Goal: Information Seeking & Learning: Find specific page/section

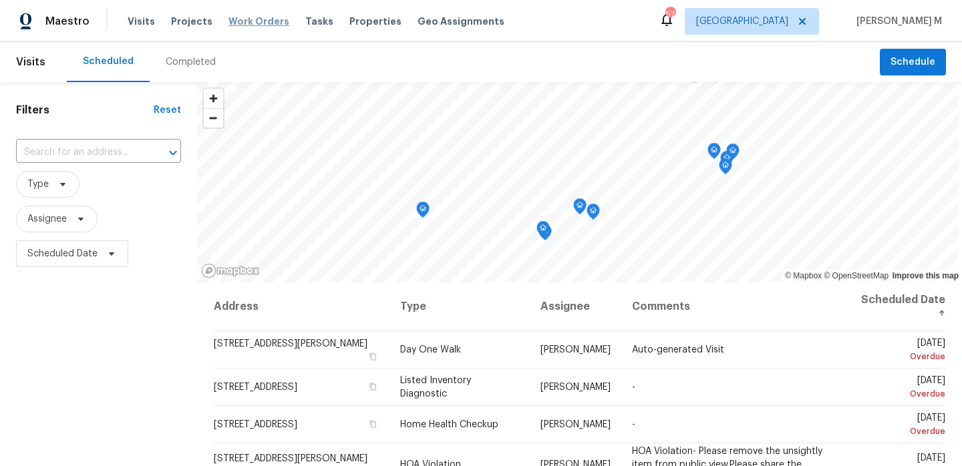
click at [233, 21] on span "Work Orders" at bounding box center [259, 21] width 61 height 13
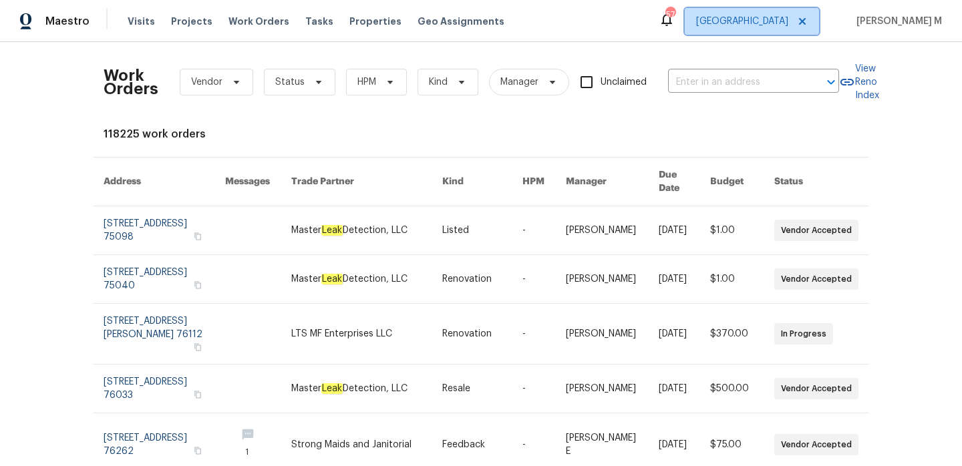
click at [764, 29] on span "Dallas" at bounding box center [752, 21] width 134 height 27
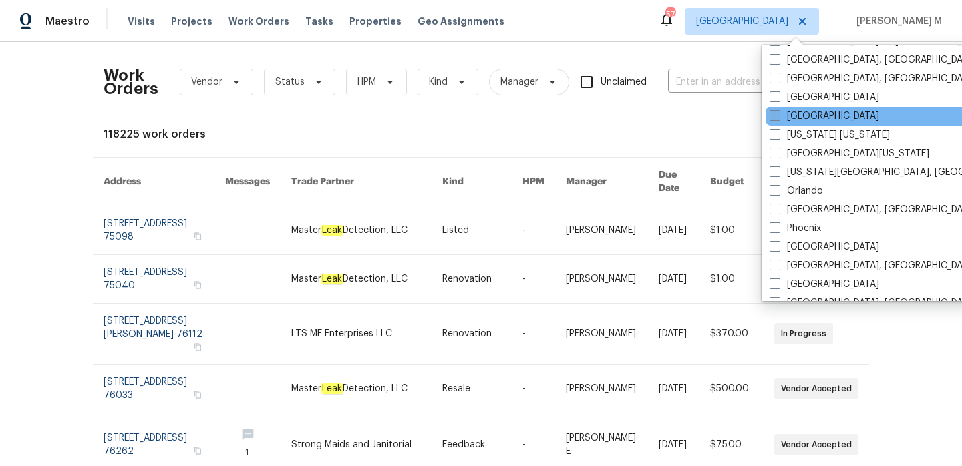
scroll to position [634, 0]
click at [800, 114] on label "Nashville" at bounding box center [825, 117] width 110 height 13
click at [778, 114] on input "Nashville" at bounding box center [774, 115] width 9 height 9
checkbox input "true"
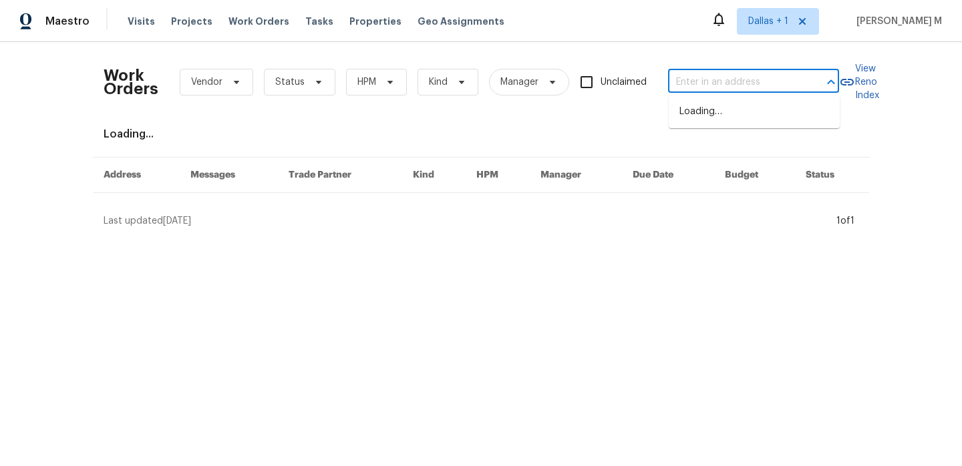
click at [696, 80] on input "text" at bounding box center [735, 82] width 134 height 21
paste input "1514 Oak Dr Murfreesboro, TN 37128"
type input "1514 Oak Dr Murfreesboro, TN 37128"
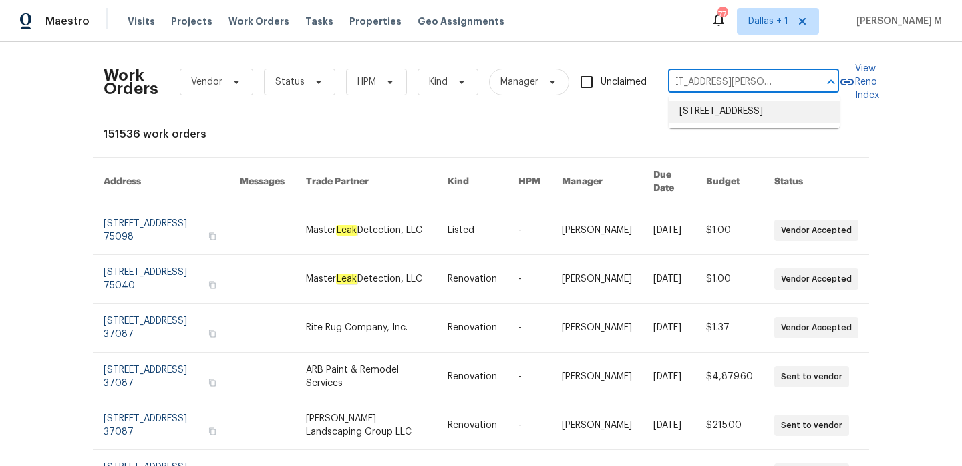
click at [727, 123] on li "1514 Oak Dr, Murfreesboro, TN 37128" at bounding box center [754, 112] width 171 height 22
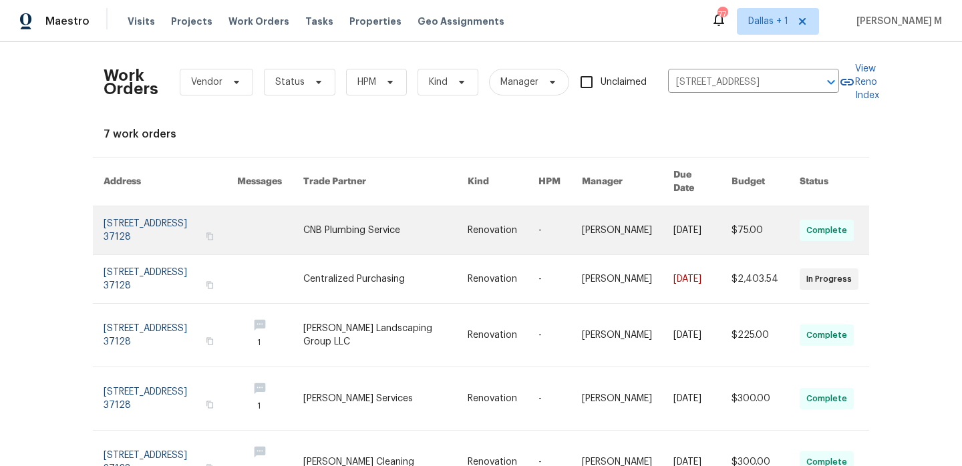
click at [593, 227] on link at bounding box center [628, 230] width 92 height 48
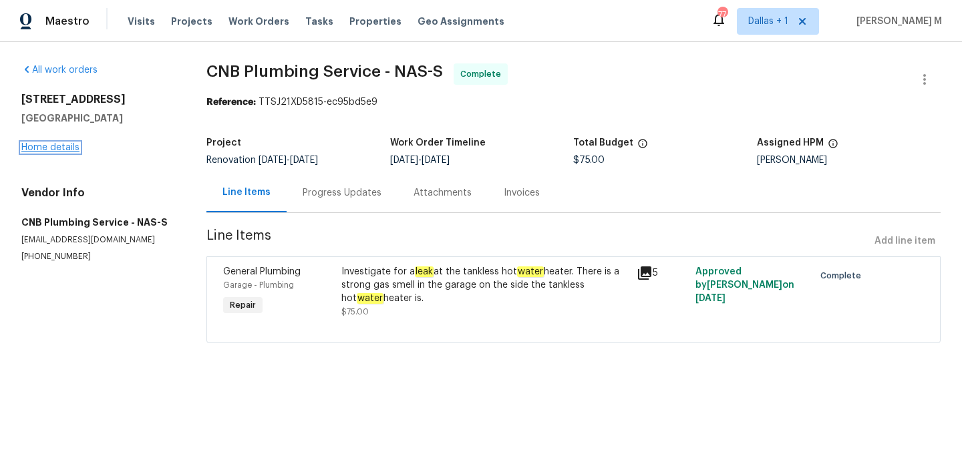
click at [58, 147] on link "Home details" at bounding box center [50, 147] width 58 height 9
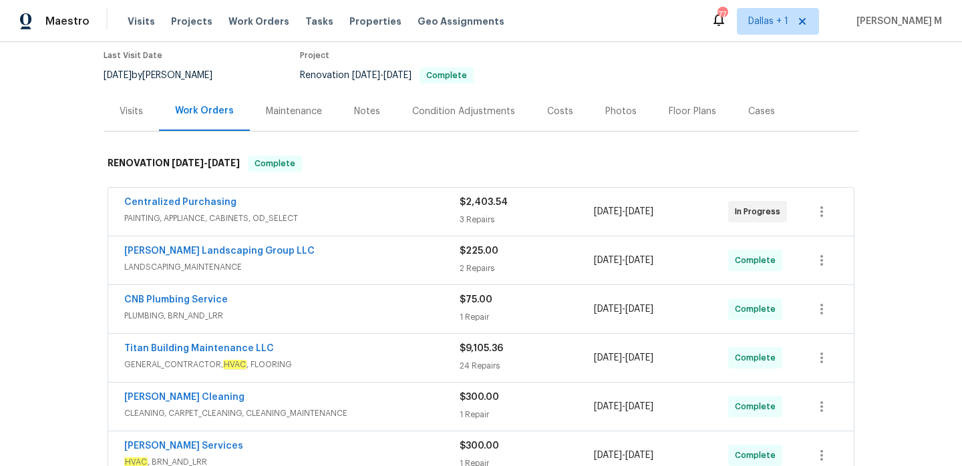
scroll to position [105, 0]
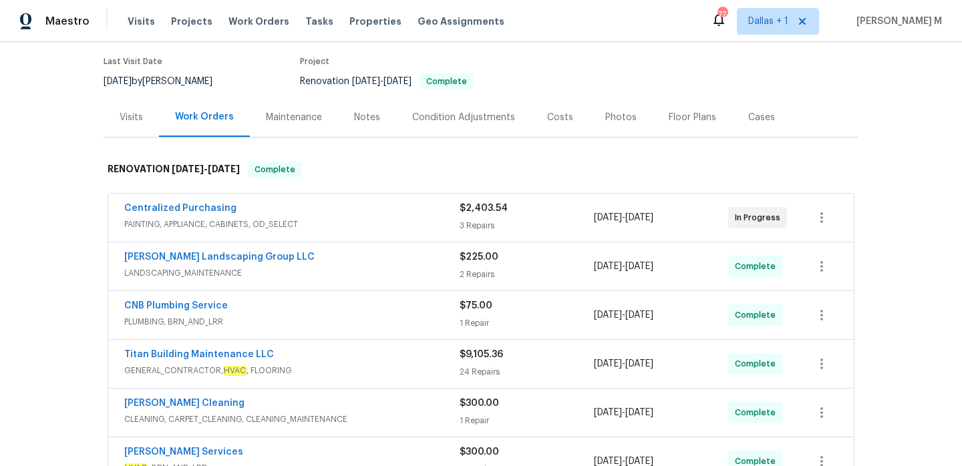
click at [333, 227] on span "PAINTING, APPLIANCE, CABINETS, OD_SELECT" at bounding box center [291, 224] width 335 height 13
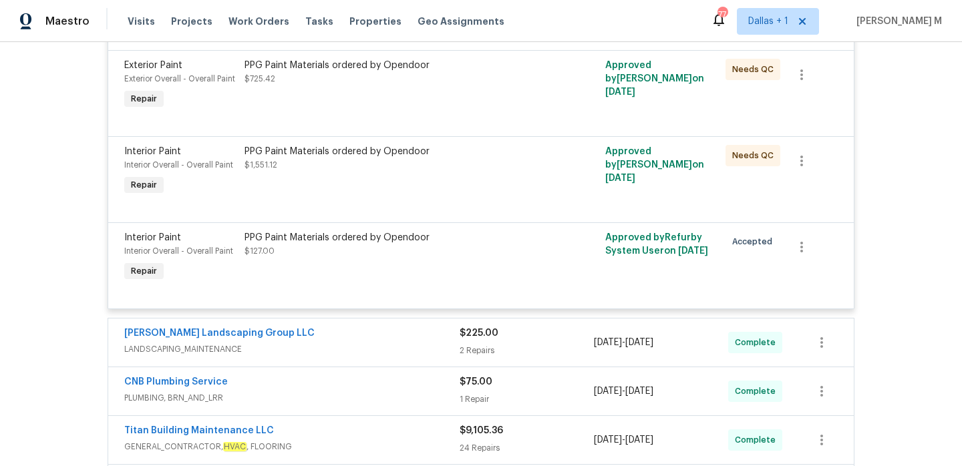
scroll to position [359, 0]
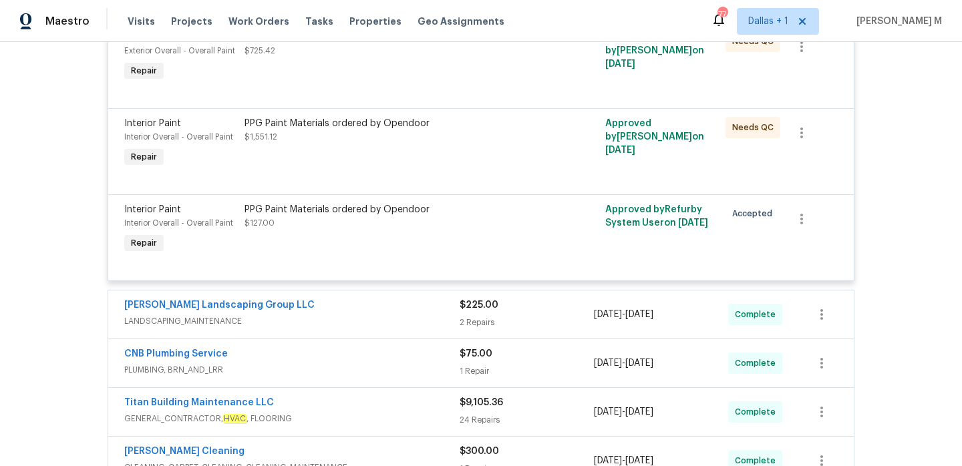
click at [394, 304] on div "[PERSON_NAME] Landscaping Group LLC" at bounding box center [291, 307] width 335 height 16
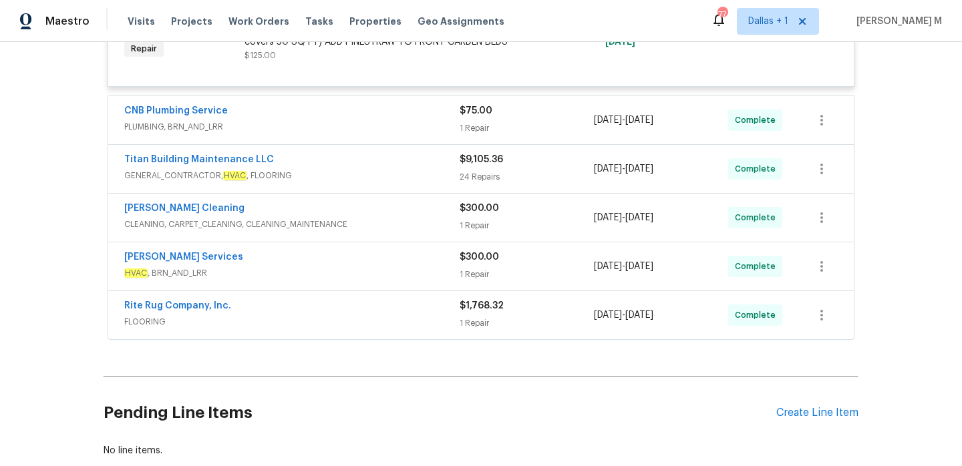
scroll to position [845, 0]
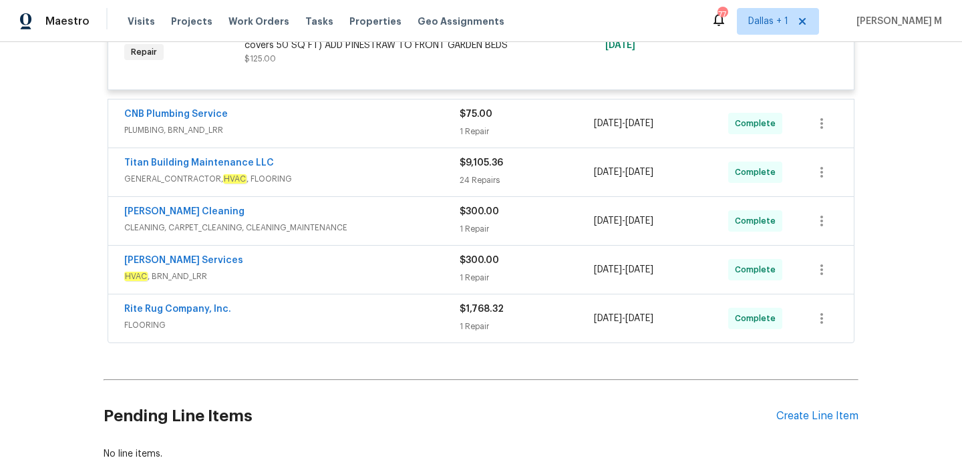
click at [368, 120] on div "CNB Plumbing Service" at bounding box center [291, 116] width 335 height 16
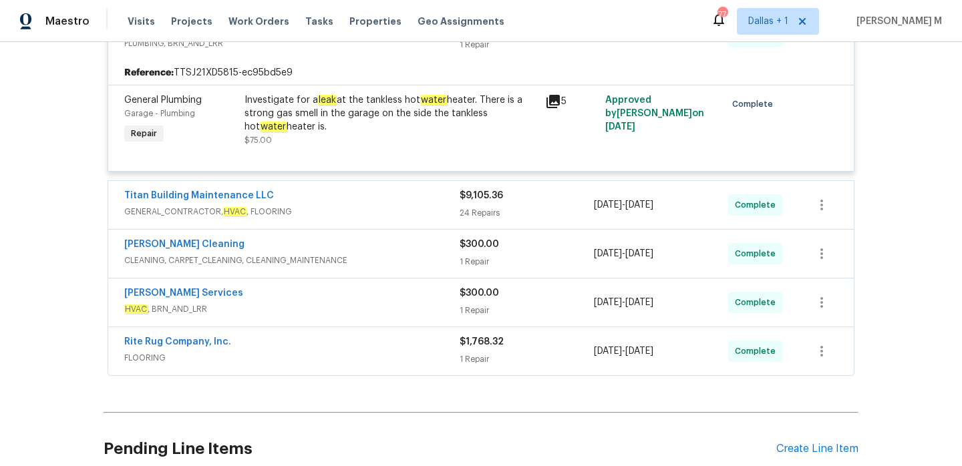
scroll to position [976, 0]
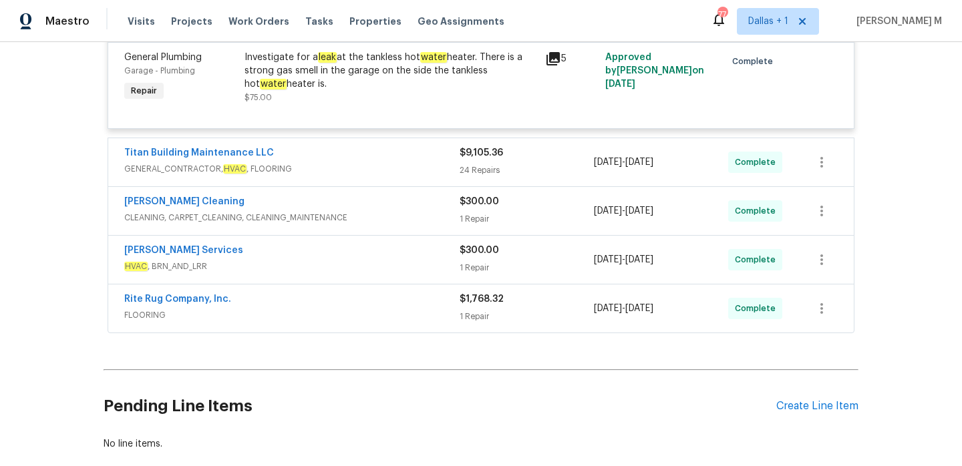
click at [412, 222] on span "CLEANING, CARPET_CLEANING, CLEANING_MAINTENANCE" at bounding box center [291, 217] width 335 height 13
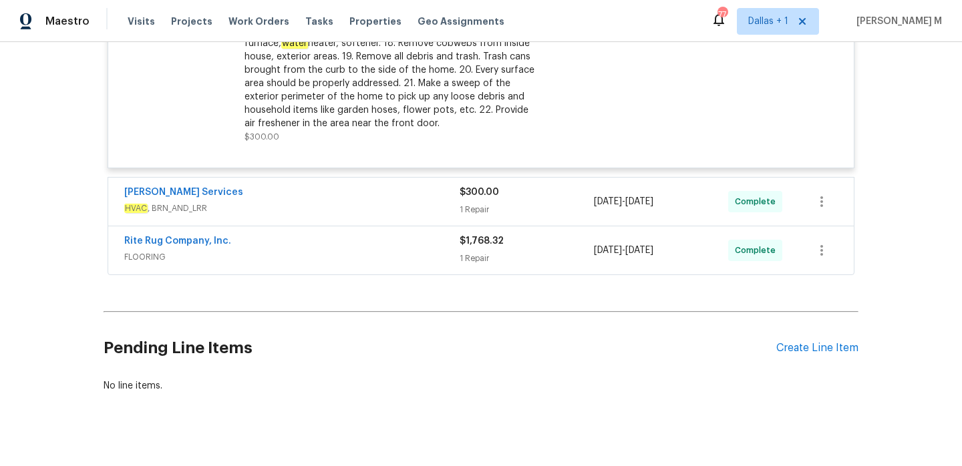
scroll to position [1423, 0]
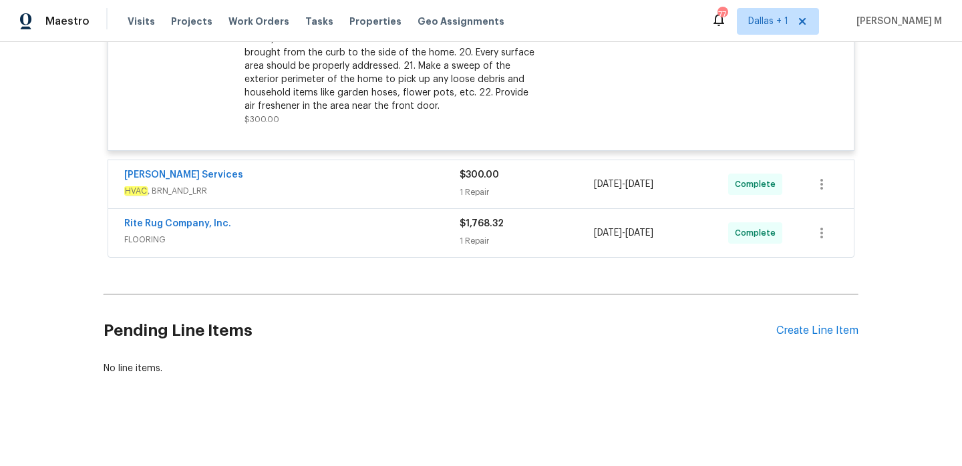
click at [396, 196] on span "HVAC , BRN_AND_LRR" at bounding box center [291, 190] width 335 height 13
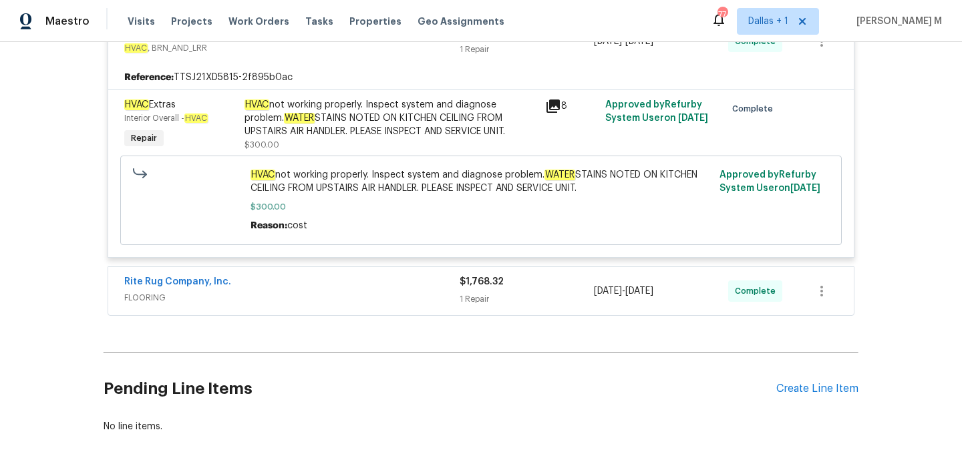
scroll to position [1572, 0]
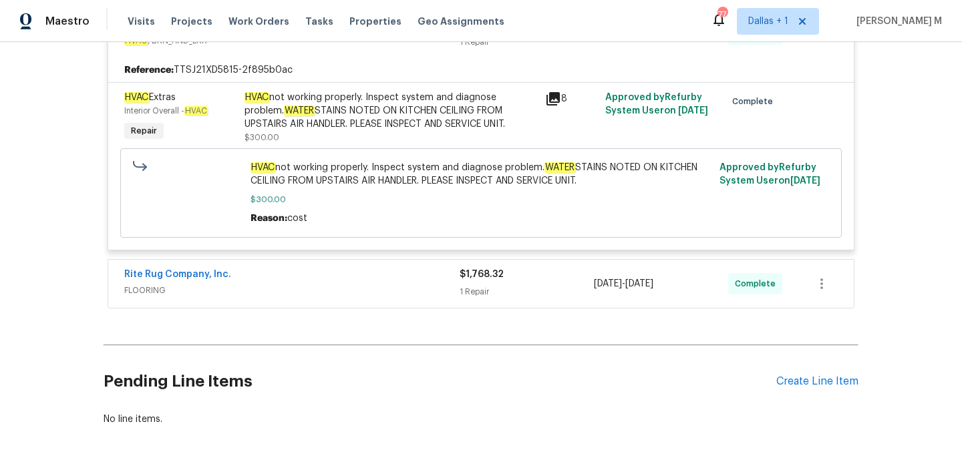
click at [418, 283] on div "Rite Rug Company, Inc." at bounding box center [291, 276] width 335 height 16
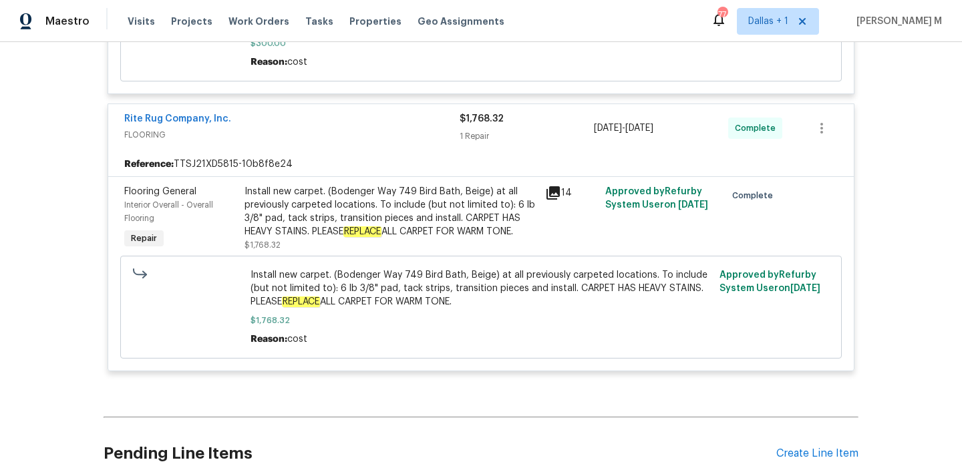
scroll to position [1737, 0]
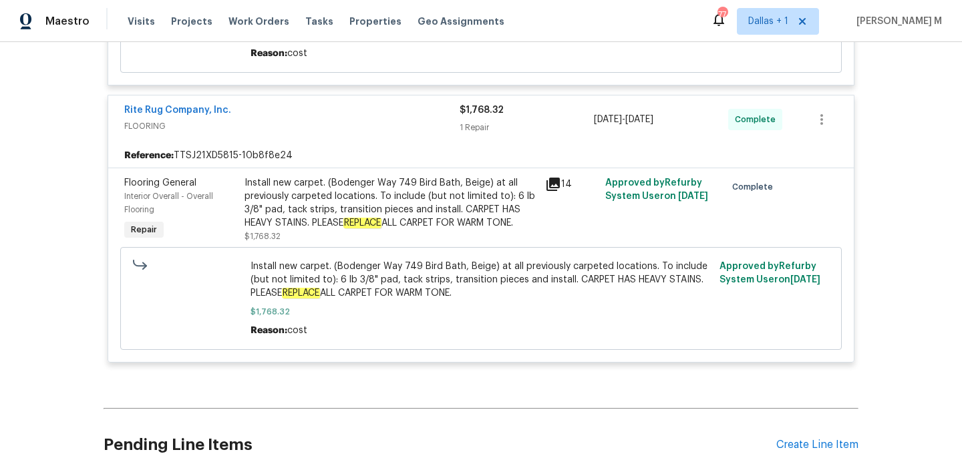
click at [490, 211] on div "Install new carpet. (Bodenger Way 749 Bird Bath, Beige) at all previously carpe…" at bounding box center [391, 202] width 293 height 53
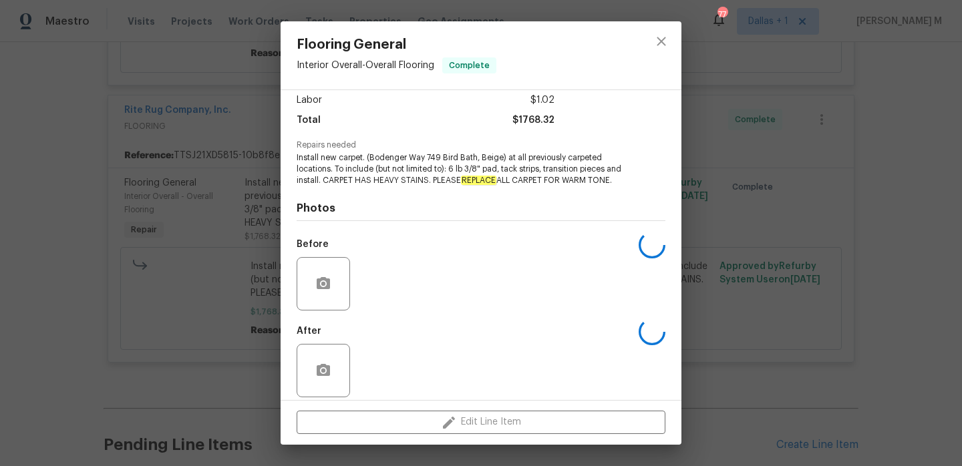
scroll to position [104, 0]
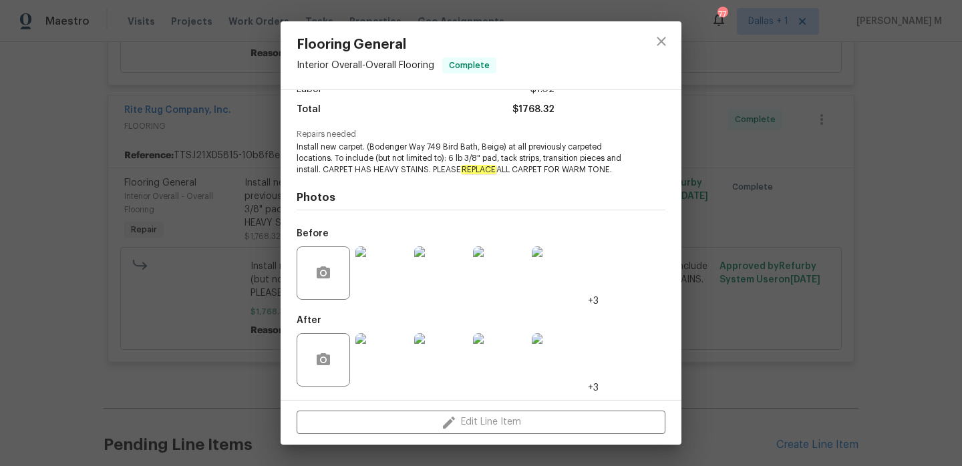
click at [374, 277] on img at bounding box center [381, 273] width 53 height 53
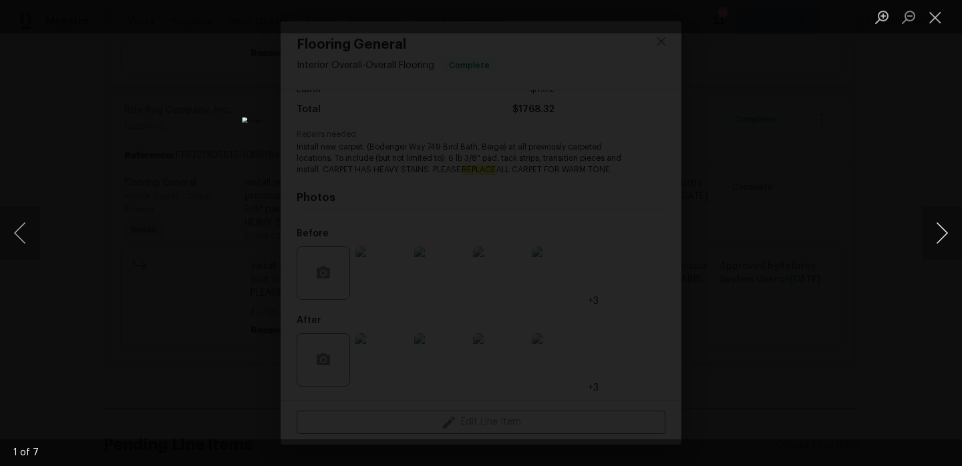
click at [949, 242] on button "Next image" at bounding box center [942, 232] width 40 height 53
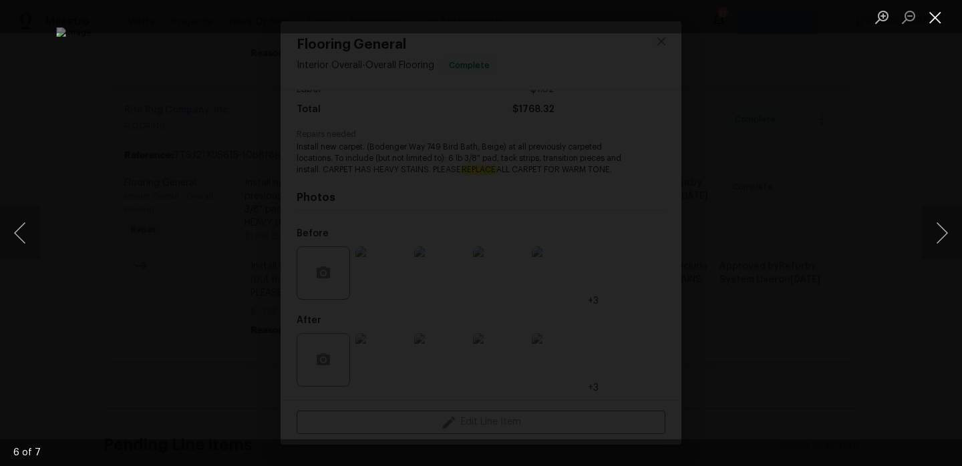
click at [933, 14] on button "Close lightbox" at bounding box center [935, 16] width 27 height 23
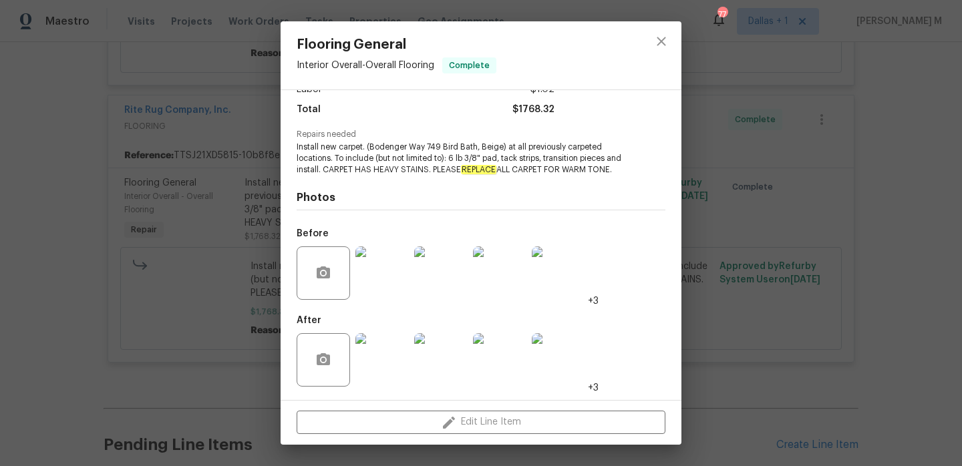
click at [179, 253] on div "Flooring General Interior Overall - Overall Flooring Complete Vendor Rite Rug C…" at bounding box center [481, 233] width 962 height 466
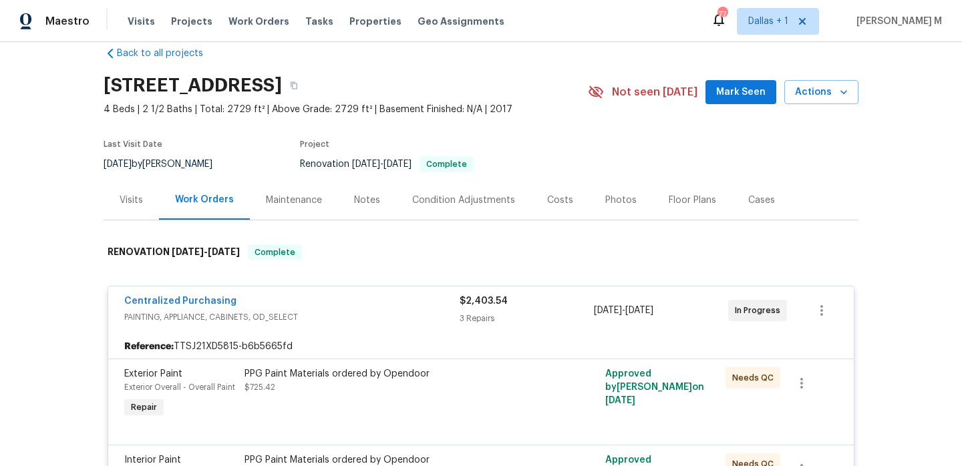
scroll to position [0, 0]
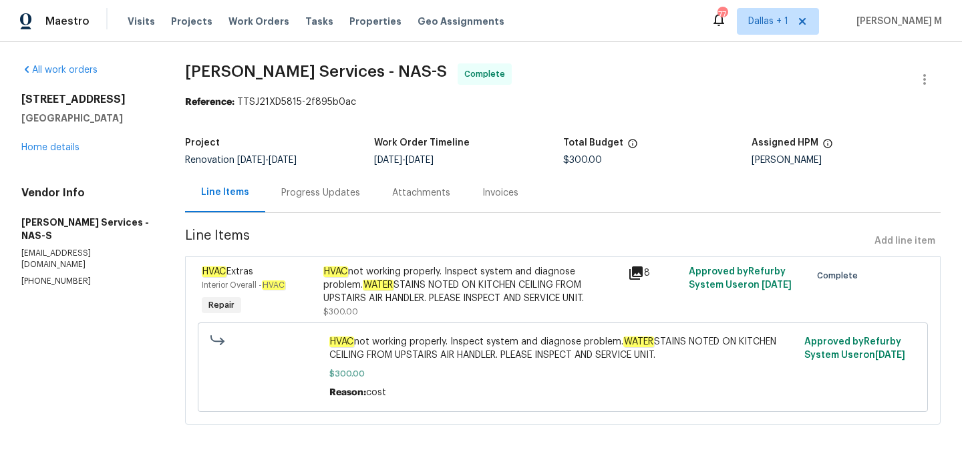
click at [309, 203] on div "Progress Updates" at bounding box center [320, 192] width 111 height 39
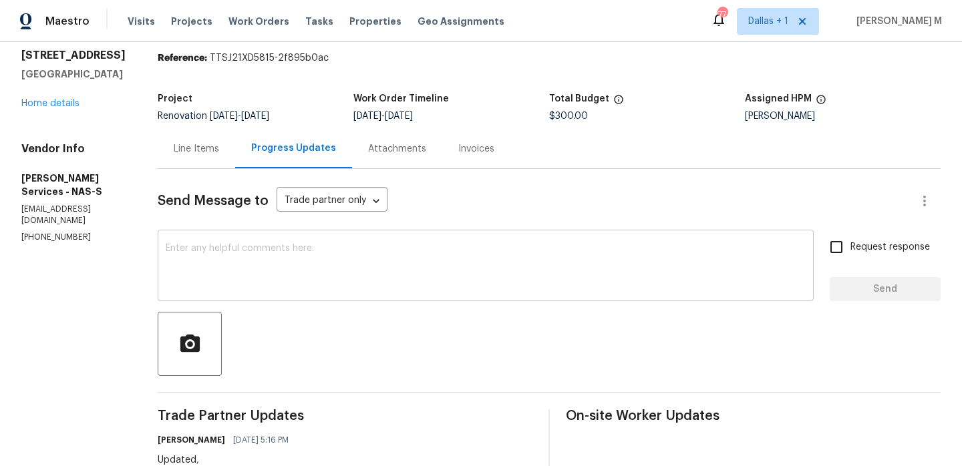
scroll to position [38, 0]
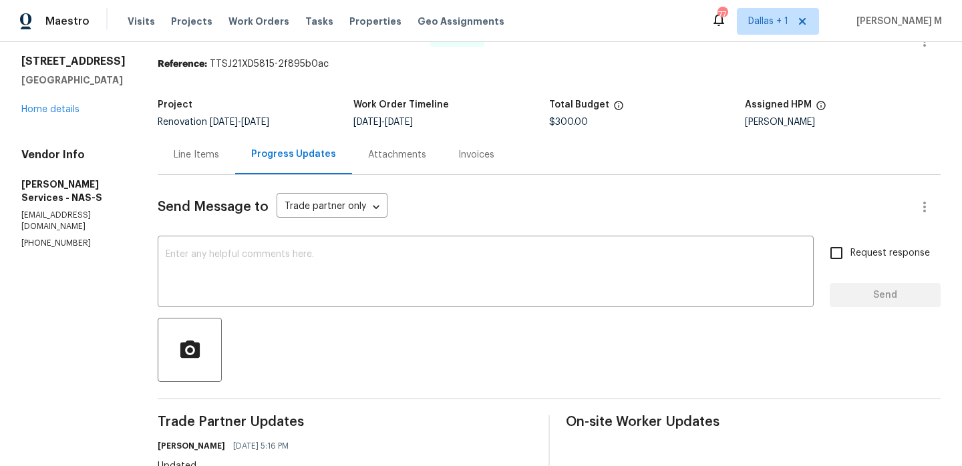
click at [197, 140] on div "Line Items" at bounding box center [197, 154] width 78 height 39
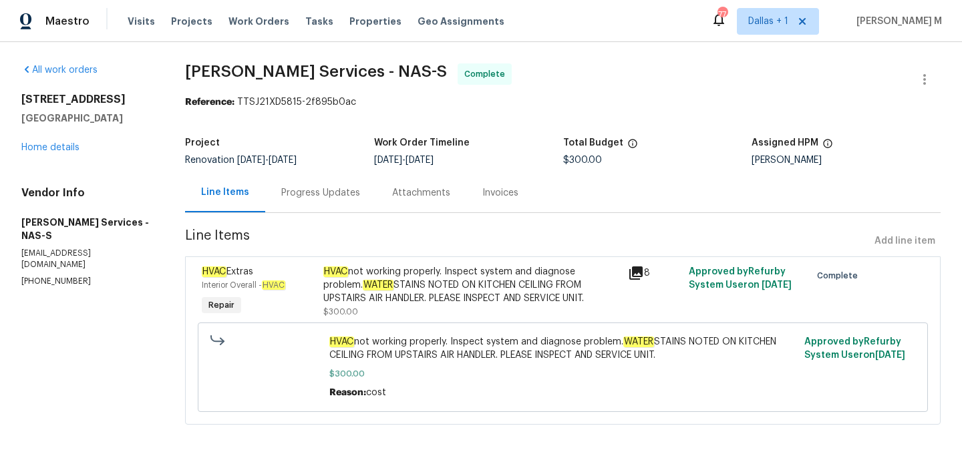
click at [639, 271] on icon at bounding box center [635, 273] width 13 height 13
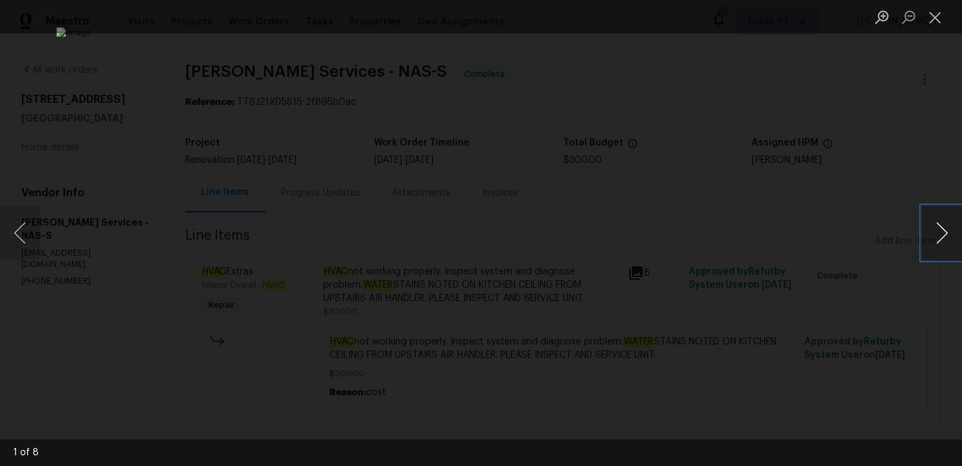
click at [949, 239] on button "Next image" at bounding box center [942, 232] width 40 height 53
click at [933, 18] on button "Close lightbox" at bounding box center [935, 16] width 27 height 23
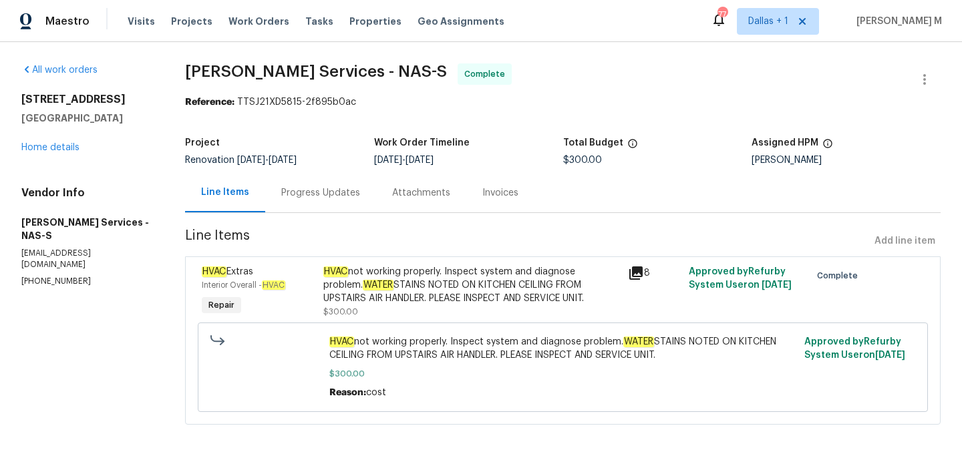
click at [441, 275] on div "HVAC not working properly. Inspect system and diagnose problem. WATER STAINS NO…" at bounding box center [471, 285] width 296 height 40
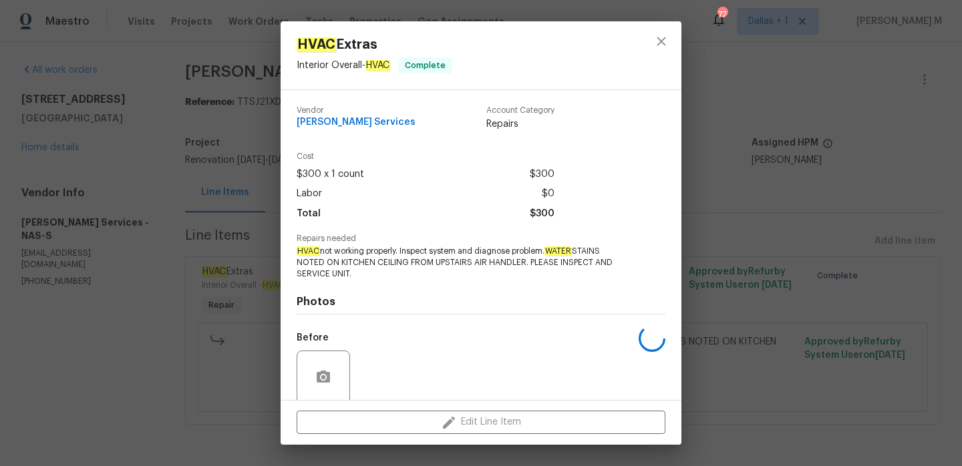
scroll to position [104, 0]
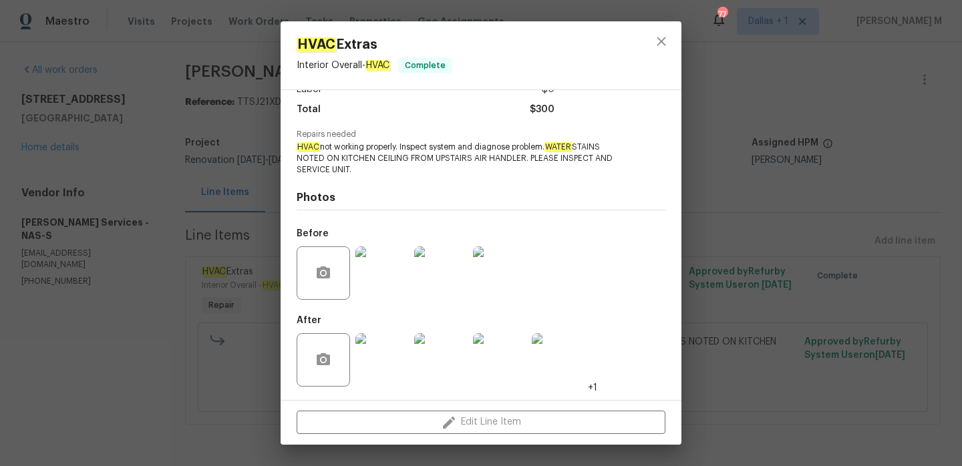
click at [384, 275] on img at bounding box center [381, 273] width 53 height 53
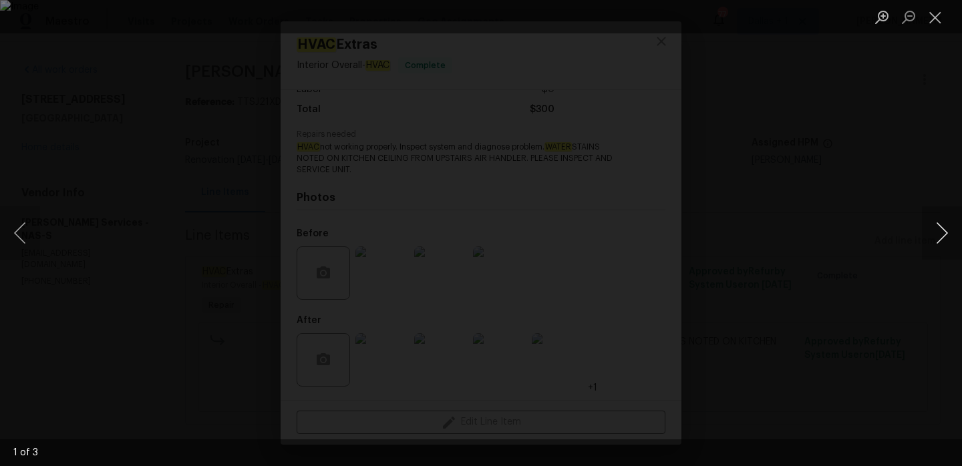
click at [944, 232] on button "Next image" at bounding box center [942, 232] width 40 height 53
click at [939, 13] on button "Close lightbox" at bounding box center [935, 16] width 27 height 23
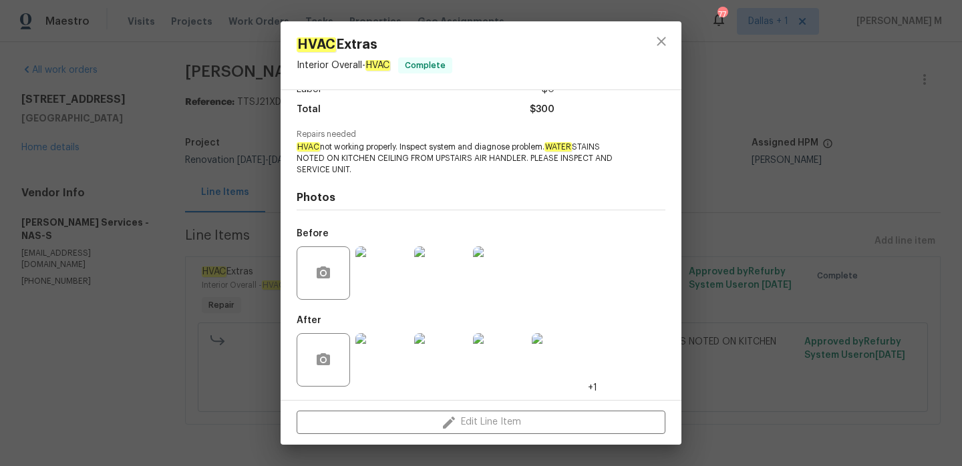
click at [248, 218] on div "HVAC Extras Interior Overall - HVAC Complete Vendor Tony Barrett Services Accou…" at bounding box center [481, 233] width 962 height 466
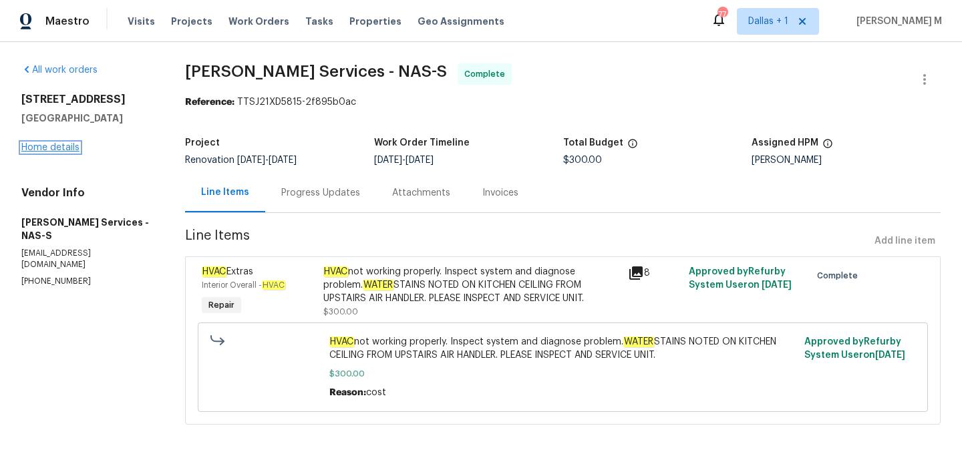
click at [43, 146] on link "Home details" at bounding box center [50, 147] width 58 height 9
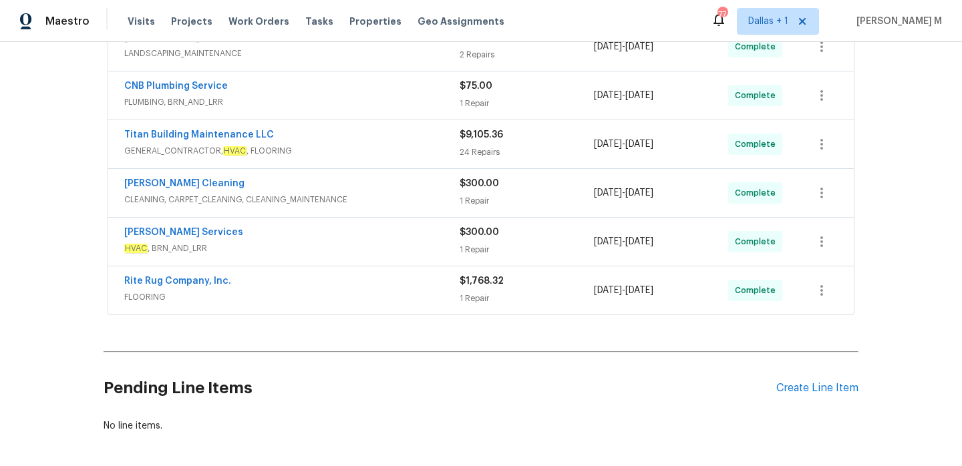
scroll to position [348, 0]
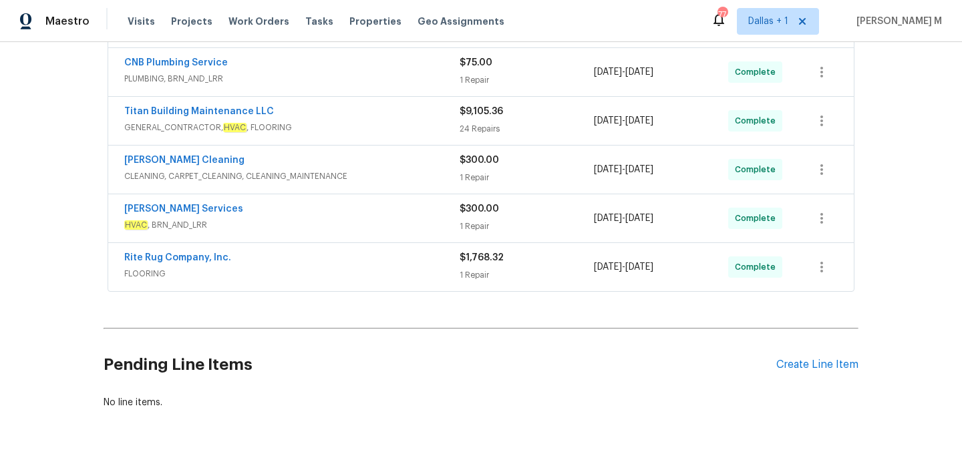
click at [350, 163] on div "Soledad Cleaning" at bounding box center [291, 162] width 335 height 16
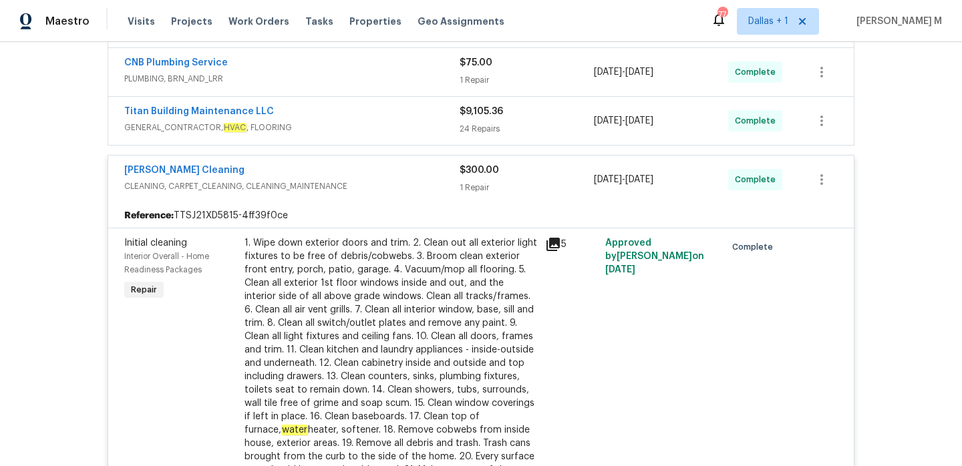
scroll to position [258, 0]
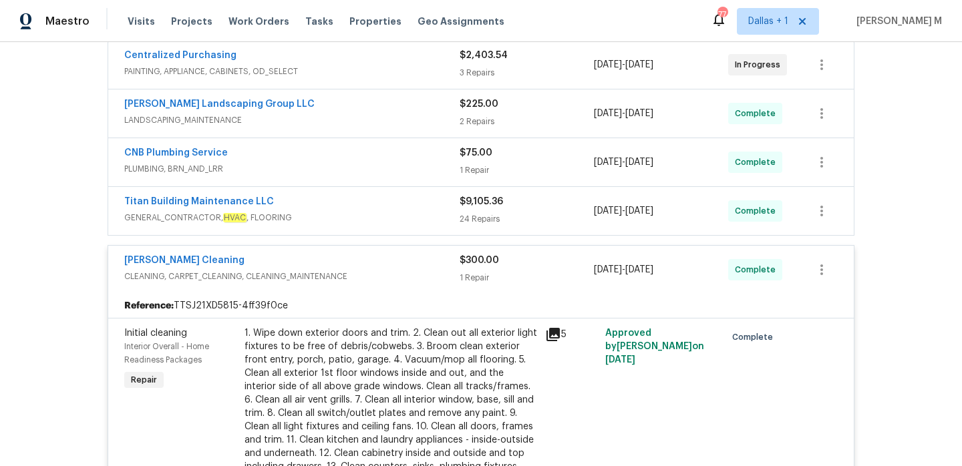
click at [392, 210] on div "Titan Building Maintenance LLC" at bounding box center [291, 203] width 335 height 16
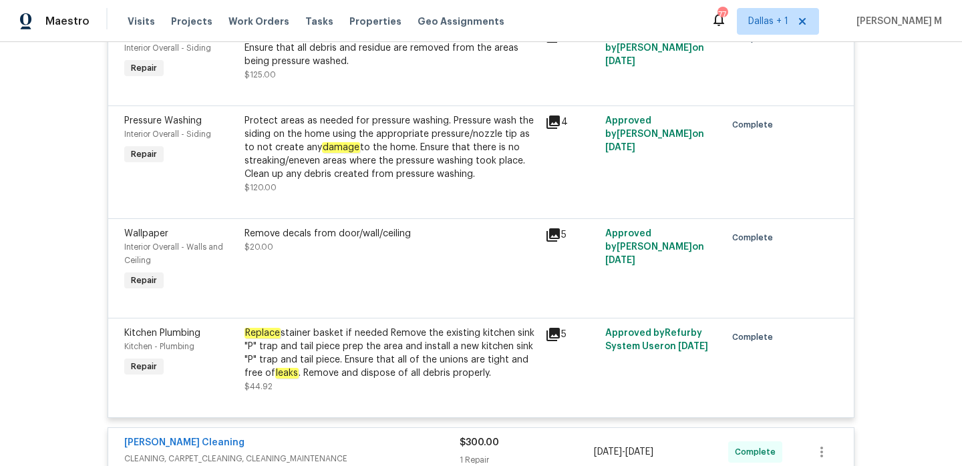
scroll to position [3063, 0]
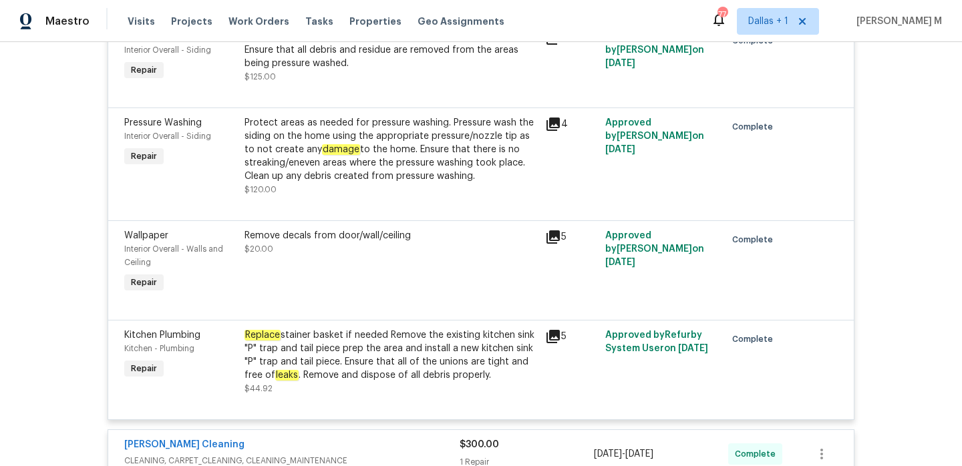
click at [452, 342] on div "Replace stainer basket if needed Remove the existing kitchen sink "P" trap and …" at bounding box center [391, 355] width 293 height 53
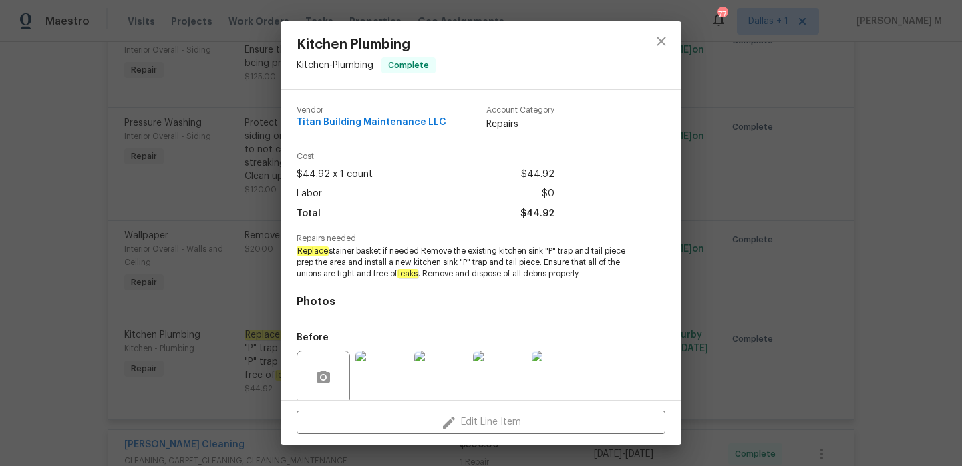
drag, startPoint x: 363, startPoint y: 261, endPoint x: 496, endPoint y: 256, distance: 133.1
click at [496, 256] on span "Replace stainer basket if needed Remove the existing kitchen sink "P" trap and …" at bounding box center [463, 262] width 332 height 33
drag, startPoint x: 542, startPoint y: 261, endPoint x: 363, endPoint y: 263, distance: 179.1
click at [363, 263] on span "Replace stainer basket if needed Remove the existing kitchen sink "P" trap and …" at bounding box center [463, 262] width 332 height 33
copy span "install a new kitchen sink "P" trap and tail piece"
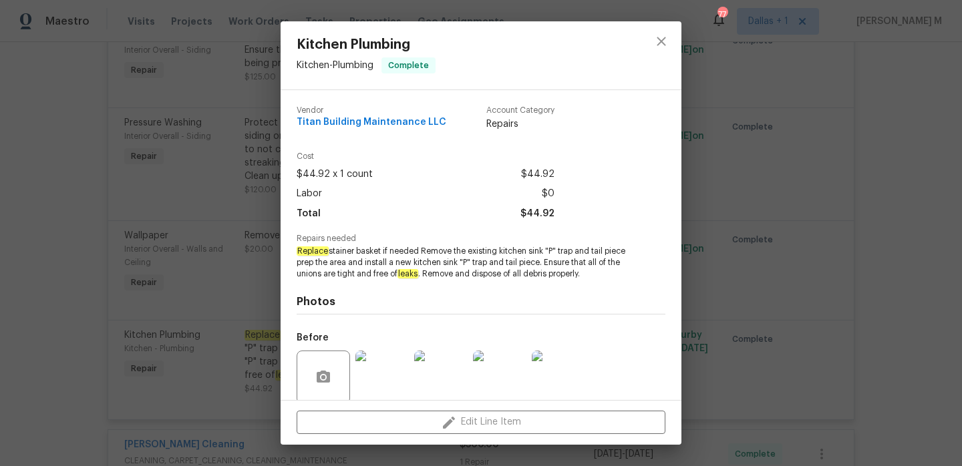
click at [239, 275] on div "Kitchen Plumbing Kitchen - Plumbing Complete Vendor Titan Building Maintenance …" at bounding box center [481, 233] width 962 height 466
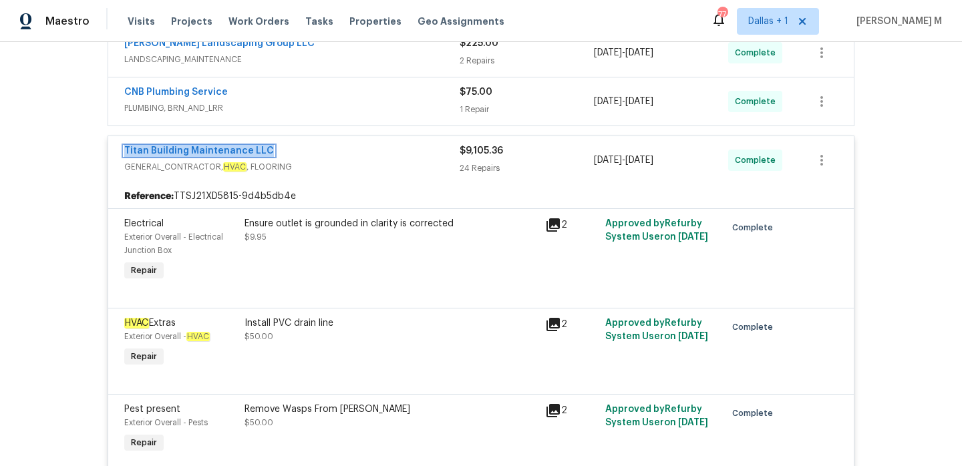
scroll to position [315, 0]
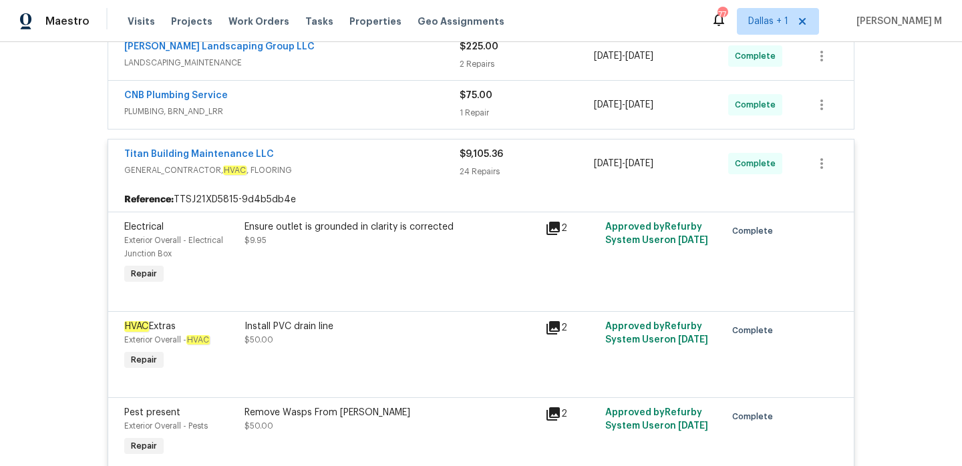
click at [408, 104] on div "CNB Plumbing Service" at bounding box center [291, 97] width 335 height 16
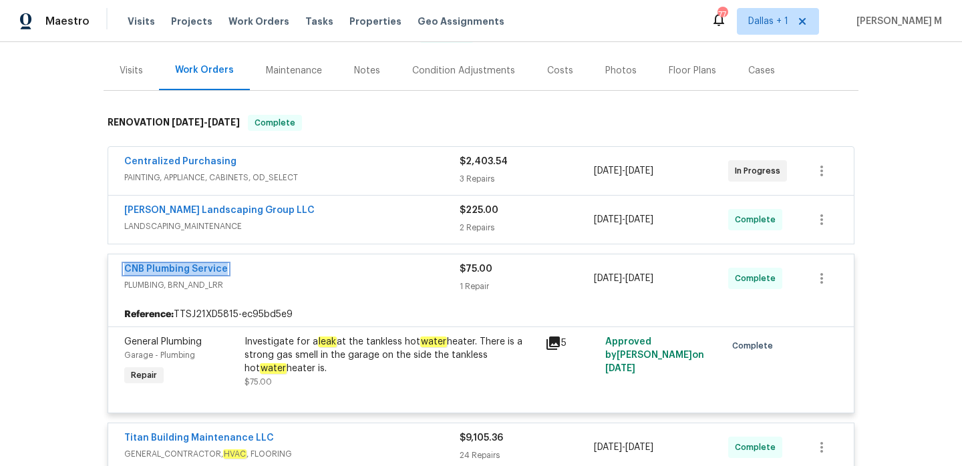
scroll to position [137, 0]
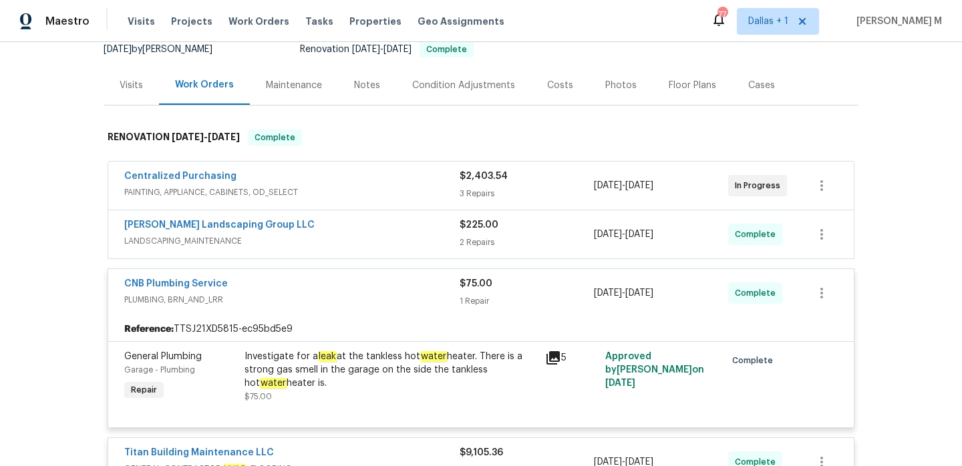
click at [384, 239] on span "LANDSCAPING_MAINTENANCE" at bounding box center [291, 241] width 335 height 13
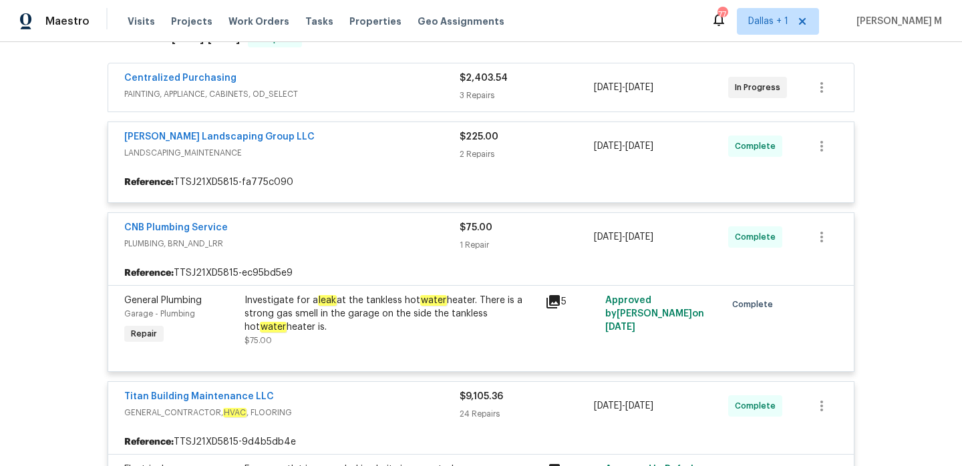
scroll to position [239, 0]
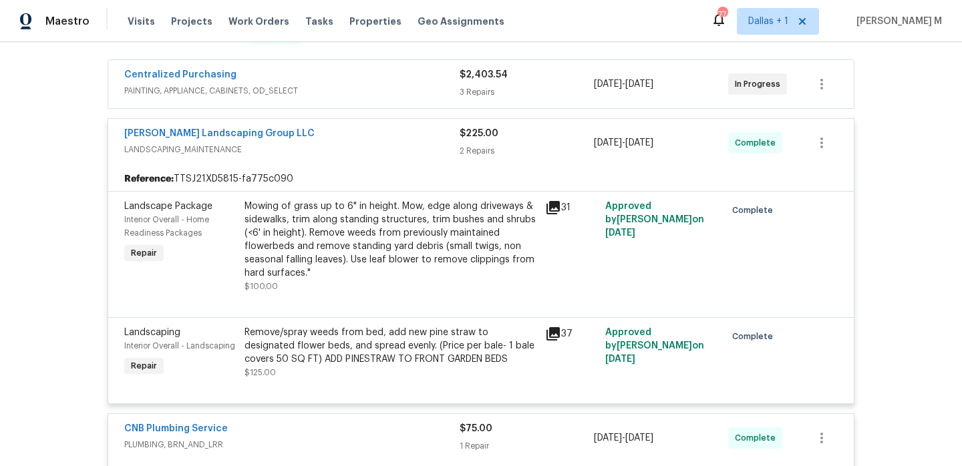
click at [359, 79] on div "Centralized Purchasing" at bounding box center [291, 76] width 335 height 16
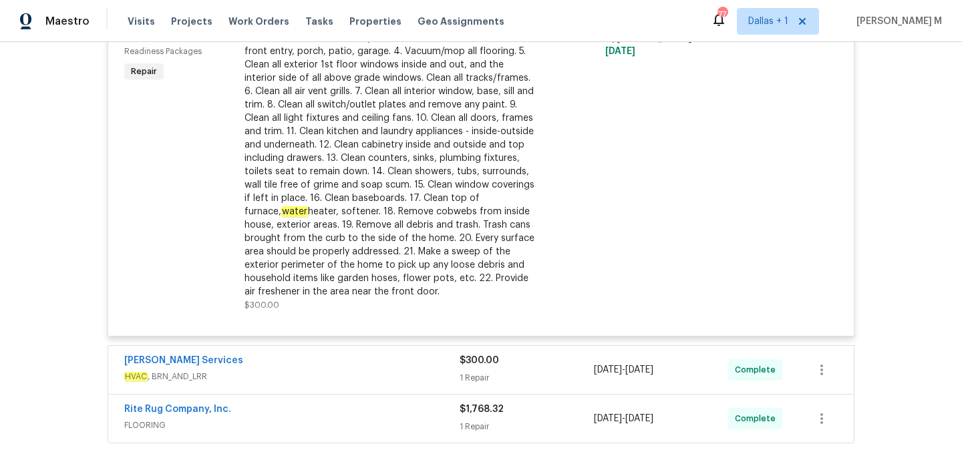
scroll to position [4400, 0]
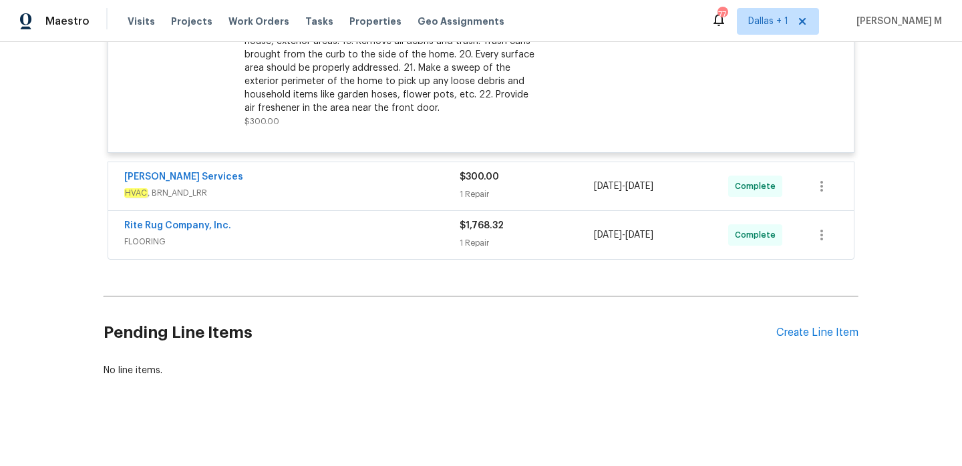
click at [399, 178] on div "Tony Barrett Services" at bounding box center [291, 178] width 335 height 16
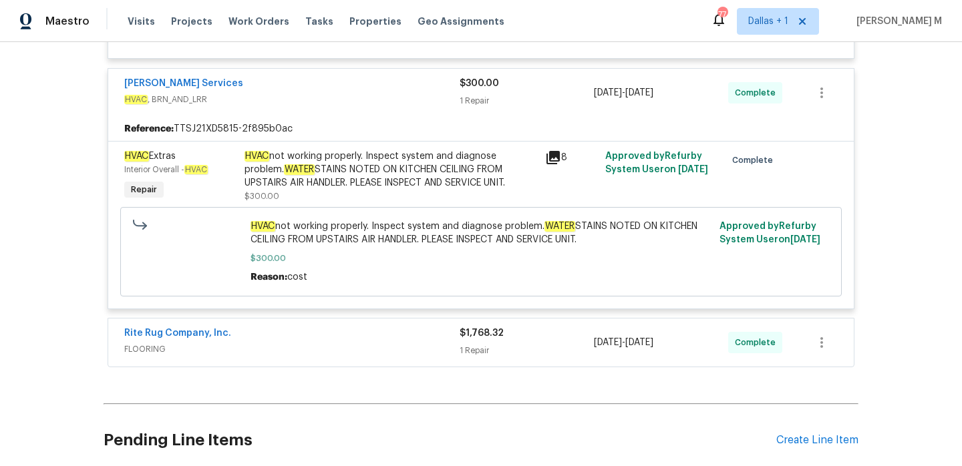
scroll to position [4523, 0]
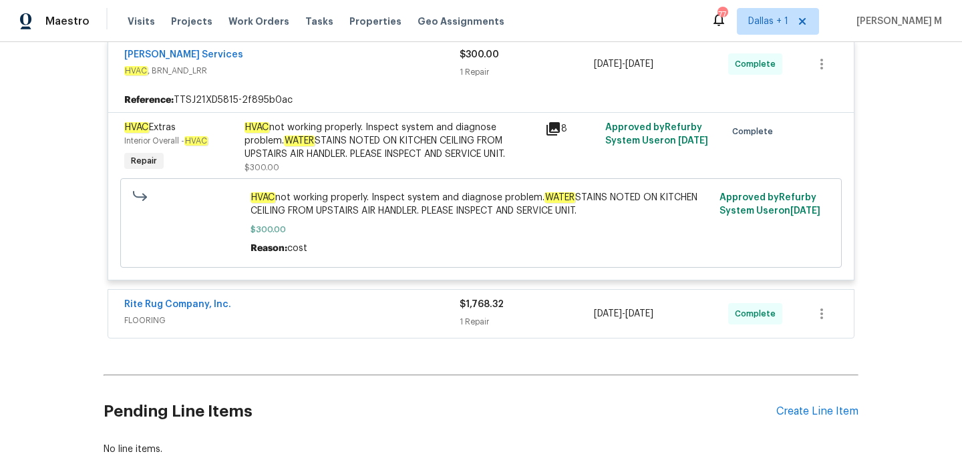
click at [418, 305] on div "Rite Rug Company, Inc." at bounding box center [291, 306] width 335 height 16
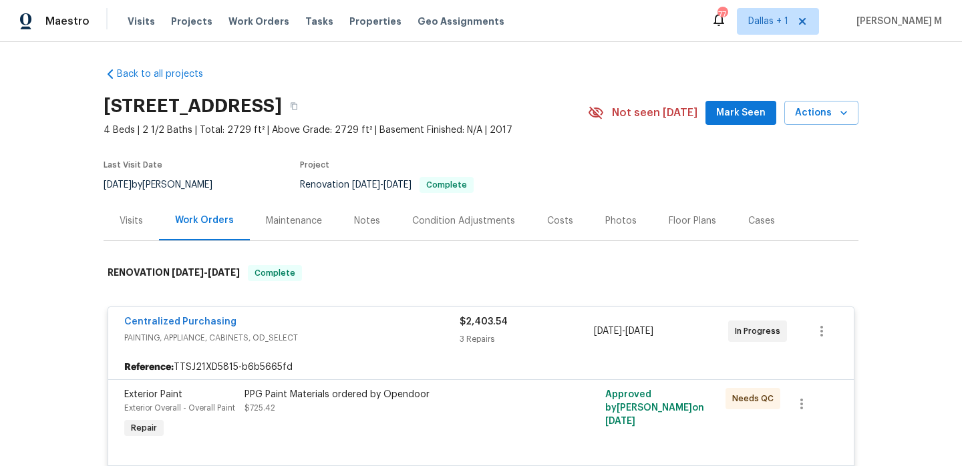
scroll to position [0, 0]
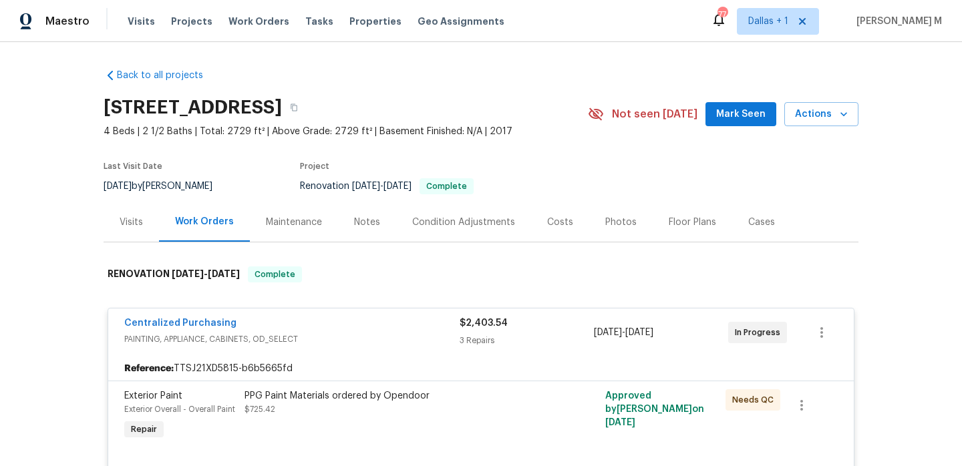
click at [126, 214] on div "Visits" at bounding box center [131, 221] width 55 height 39
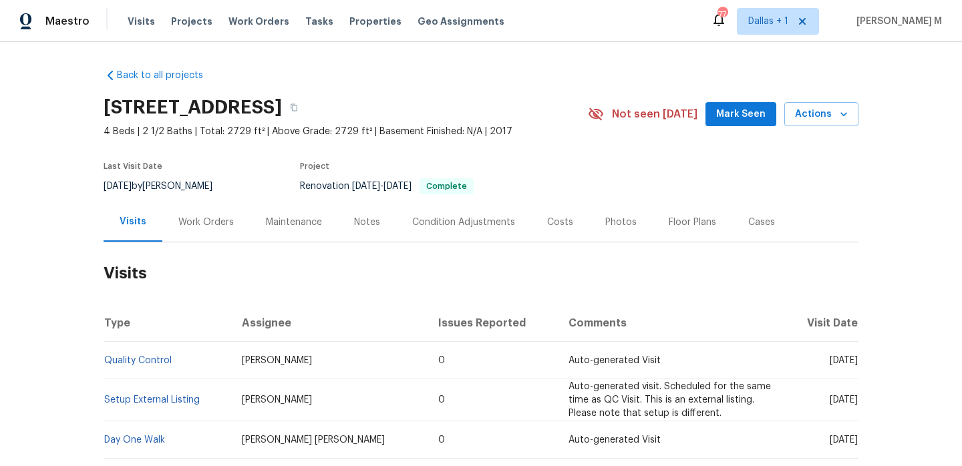
scroll to position [121, 0]
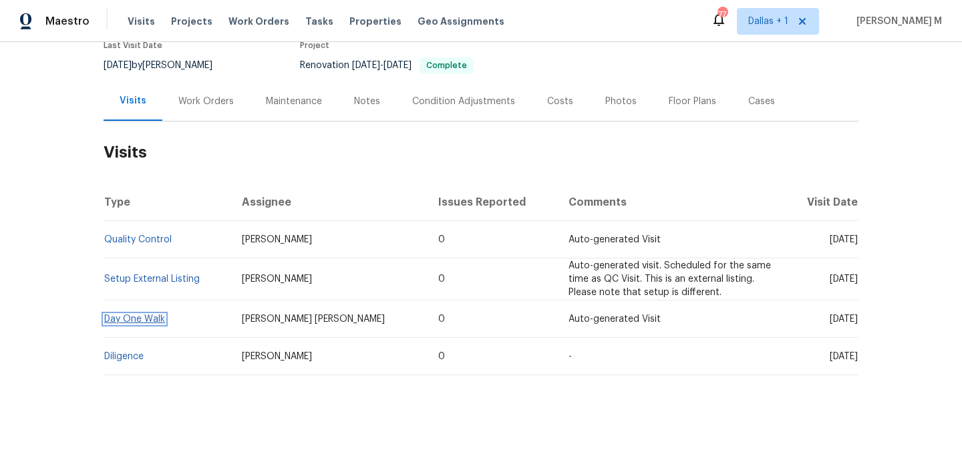
click at [137, 321] on link "Day One Walk" at bounding box center [134, 319] width 61 height 9
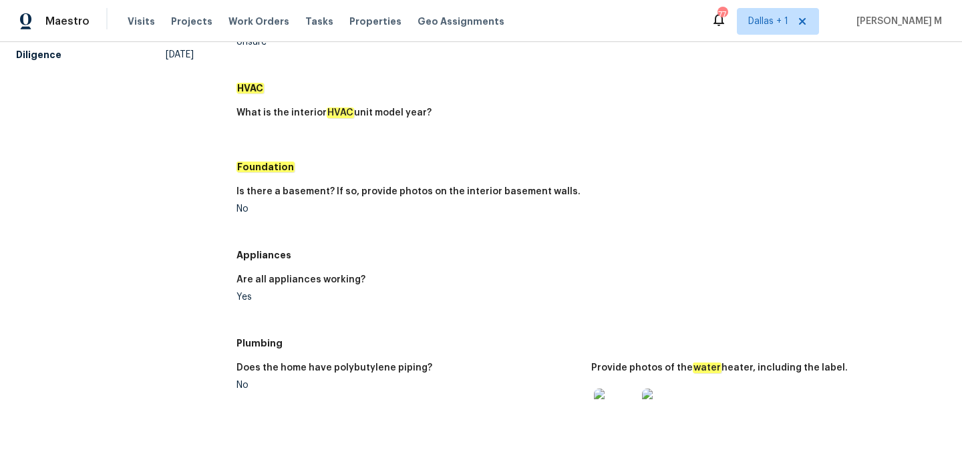
scroll to position [5, 0]
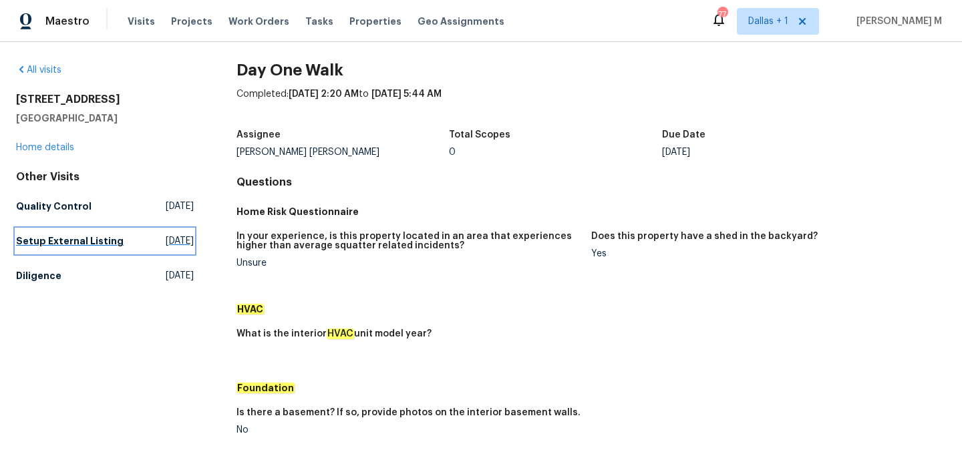
click at [67, 241] on h5 "Setup External Listing" at bounding box center [70, 241] width 108 height 13
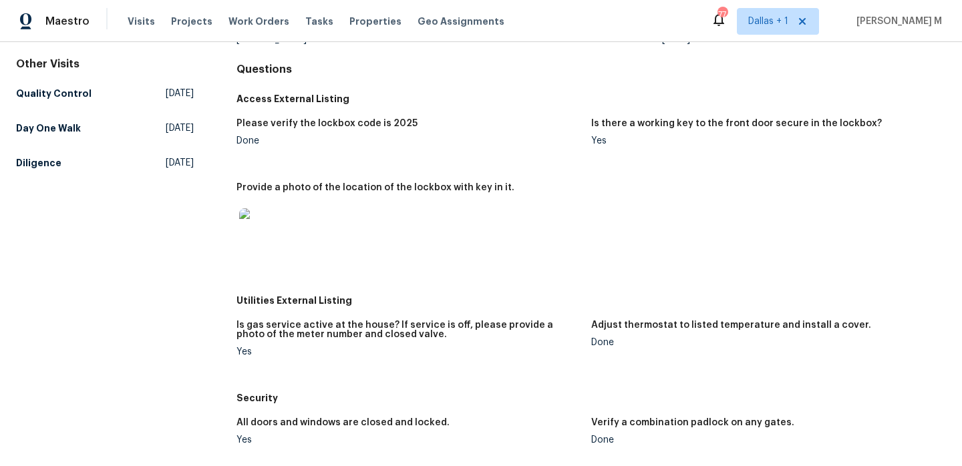
scroll to position [70, 0]
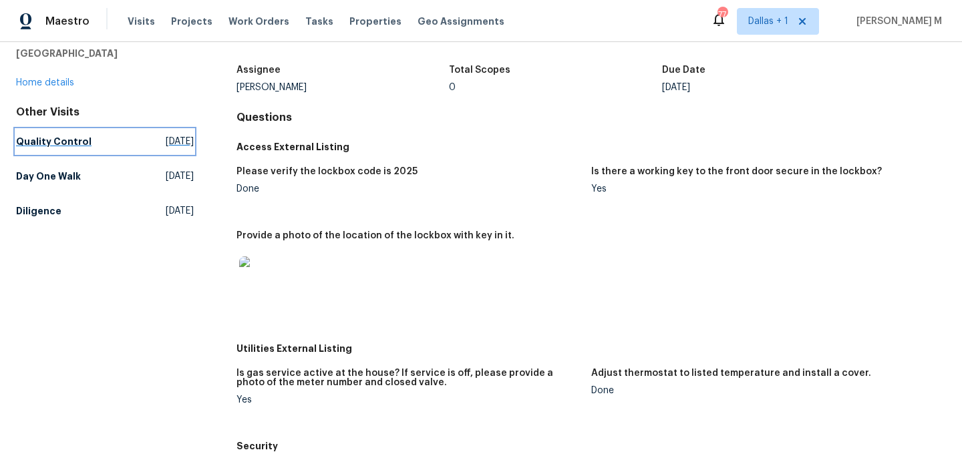
click at [43, 146] on h5 "Quality Control" at bounding box center [54, 141] width 76 height 13
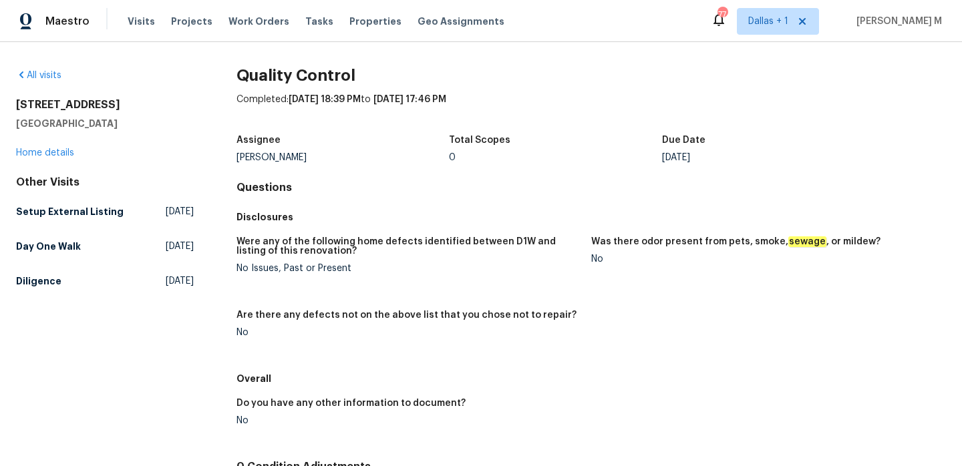
click at [38, 147] on div "1514 Oak Dr Murfreesboro, TN 37128 Home details" at bounding box center [105, 128] width 178 height 61
click at [39, 150] on link "Home details" at bounding box center [45, 152] width 58 height 9
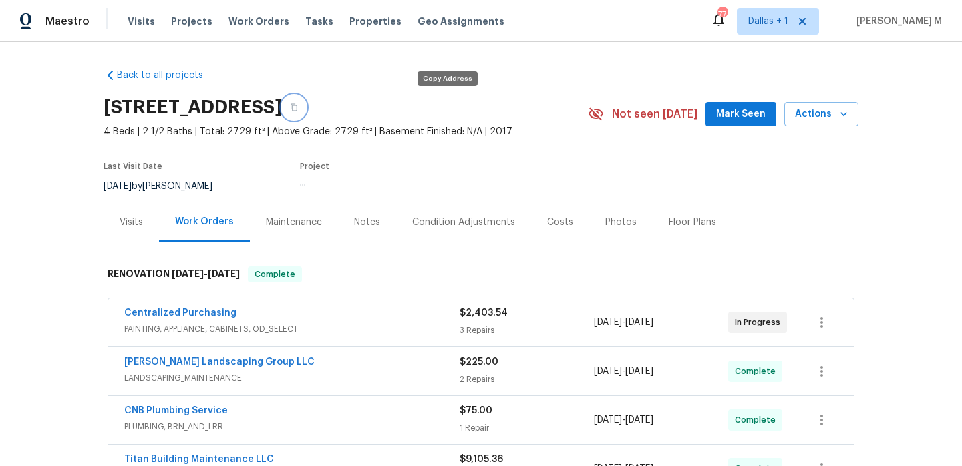
click at [298, 104] on icon "button" at bounding box center [294, 108] width 8 height 8
click at [248, 24] on span "Work Orders" at bounding box center [259, 21] width 61 height 13
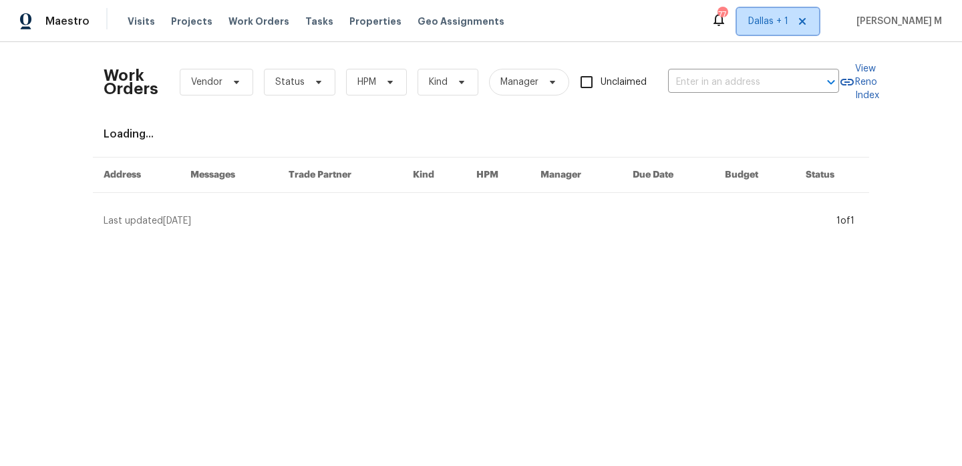
click at [769, 26] on span "Dallas + 1" at bounding box center [768, 21] width 40 height 13
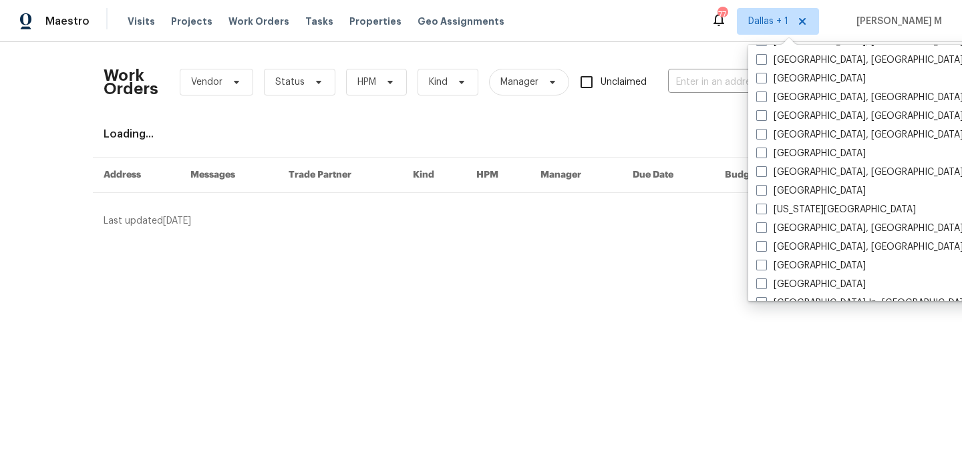
scroll to position [405, 0]
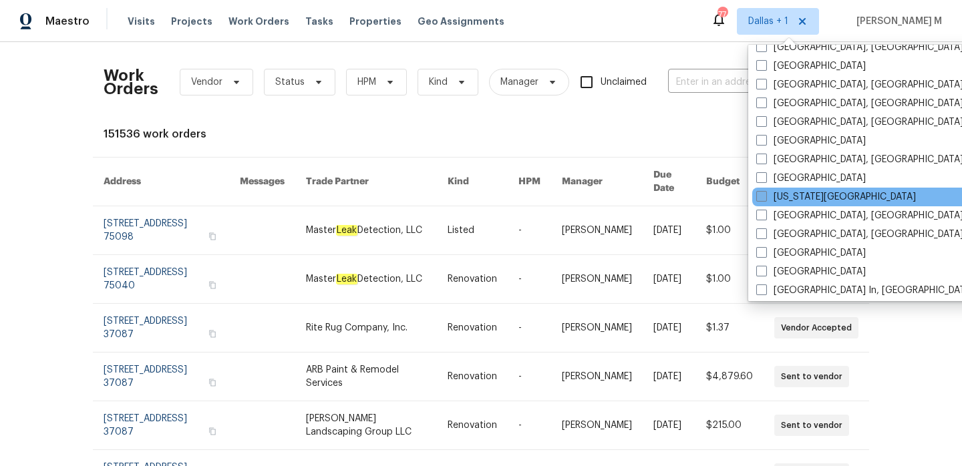
click at [783, 196] on label "[US_STATE][GEOGRAPHIC_DATA]" at bounding box center [836, 196] width 160 height 13
click at [765, 196] on input "[US_STATE][GEOGRAPHIC_DATA]" at bounding box center [760, 194] width 9 height 9
checkbox input "true"
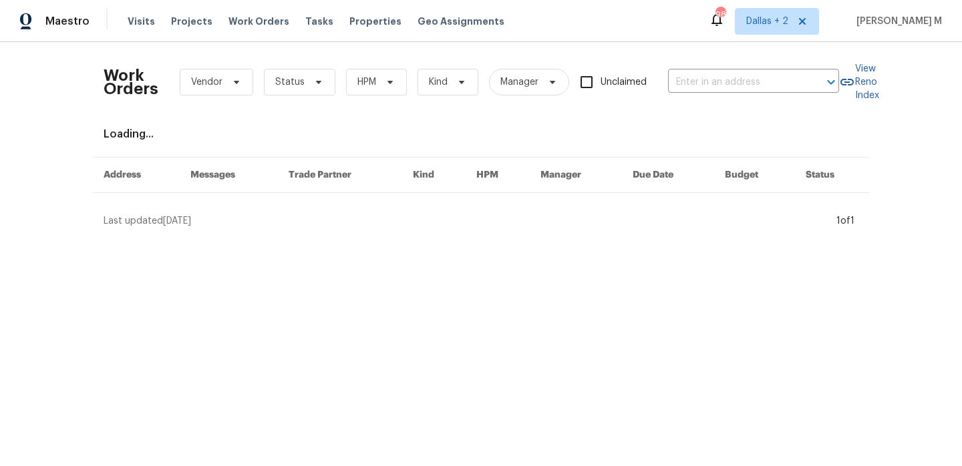
click at [671, 69] on div "Work Orders Vendor Status HPM Kind Manager Unclaimed ​" at bounding box center [472, 82] width 736 height 59
click at [682, 76] on input "text" at bounding box center [735, 82] width 134 height 21
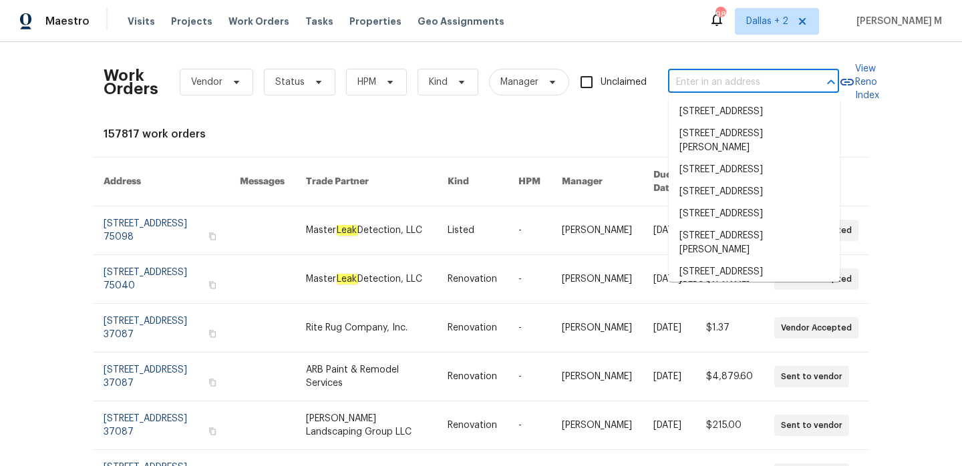
paste input "8226 NW 82nd Ct Kansas City, MO 64152"
type input "8226 NW 82nd Ct Kansas City, MO 64152"
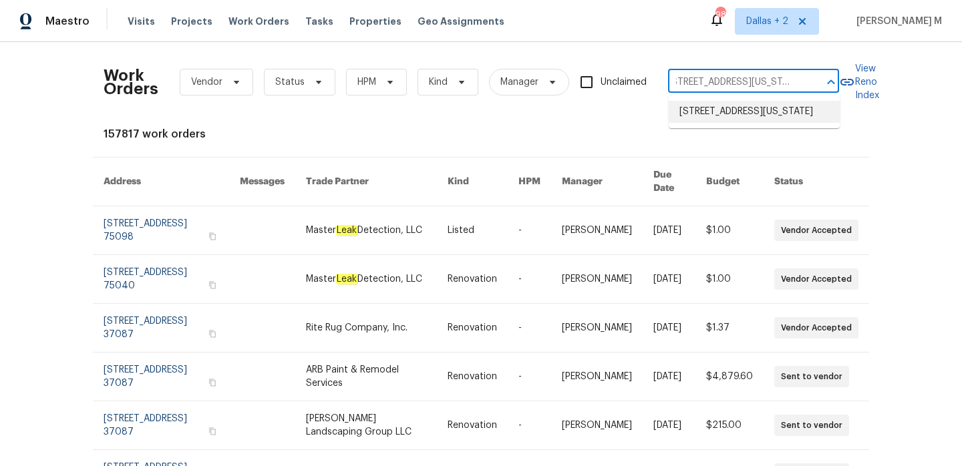
click at [716, 110] on li "8226 NW 82nd Ct, Kansas City, MO 64152" at bounding box center [754, 112] width 171 height 22
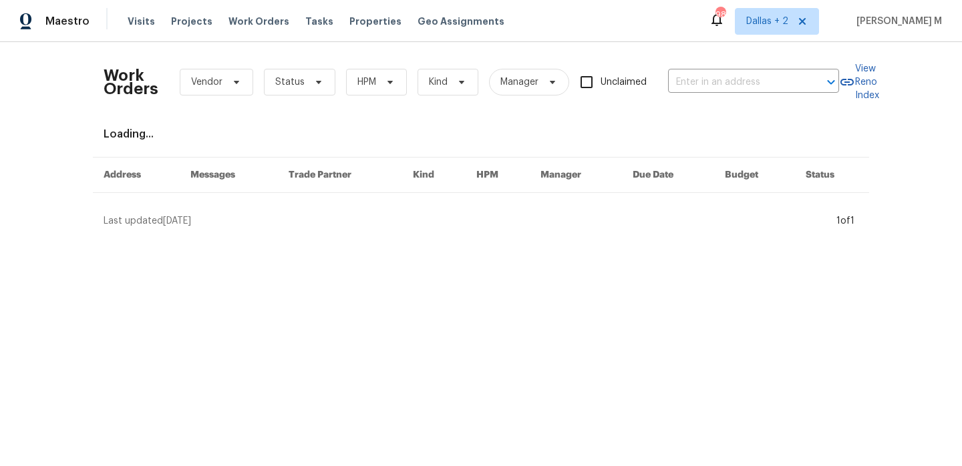
type input "8226 NW 82nd Ct, Kansas City, MO 64152"
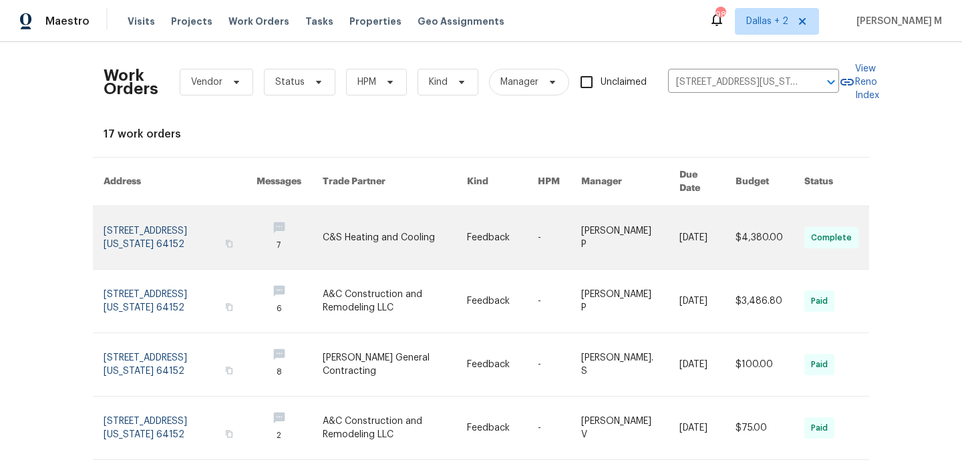
click at [480, 226] on link at bounding box center [502, 237] width 71 height 63
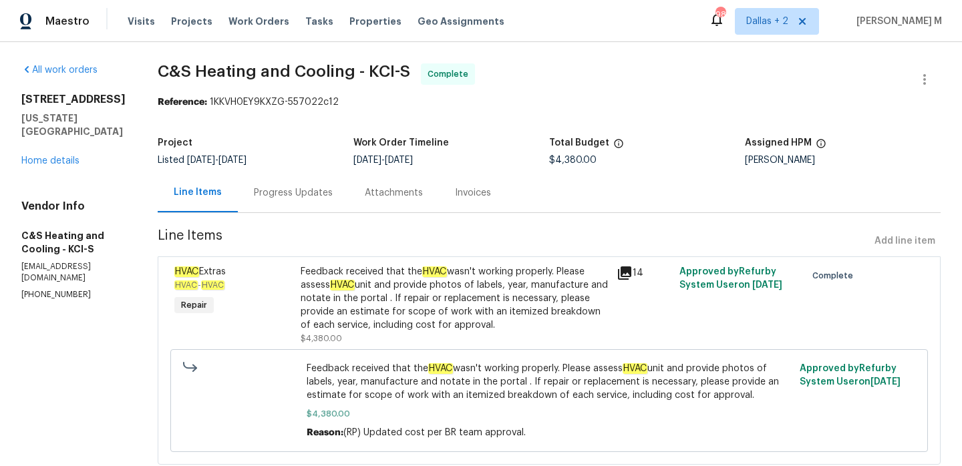
click at [25, 141] on div "8226 NW 82nd Ct Kansas City, MO 64152 Home details" at bounding box center [73, 130] width 104 height 75
click at [25, 156] on link "Home details" at bounding box center [50, 160] width 58 height 9
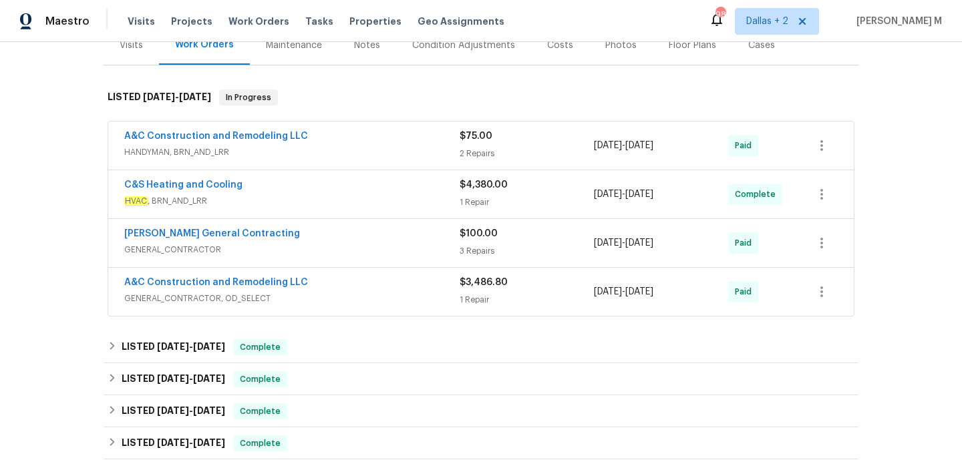
scroll to position [179, 0]
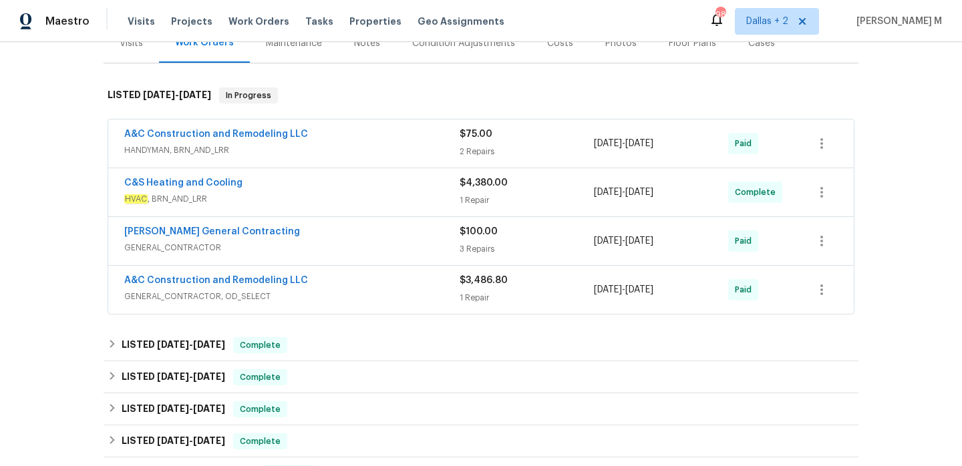
click at [367, 148] on span "HANDYMAN, BRN_AND_LRR" at bounding box center [291, 150] width 335 height 13
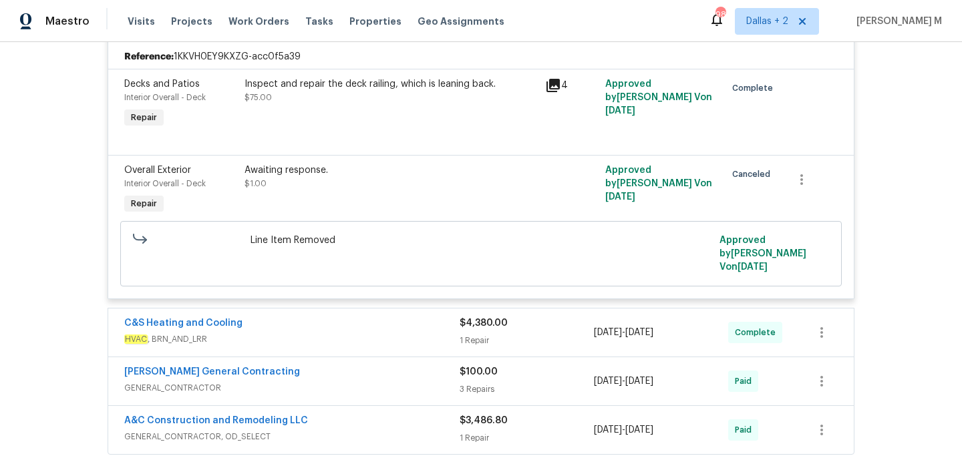
scroll to position [327, 0]
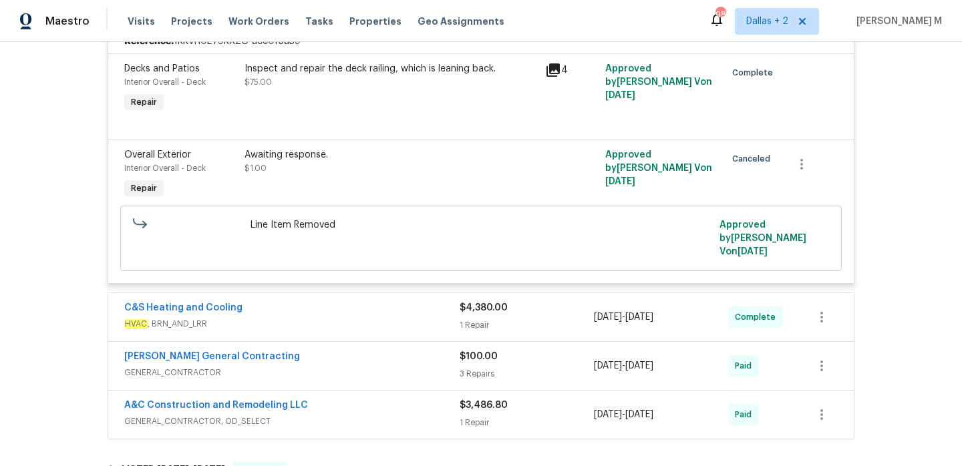
click at [381, 313] on div "C&S Heating and Cooling" at bounding box center [291, 309] width 335 height 16
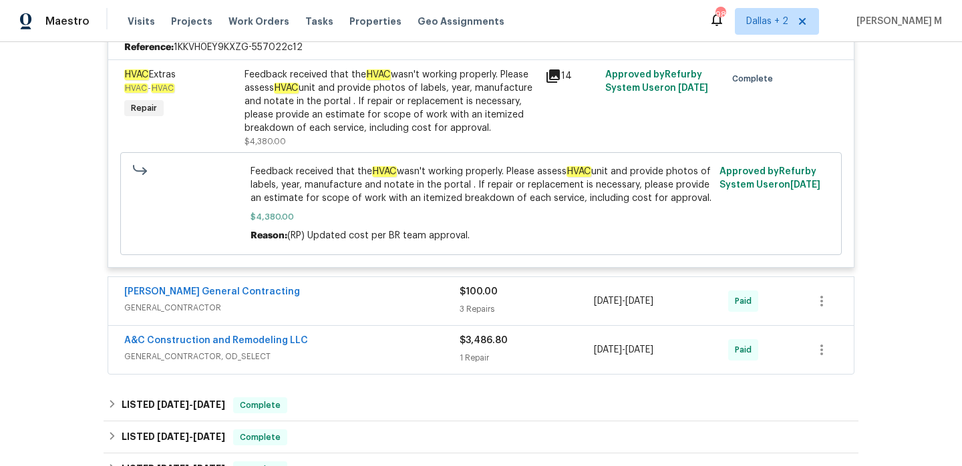
scroll to position [636, 0]
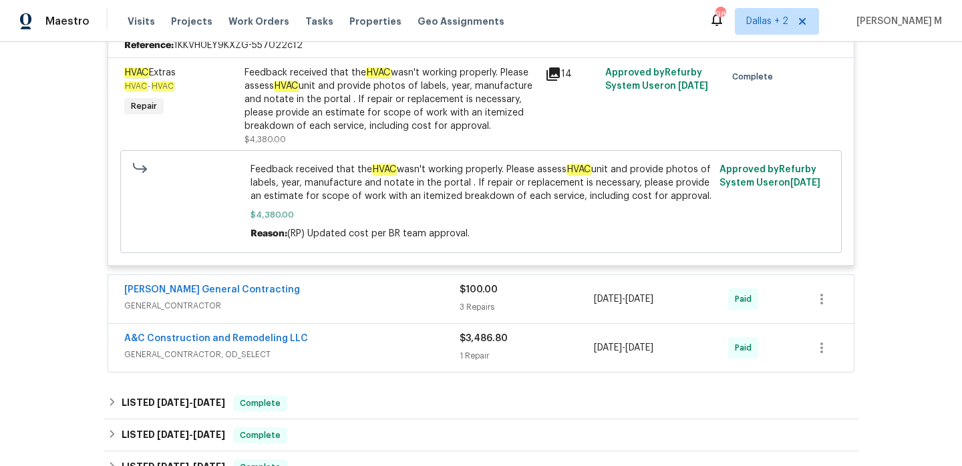
click at [400, 299] on div "Nicholson General Contracting" at bounding box center [291, 291] width 335 height 16
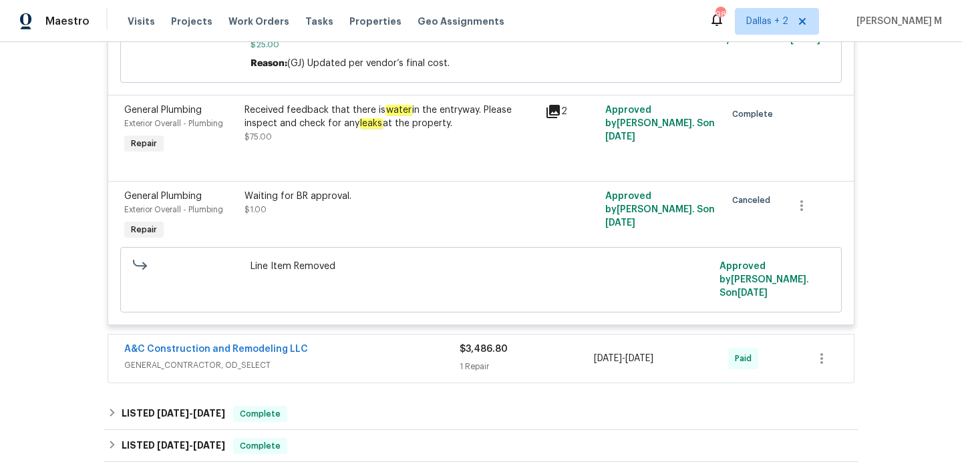
scroll to position [1116, 0]
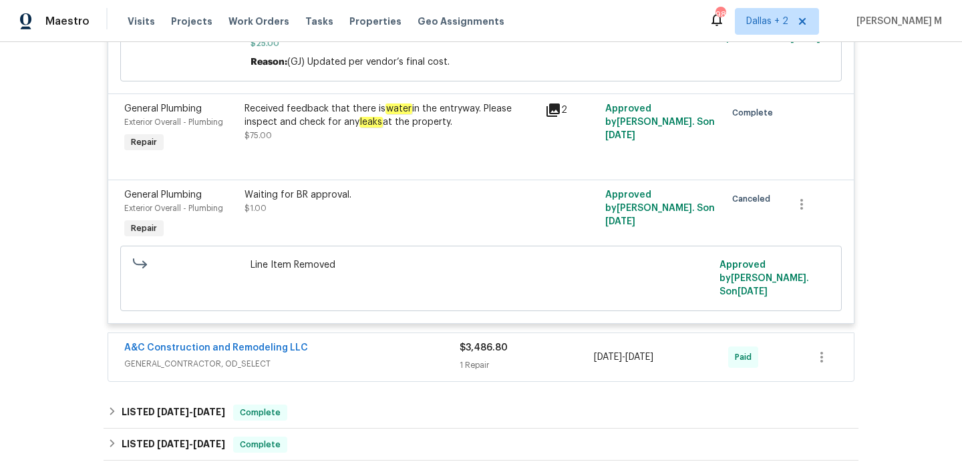
click at [421, 363] on span "GENERAL_CONTRACTOR, OD_SELECT" at bounding box center [291, 363] width 335 height 13
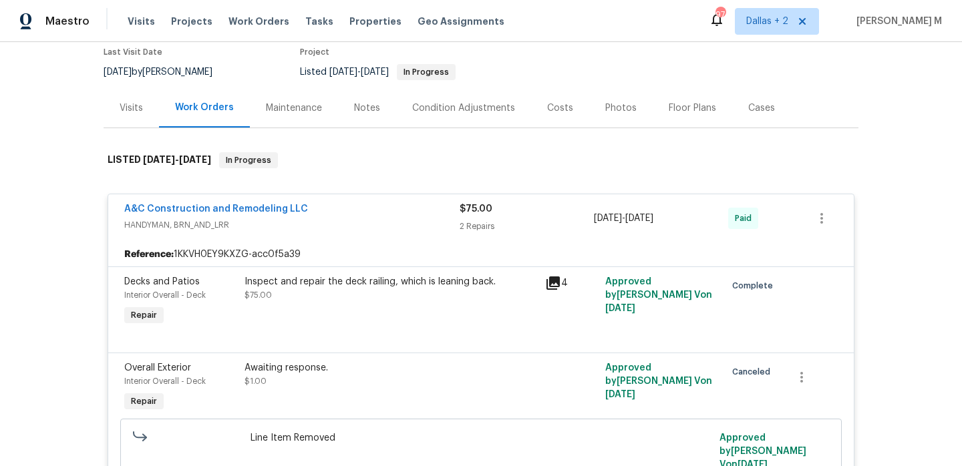
scroll to position [0, 0]
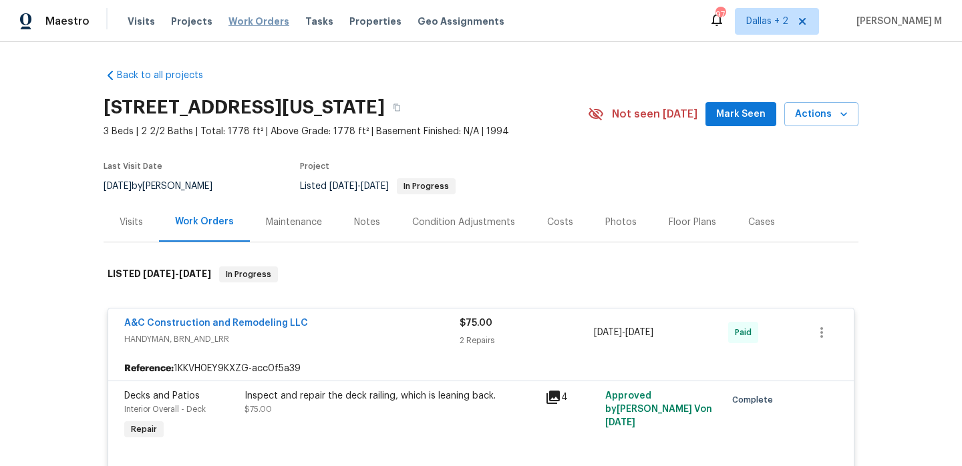
click at [245, 19] on span "Work Orders" at bounding box center [259, 21] width 61 height 13
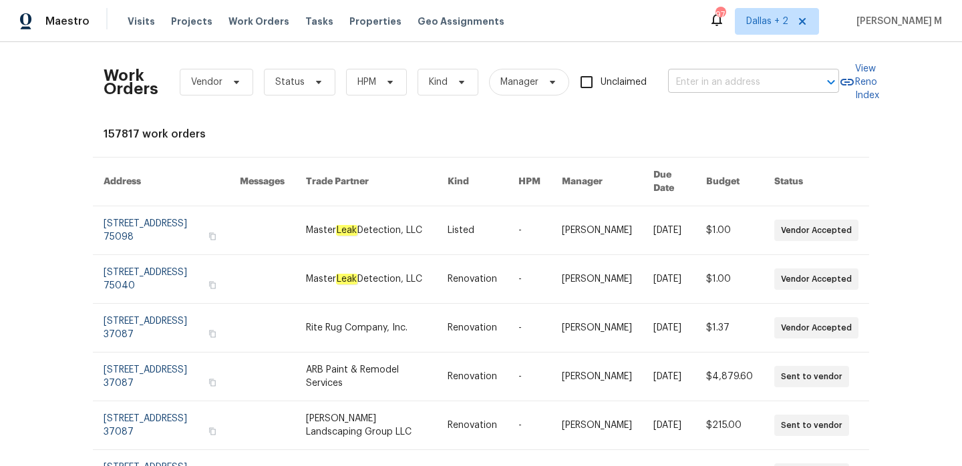
click at [698, 79] on input "text" at bounding box center [735, 82] width 134 height 21
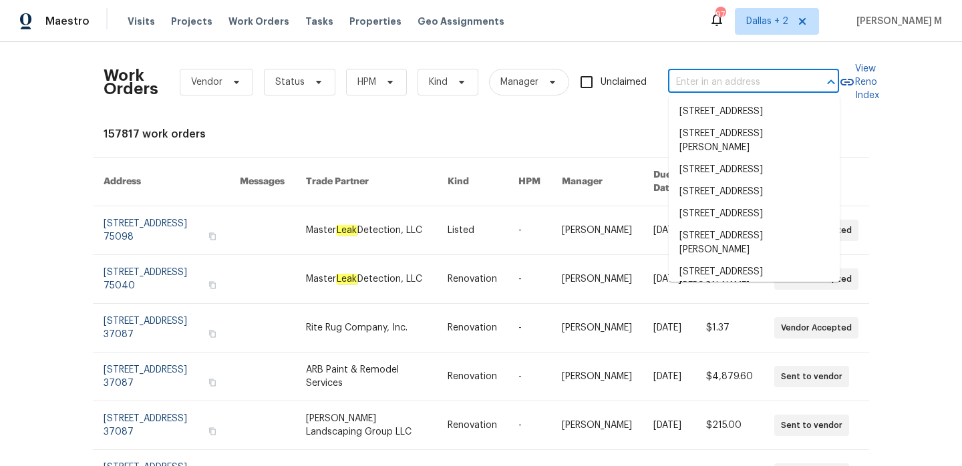
paste input "[STREET_ADDRESS]"
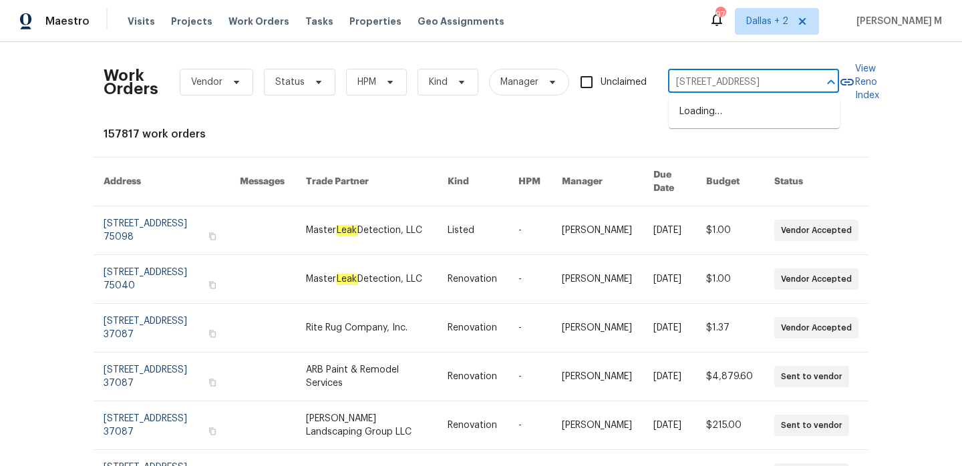
scroll to position [0, 47]
type input "[STREET_ADDRESS]"
click at [755, 27] on span "Dallas + 2" at bounding box center [777, 21] width 84 height 27
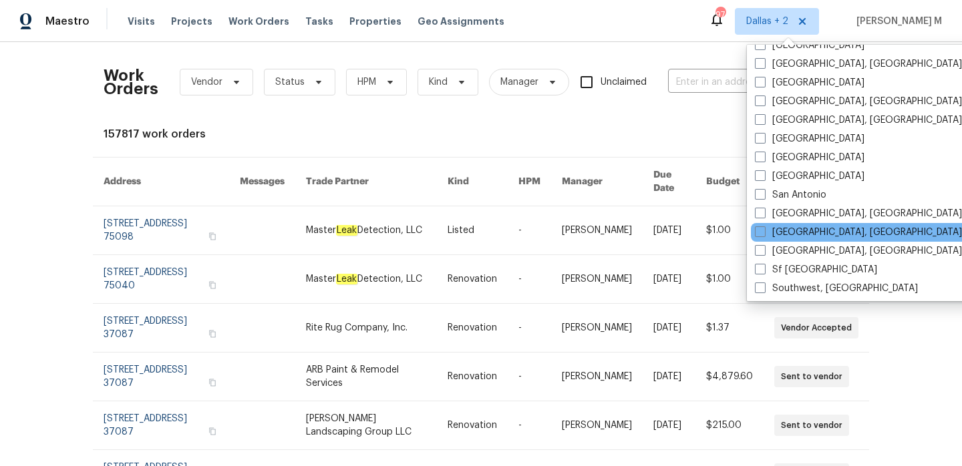
scroll to position [838, 0]
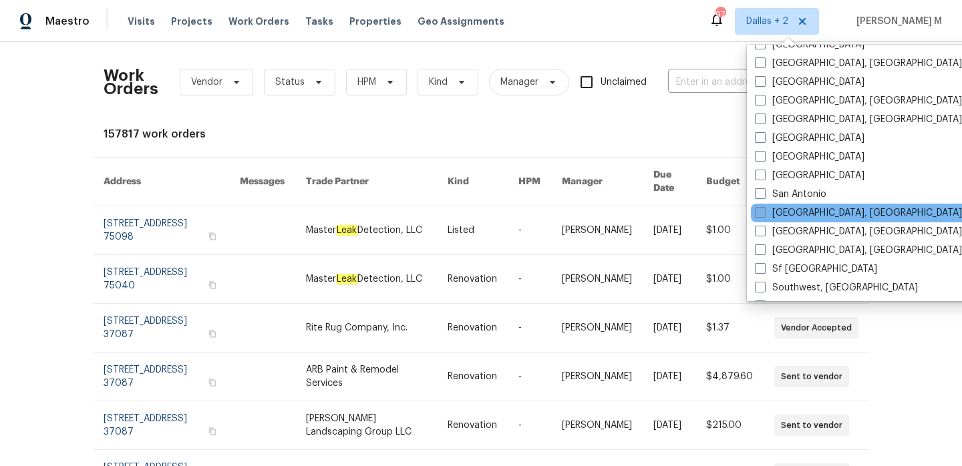
click at [796, 216] on label "[GEOGRAPHIC_DATA], [GEOGRAPHIC_DATA]" at bounding box center [858, 212] width 207 height 13
click at [764, 215] on input "[GEOGRAPHIC_DATA], [GEOGRAPHIC_DATA]" at bounding box center [759, 210] width 9 height 9
checkbox input "true"
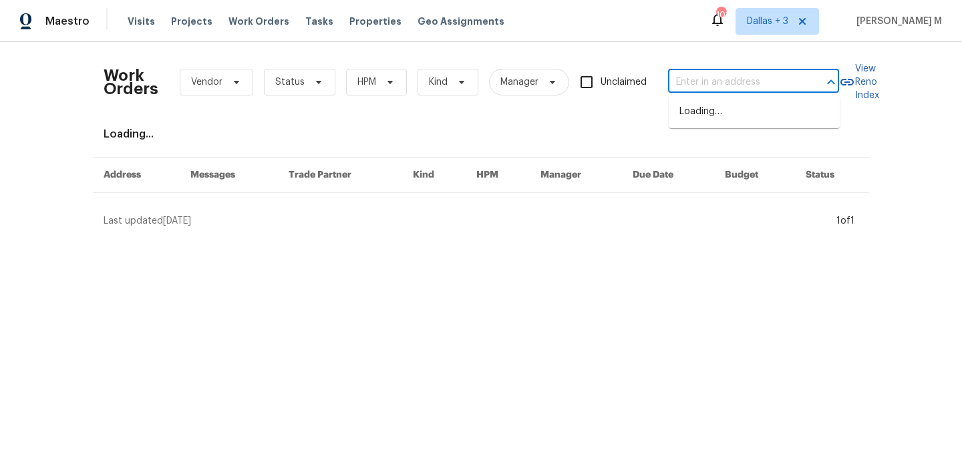
click at [712, 80] on input "text" at bounding box center [735, 82] width 134 height 21
paste input "[STREET_ADDRESS]"
type input "[STREET_ADDRESS]"
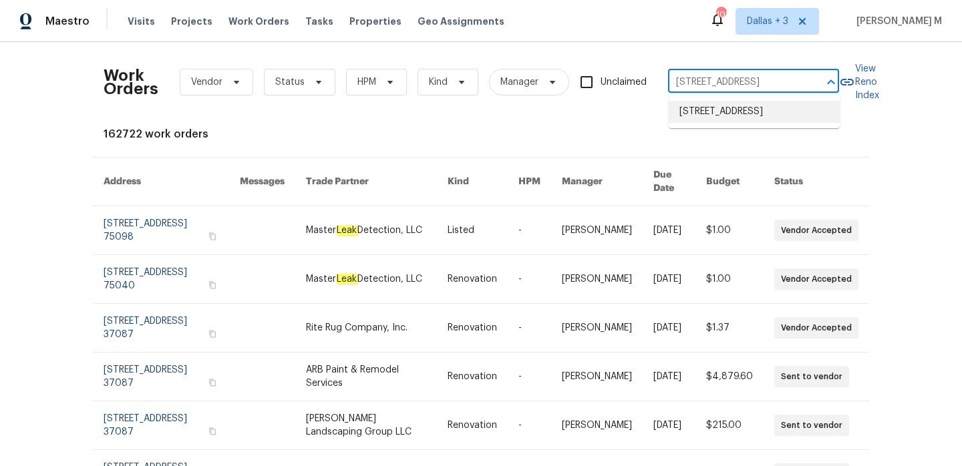
click at [740, 116] on li "[STREET_ADDRESS]" at bounding box center [754, 112] width 171 height 22
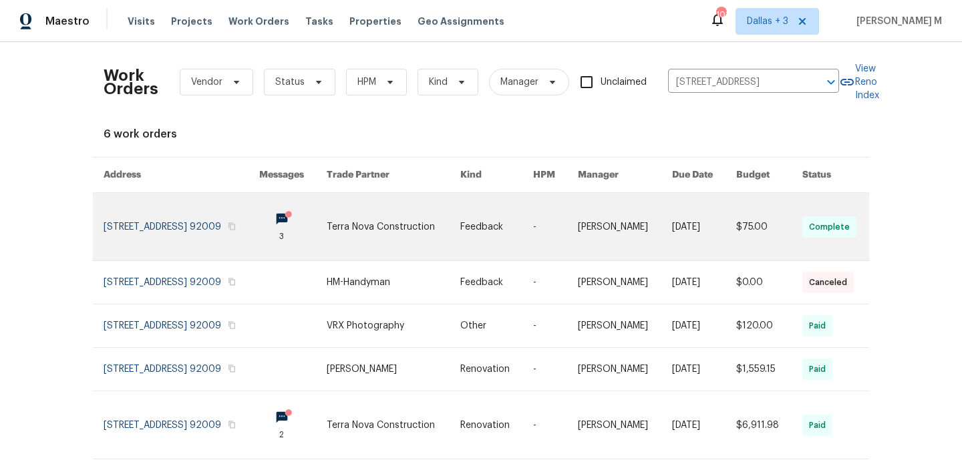
click at [567, 246] on td "Anthony Mascarenhas" at bounding box center [614, 227] width 94 height 68
click at [547, 235] on link at bounding box center [555, 226] width 45 height 67
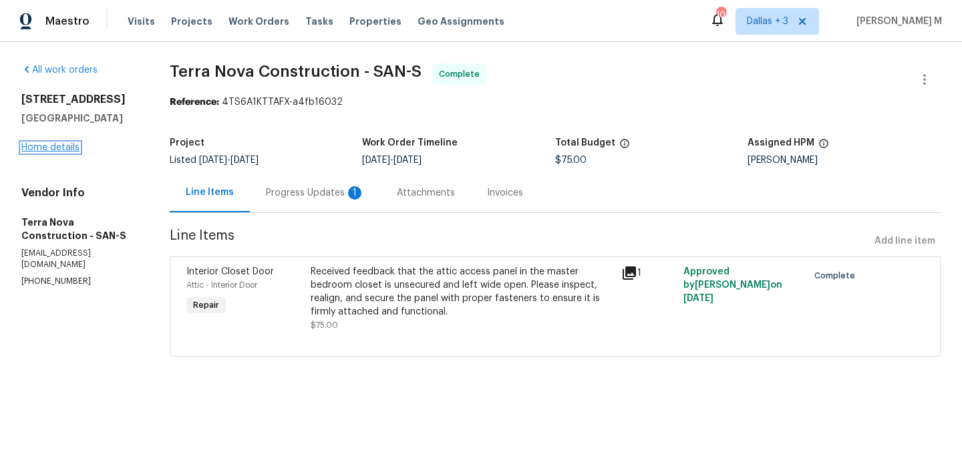
click at [69, 146] on link "Home details" at bounding box center [50, 147] width 58 height 9
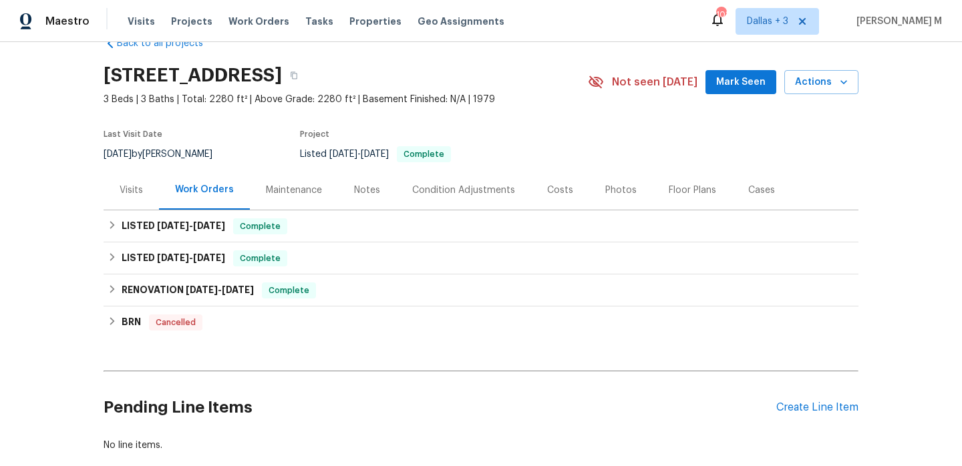
scroll to position [51, 0]
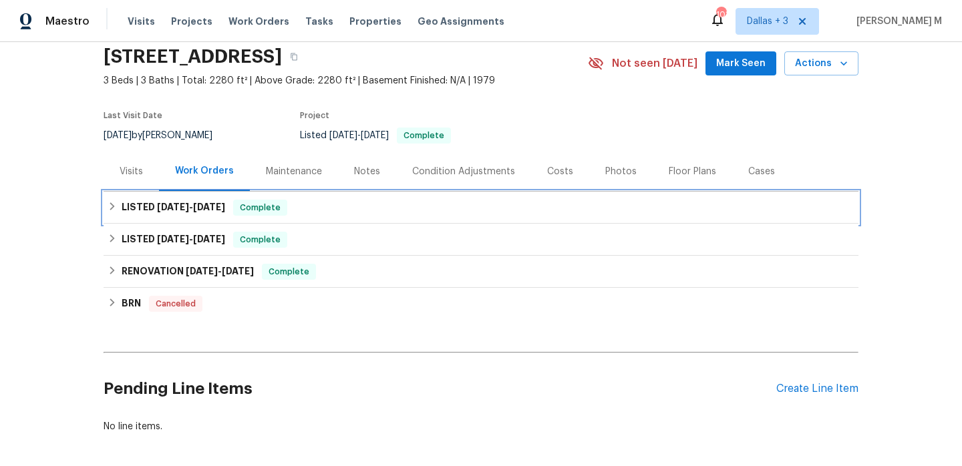
click at [293, 214] on div "LISTED 9/15/25 - 9/25/25 Complete" at bounding box center [481, 208] width 747 height 16
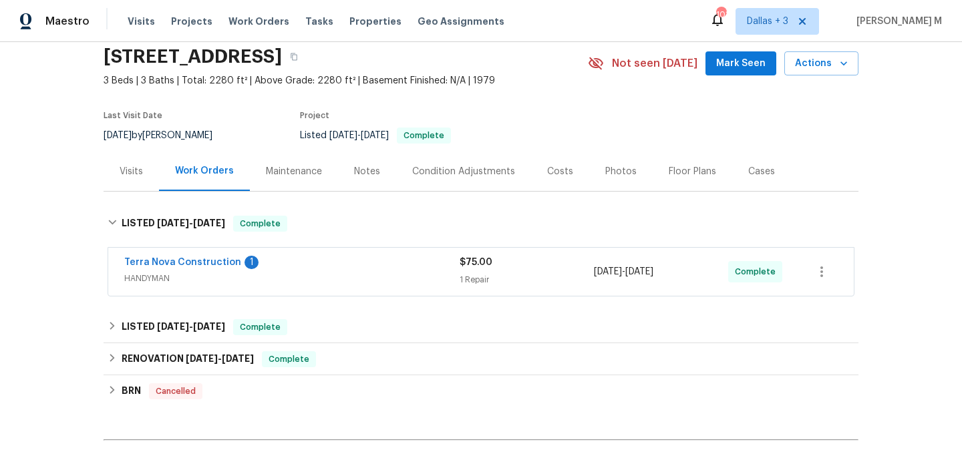
click at [339, 281] on span "HANDYMAN" at bounding box center [291, 278] width 335 height 13
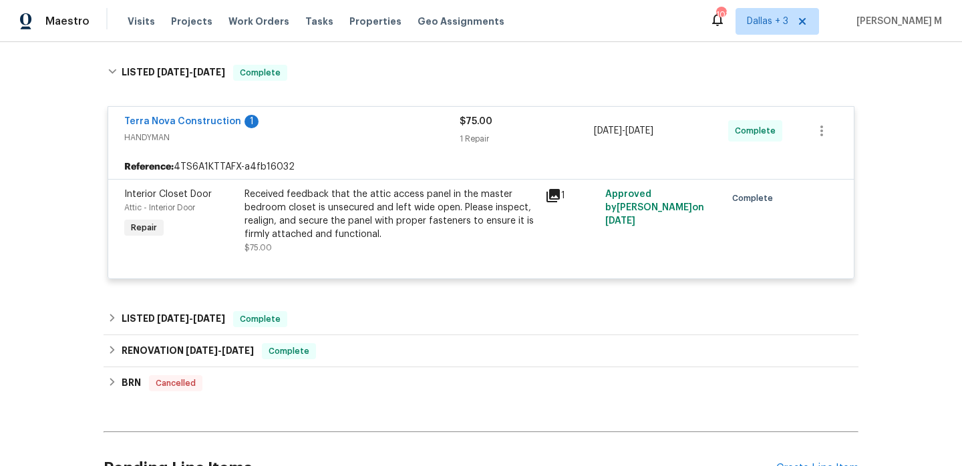
scroll to position [210, 0]
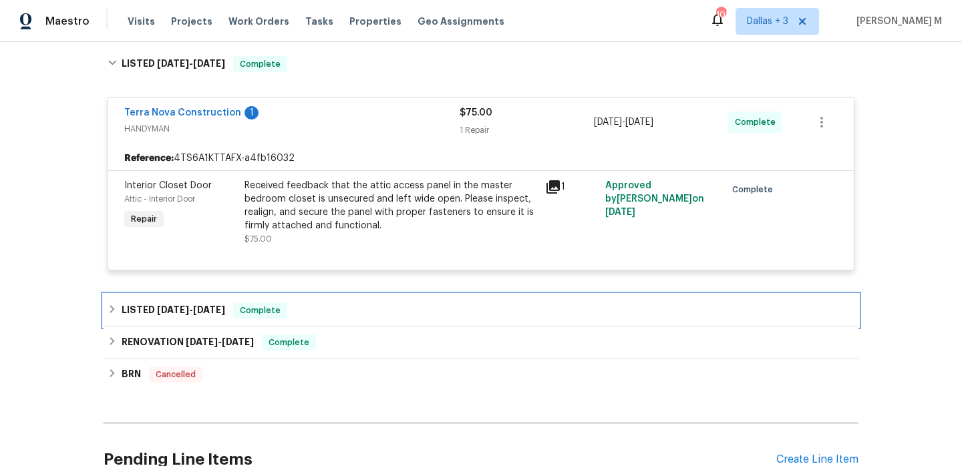
click at [373, 307] on div "LISTED 5/1/25 - 5/2/25 Complete" at bounding box center [481, 311] width 747 height 16
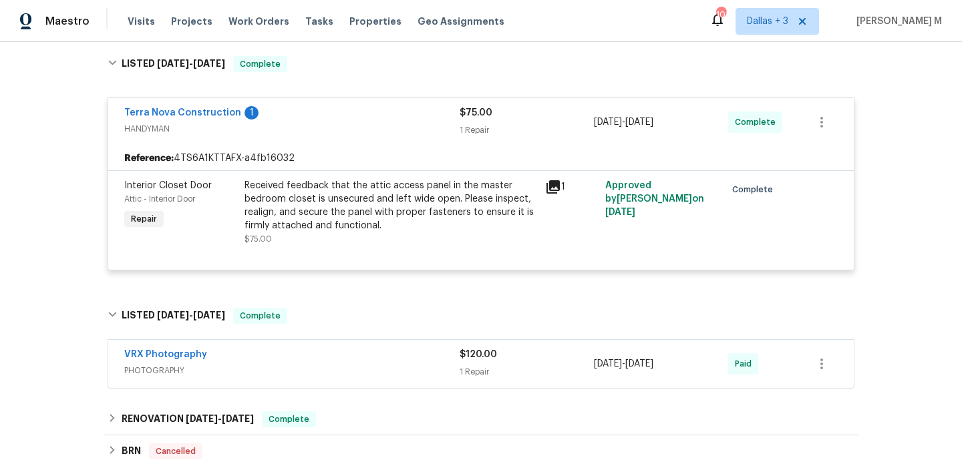
click at [373, 361] on div "VRX Photography" at bounding box center [291, 356] width 335 height 16
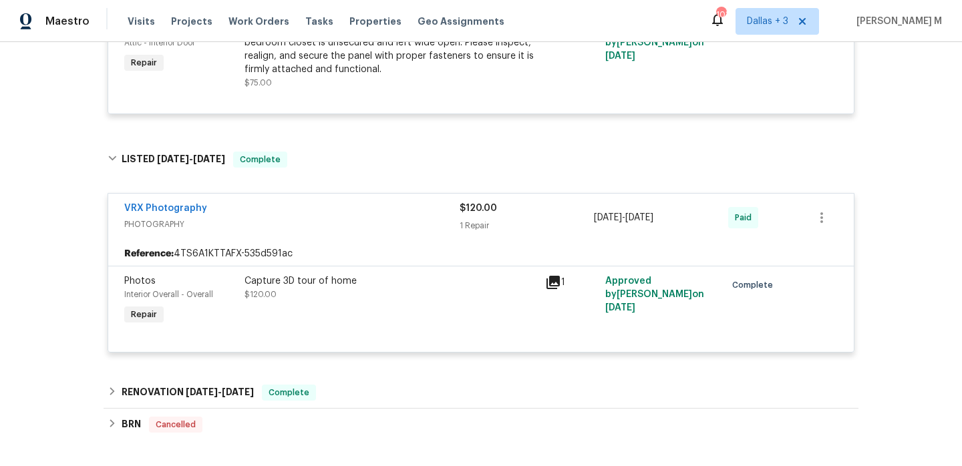
scroll to position [0, 0]
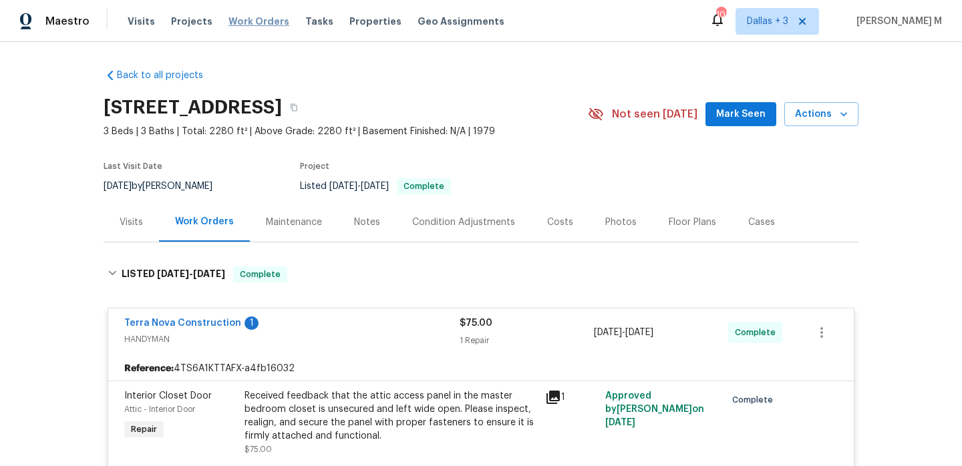
click at [237, 21] on span "Work Orders" at bounding box center [259, 21] width 61 height 13
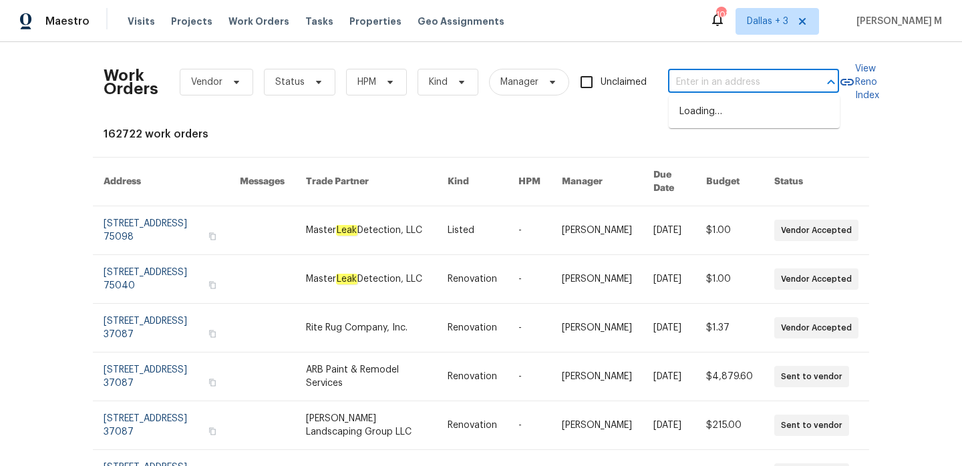
click at [704, 83] on input "text" at bounding box center [735, 82] width 134 height 21
paste input "6204 River Birch Dr Gastonia, NC 28056"
type input "6204 River Birch Dr Gastonia, NC 28056"
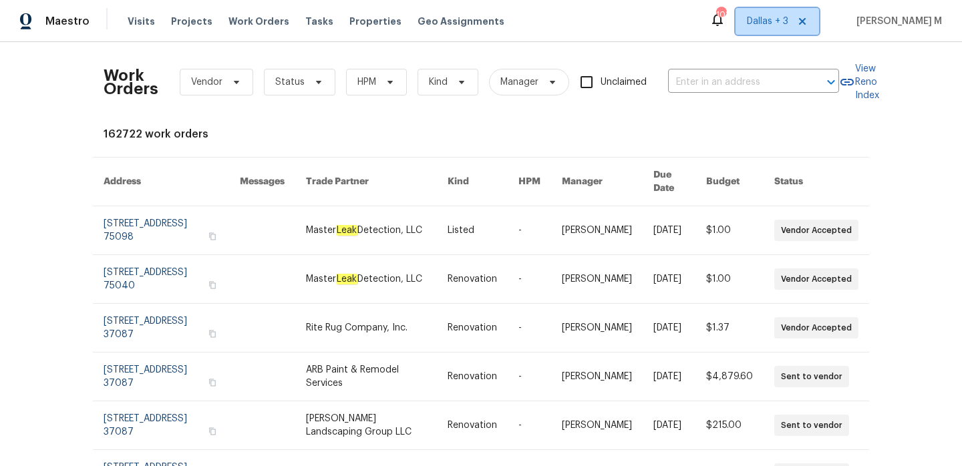
click at [758, 28] on span "Dallas + 3" at bounding box center [778, 21] width 84 height 27
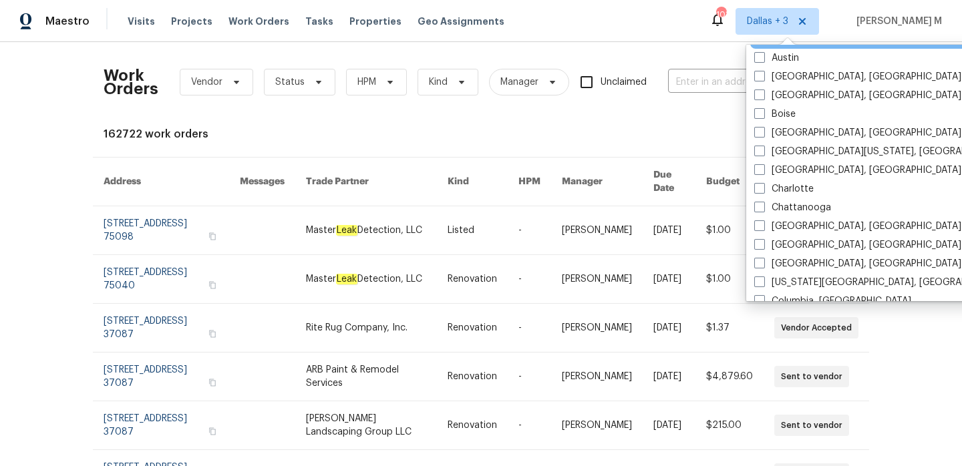
scroll to position [152, 0]
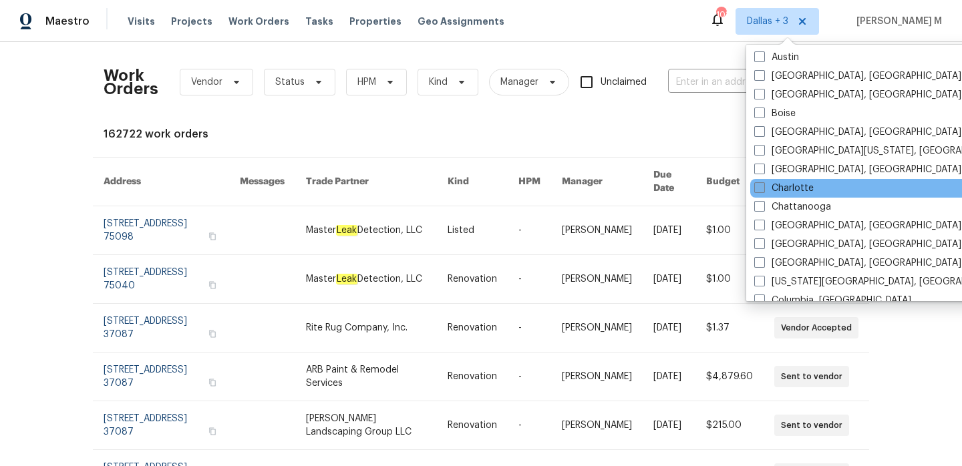
click at [792, 188] on label "Charlotte" at bounding box center [783, 188] width 59 height 13
click at [763, 188] on input "Charlotte" at bounding box center [758, 186] width 9 height 9
checkbox input "true"
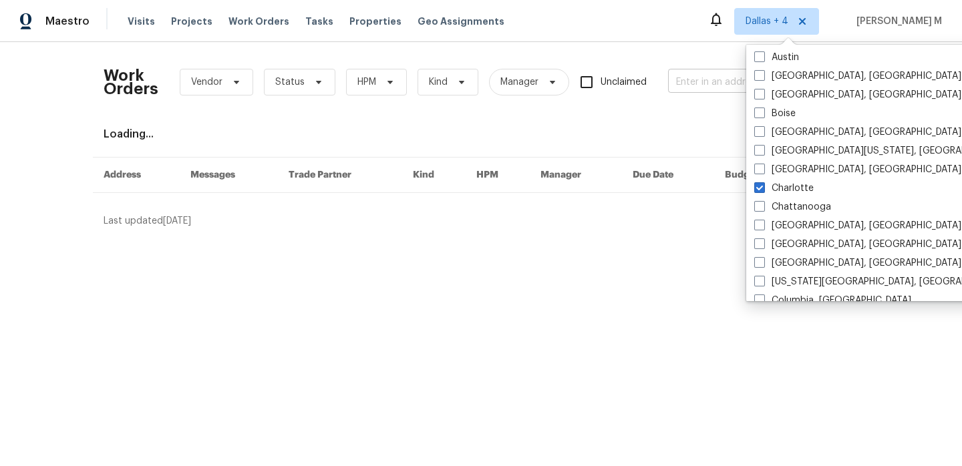
click at [684, 90] on input "text" at bounding box center [735, 82] width 134 height 21
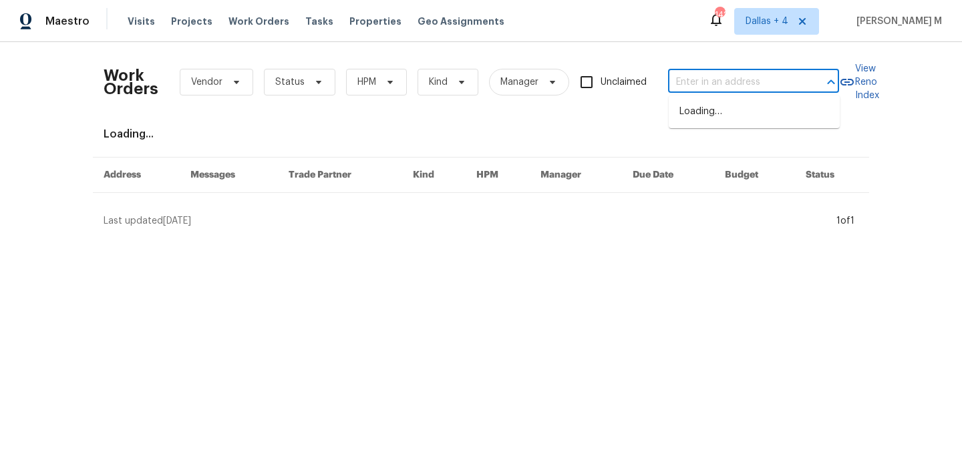
paste input "6204 River Birch Dr Gastonia, NC 28056"
type input "6204 River Birch Dr Gastonia, NC 28056"
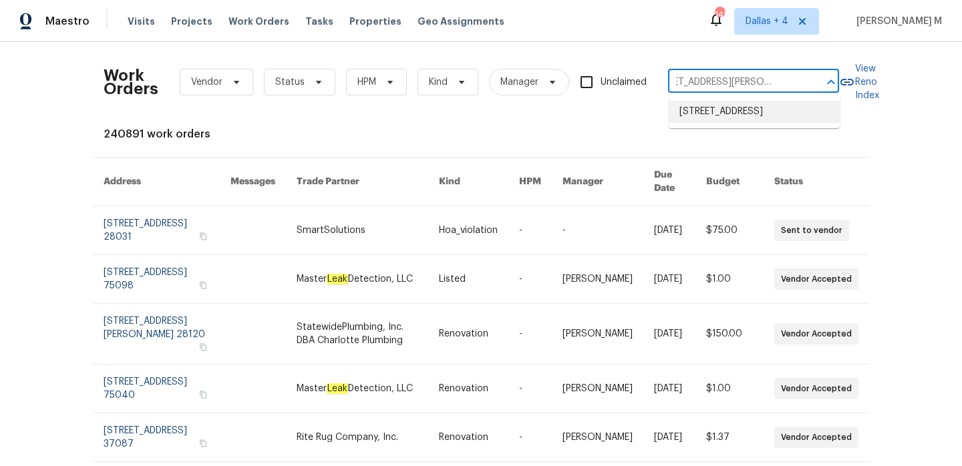
click at [714, 117] on li "6204 River Birch Dr, Gastonia, NC 28056" at bounding box center [754, 112] width 171 height 22
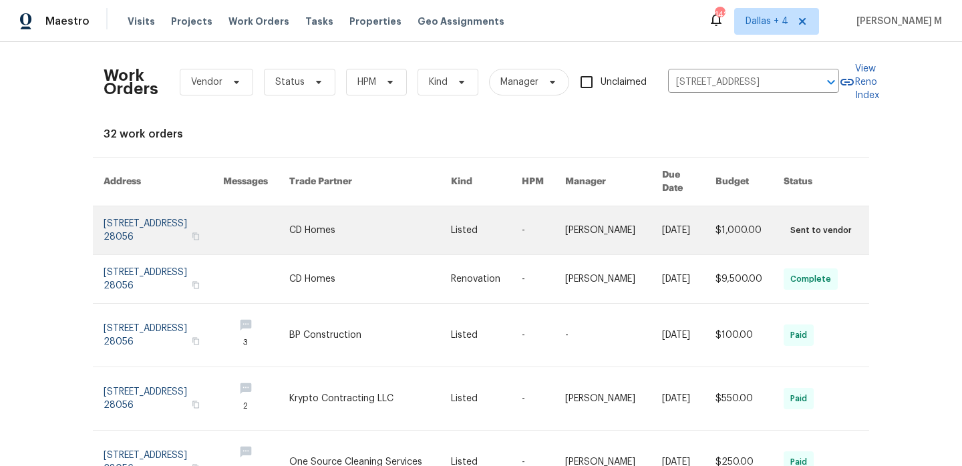
click at [606, 214] on link at bounding box center [613, 230] width 96 height 48
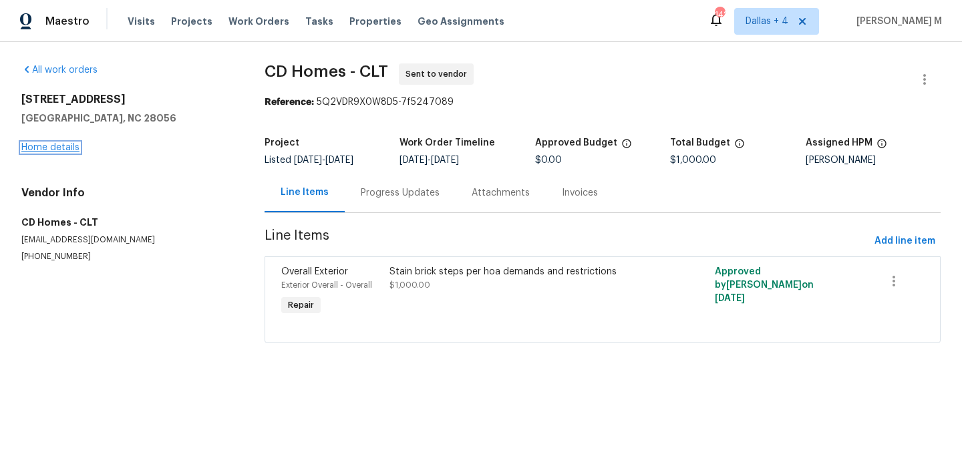
click at [43, 146] on link "Home details" at bounding box center [50, 147] width 58 height 9
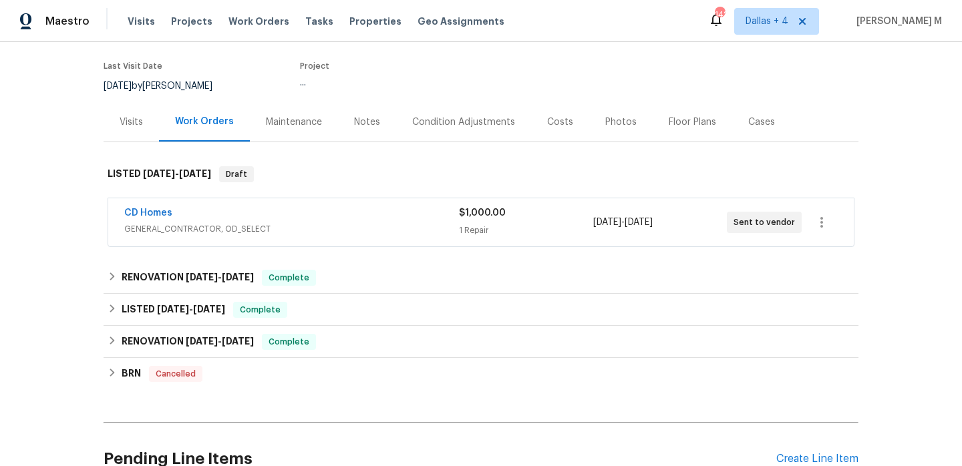
scroll to position [127, 0]
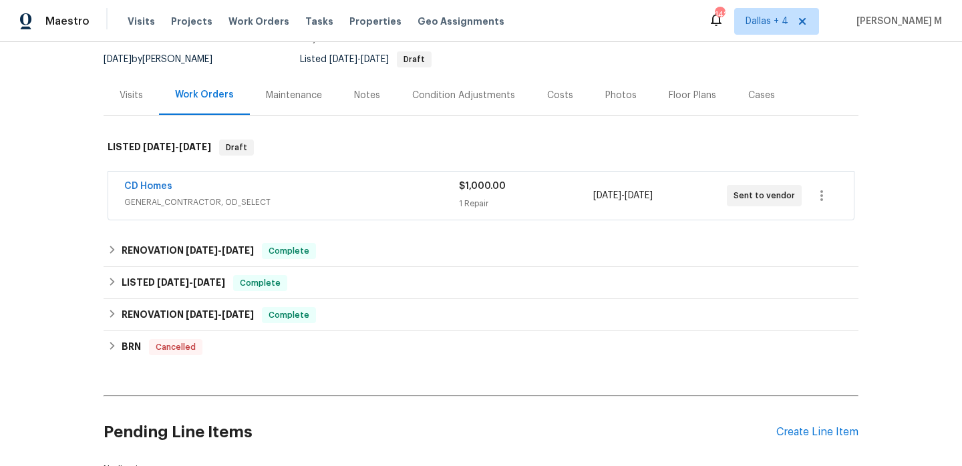
click at [355, 201] on span "GENERAL_CONTRACTOR, OD_SELECT" at bounding box center [291, 202] width 335 height 13
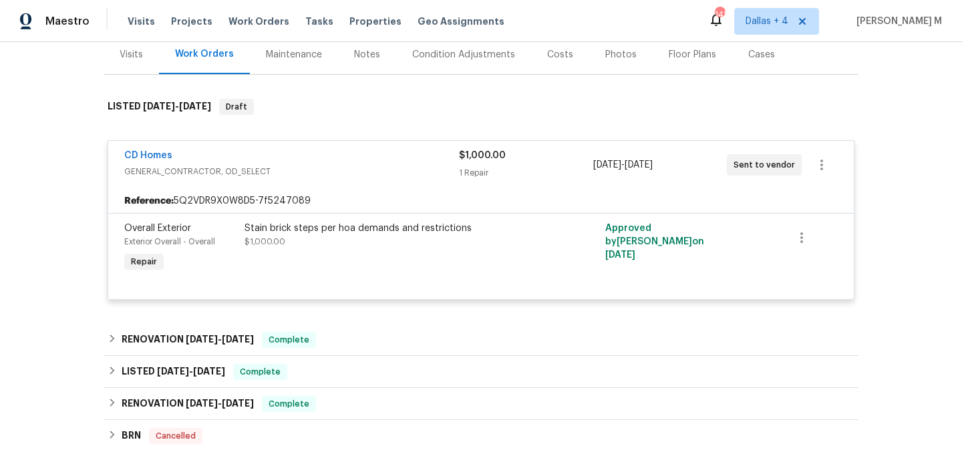
scroll to position [169, 0]
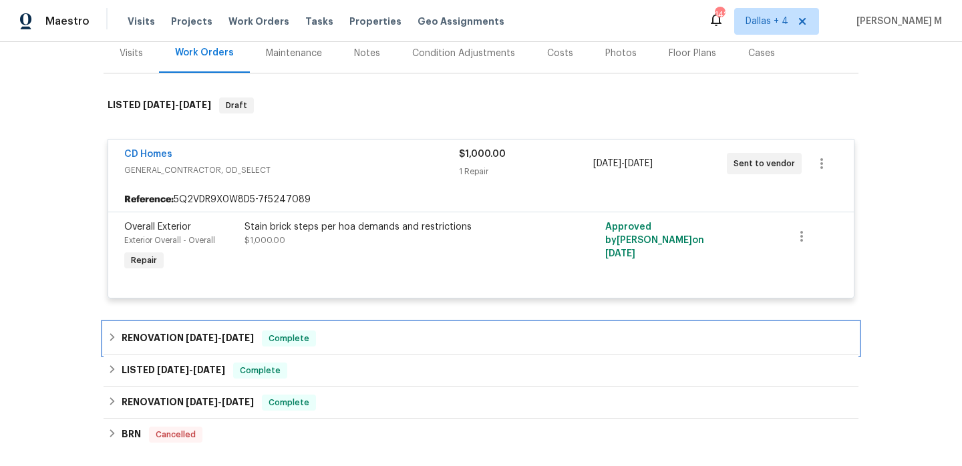
click at [341, 337] on div "RENOVATION 7/22/25 - 9/12/25 Complete" at bounding box center [481, 339] width 747 height 16
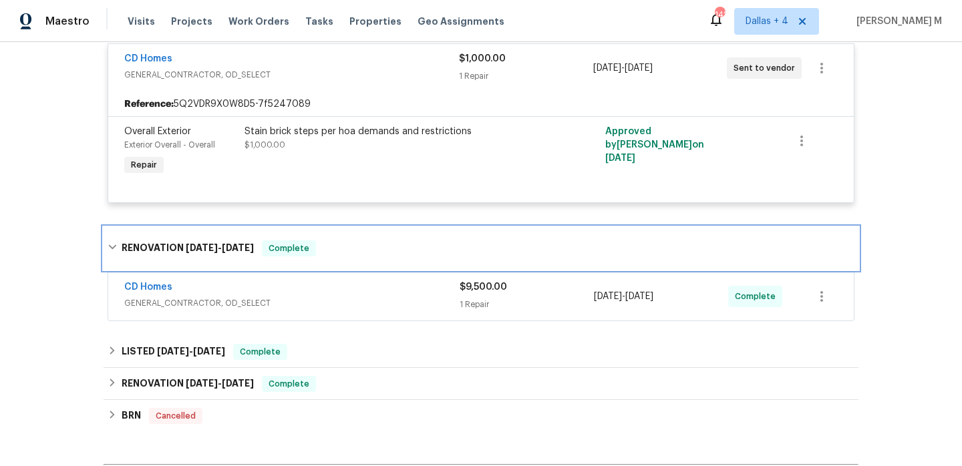
scroll to position [289, 0]
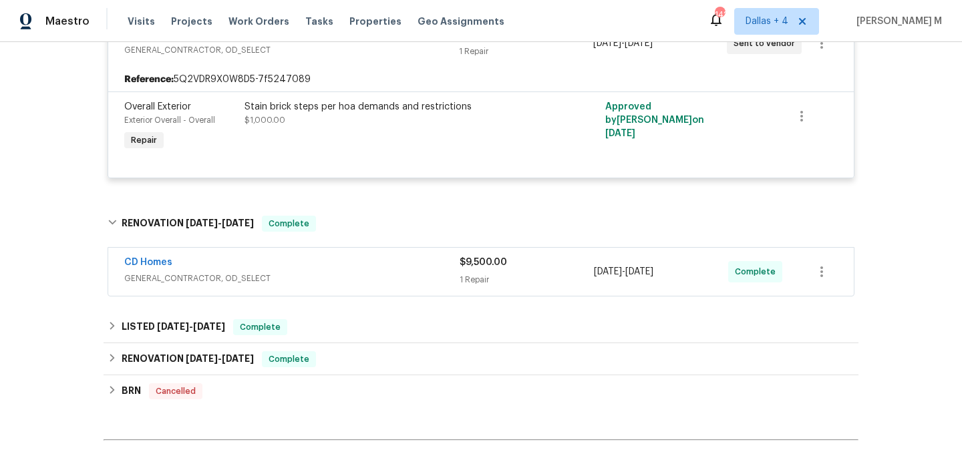
click at [332, 268] on div "CD Homes" at bounding box center [291, 264] width 335 height 16
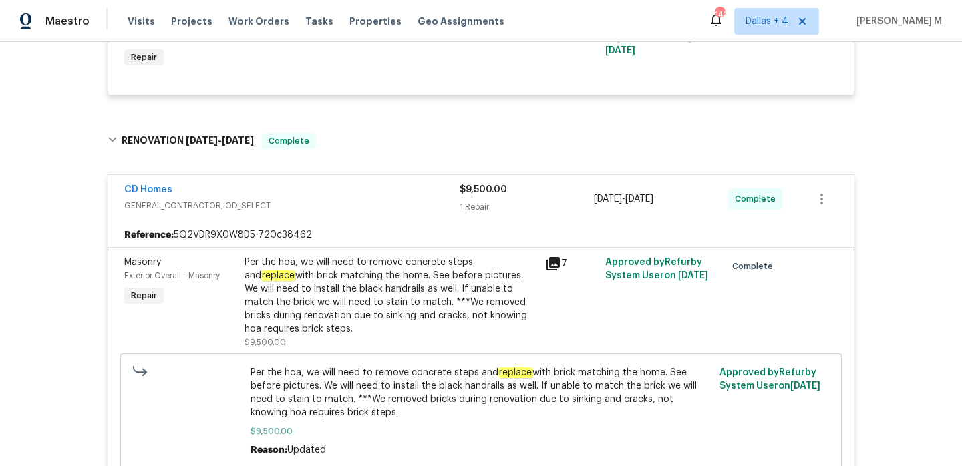
scroll to position [360, 0]
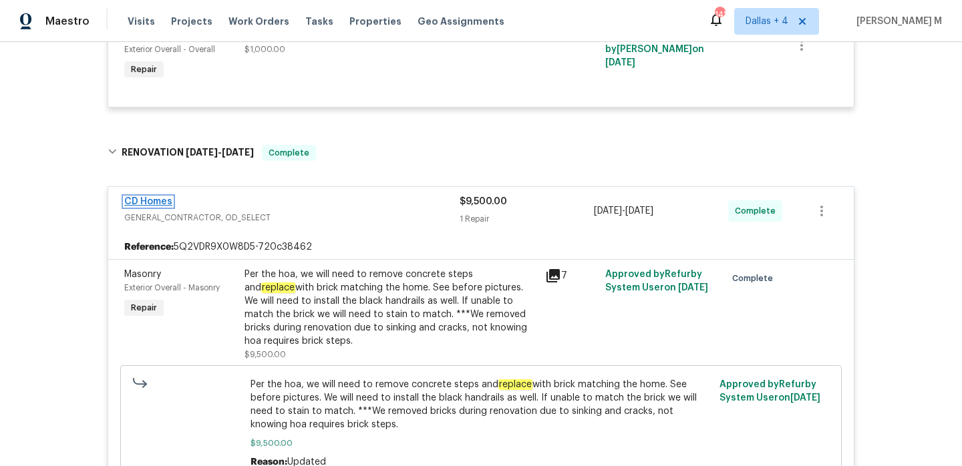
click at [150, 200] on link "CD Homes" at bounding box center [148, 201] width 48 height 9
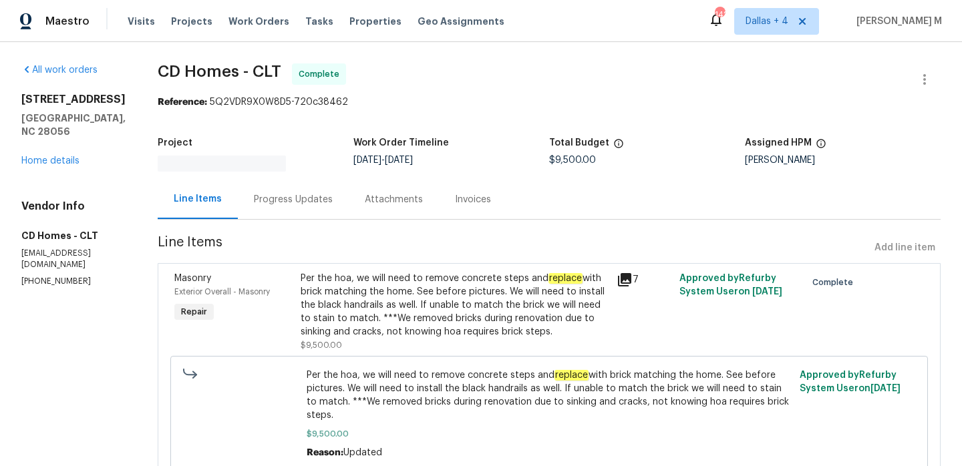
click at [279, 204] on div "Progress Updates" at bounding box center [293, 199] width 111 height 39
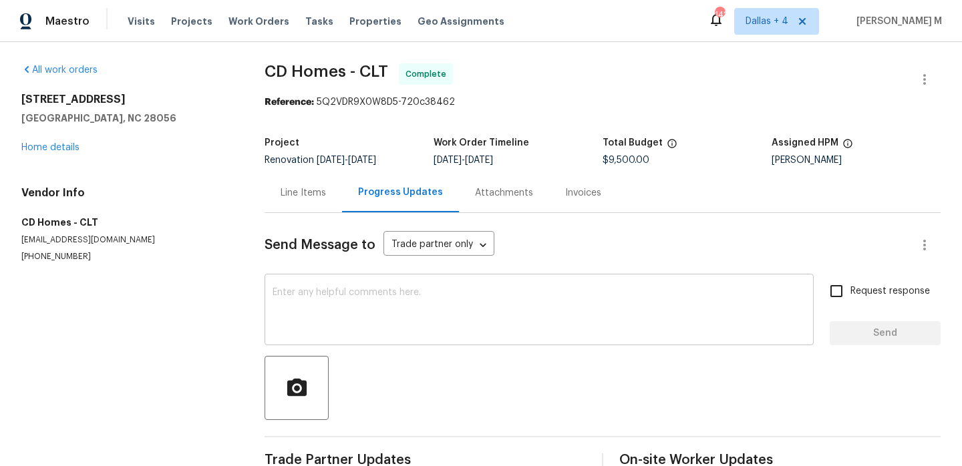
scroll to position [96, 0]
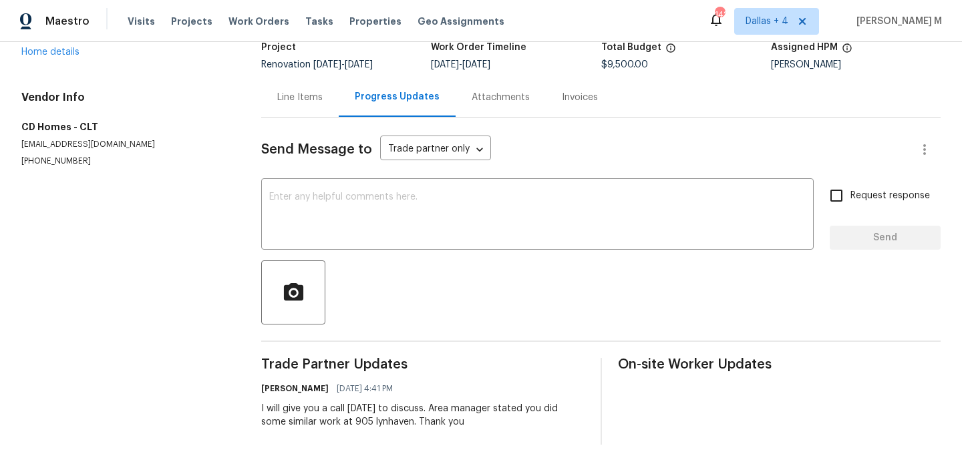
click at [572, 96] on div "Invoices" at bounding box center [580, 97] width 36 height 13
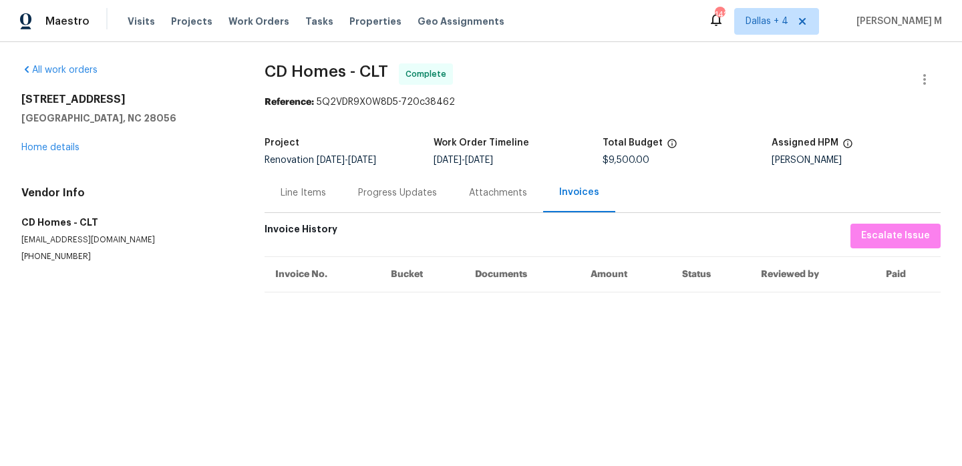
click at [287, 193] on div "Line Items" at bounding box center [303, 192] width 45 height 13
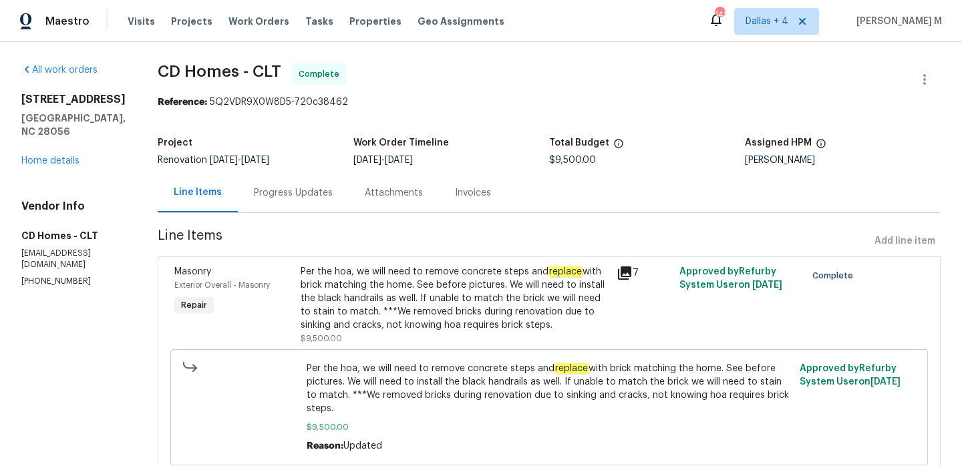
click at [482, 289] on div "Per the hoa, we will need to remove concrete steps and replace with brick match…" at bounding box center [455, 298] width 308 height 67
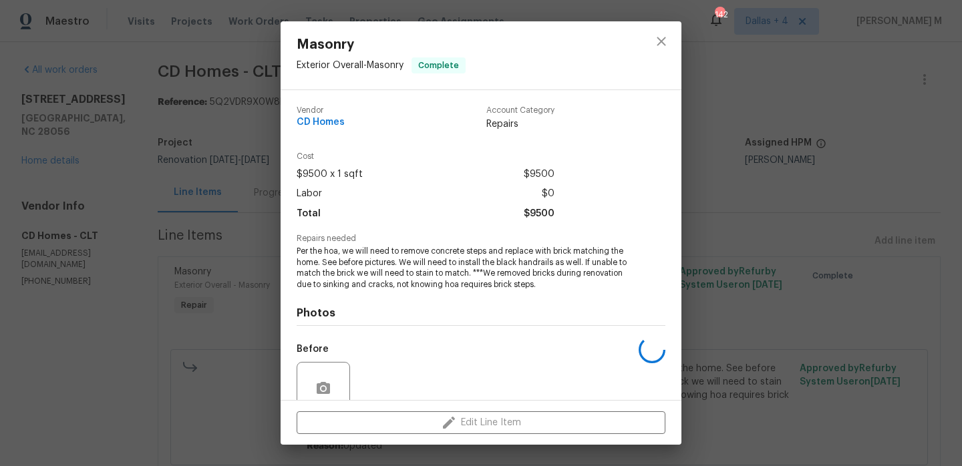
scroll to position [116, 0]
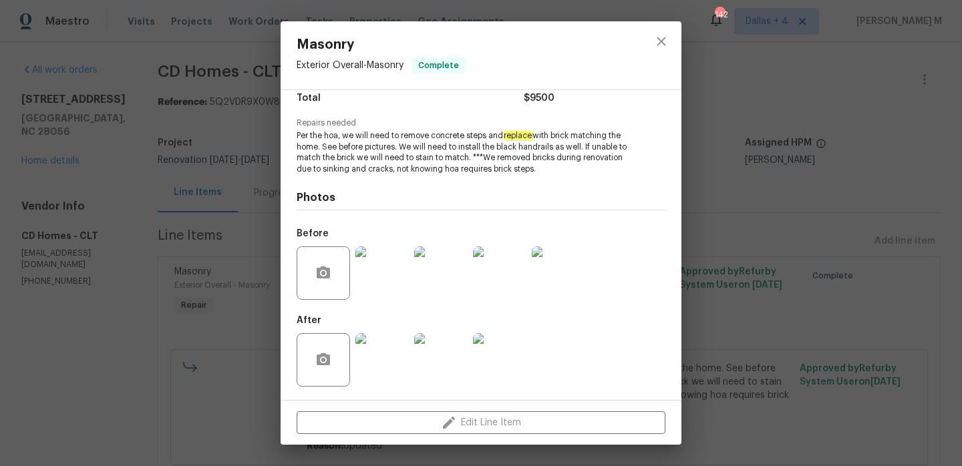
click at [387, 359] on img at bounding box center [381, 359] width 53 height 53
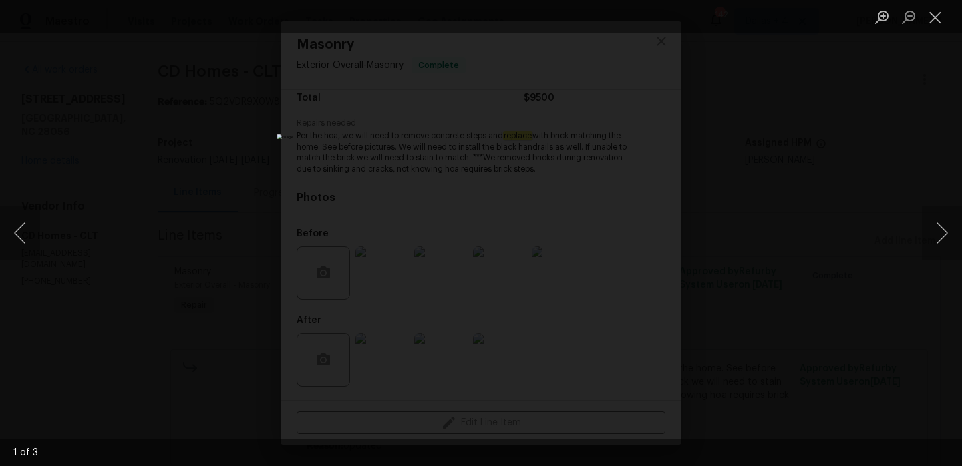
click at [918, 233] on div "Lightbox" at bounding box center [481, 233] width 962 height 466
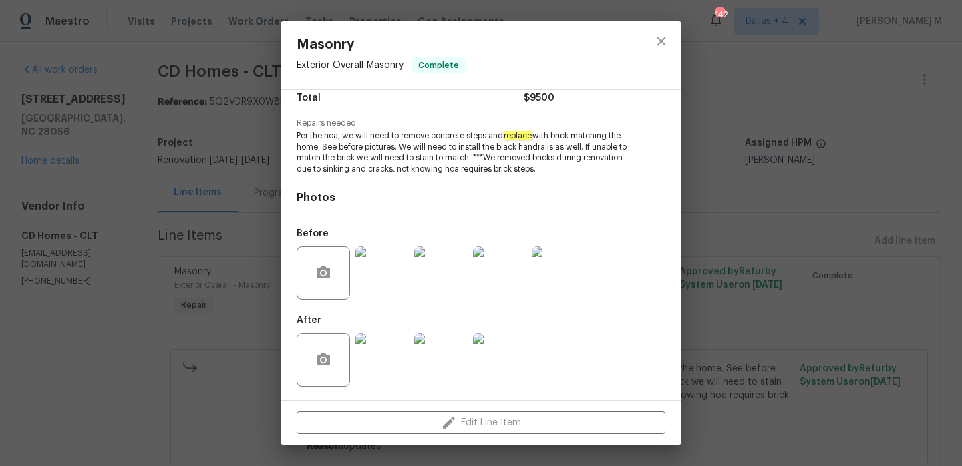
click at [450, 359] on img at bounding box center [440, 359] width 53 height 53
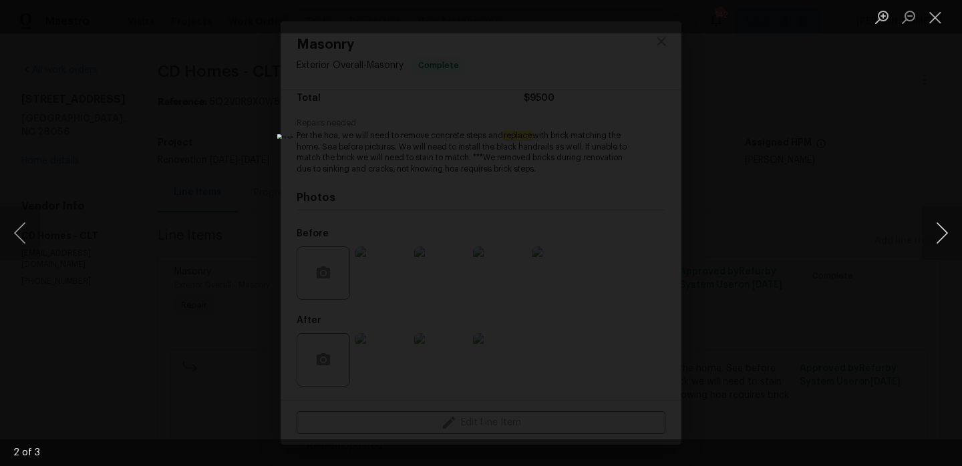
click at [940, 239] on button "Next image" at bounding box center [942, 232] width 40 height 53
click at [938, 11] on button "Close lightbox" at bounding box center [935, 16] width 27 height 23
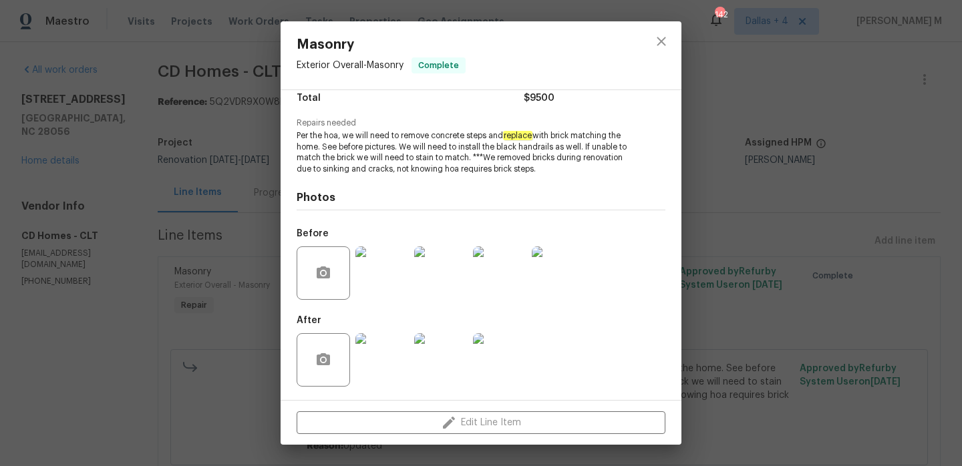
click at [382, 265] on img at bounding box center [381, 273] width 53 height 53
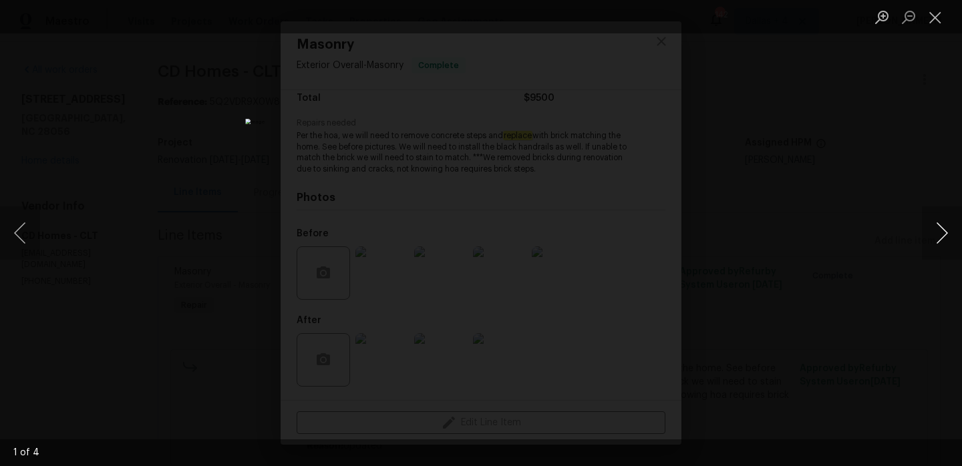
click at [937, 241] on button "Next image" at bounding box center [942, 232] width 40 height 53
click at [945, 12] on button "Close lightbox" at bounding box center [935, 16] width 27 height 23
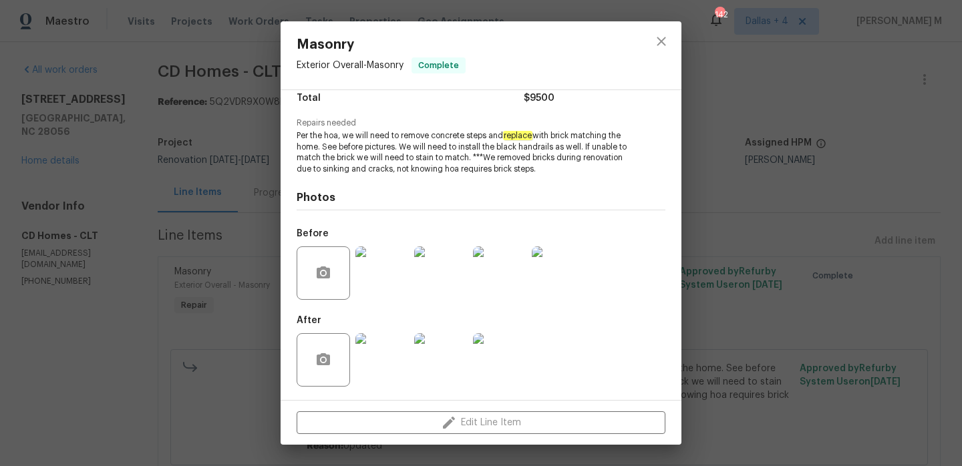
click at [779, 246] on div "Masonry Exterior Overall - Masonry Complete Vendor CD Homes Account Category Re…" at bounding box center [481, 233] width 962 height 466
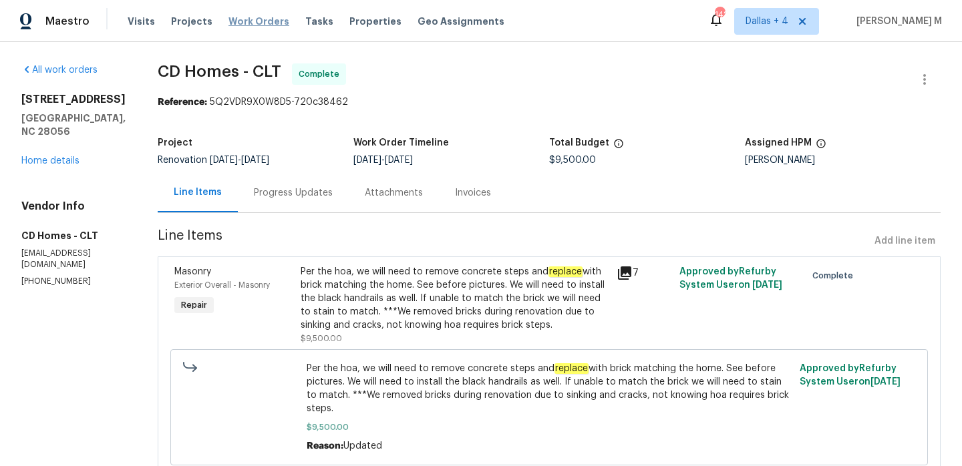
click at [248, 22] on span "Work Orders" at bounding box center [259, 21] width 61 height 13
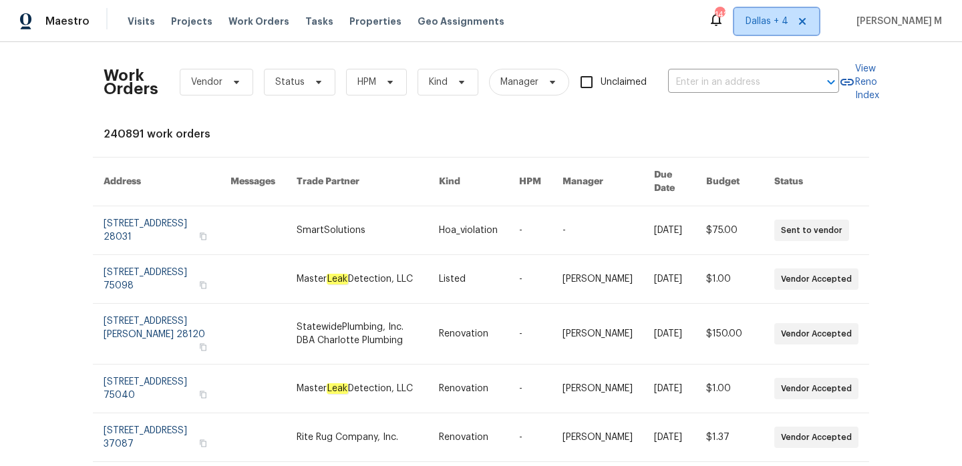
click at [777, 32] on span "Dallas + 4" at bounding box center [776, 21] width 85 height 27
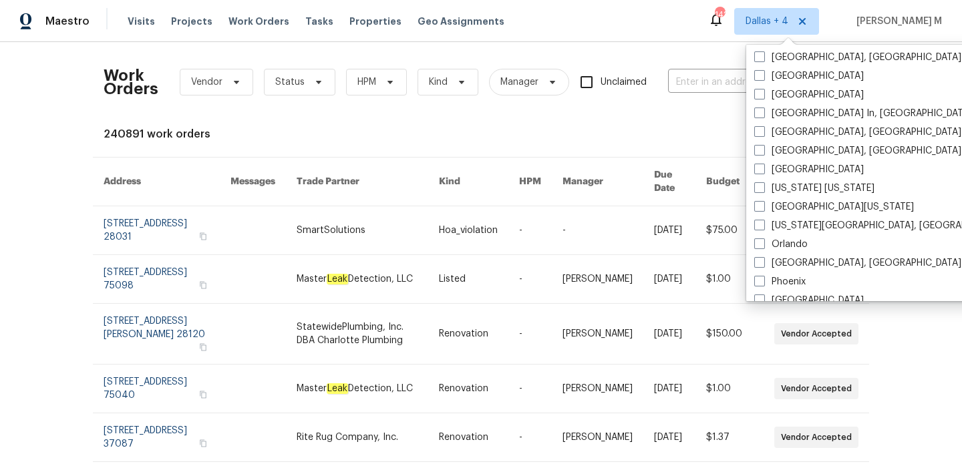
scroll to position [599, 0]
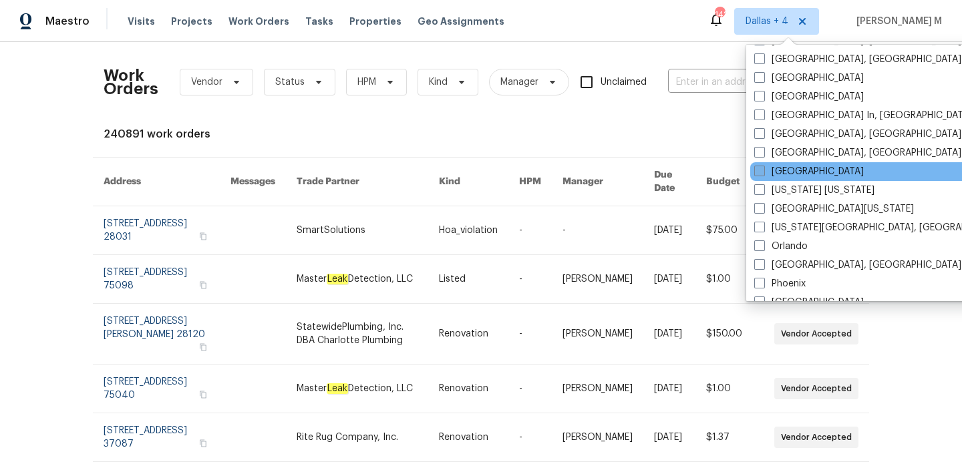
click at [792, 173] on label "[GEOGRAPHIC_DATA]" at bounding box center [809, 171] width 110 height 13
click at [763, 173] on input "[GEOGRAPHIC_DATA]" at bounding box center [758, 169] width 9 height 9
checkbox input "true"
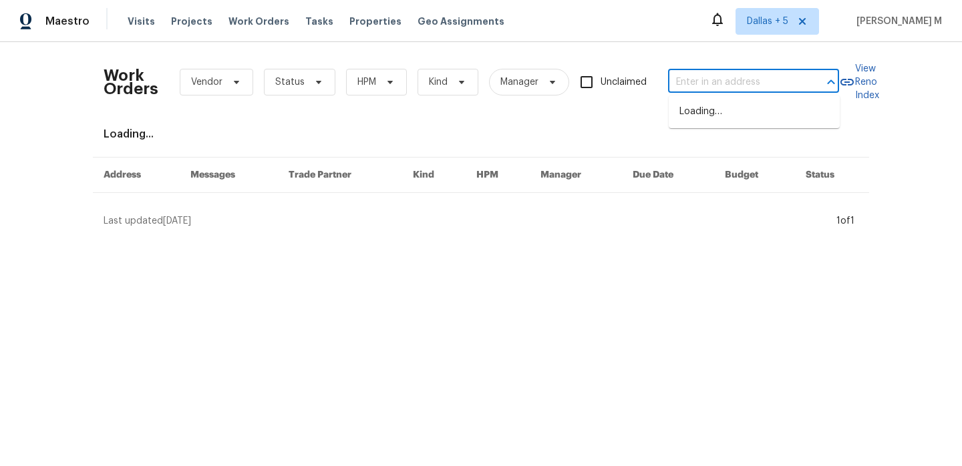
click at [688, 81] on input "text" at bounding box center [735, 82] width 134 height 21
paste input "1426 Burr St St. Paul, MN 55130"
type input "1426 Burr St St. Paul, MN 55130"
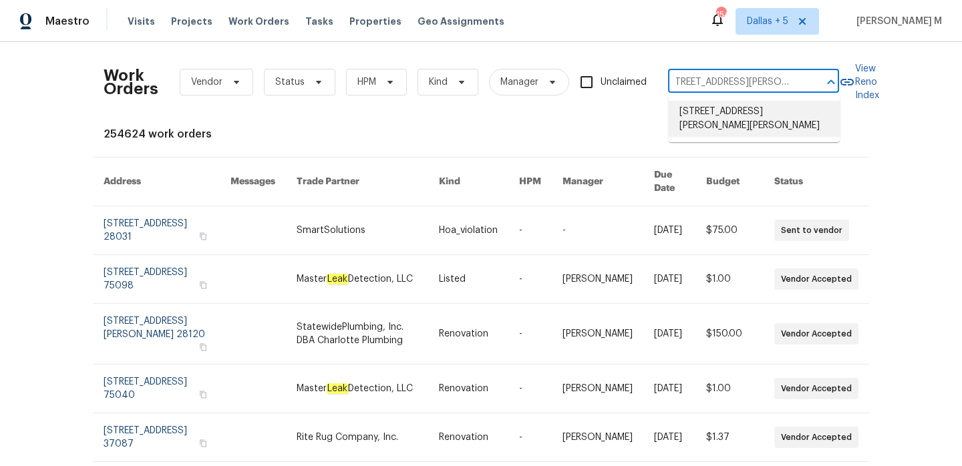
click at [727, 106] on li "1426 Burr St, St. Paul, MN 55130" at bounding box center [754, 119] width 171 height 36
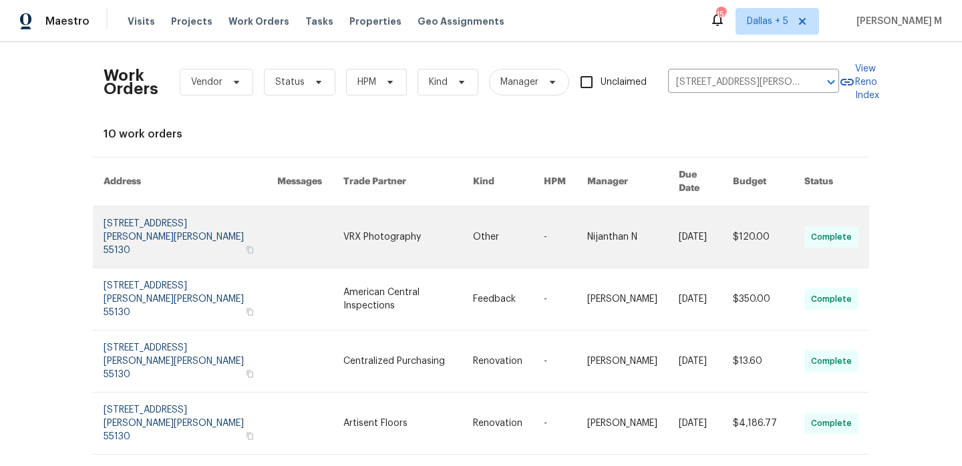
click at [493, 218] on link at bounding box center [508, 236] width 71 height 61
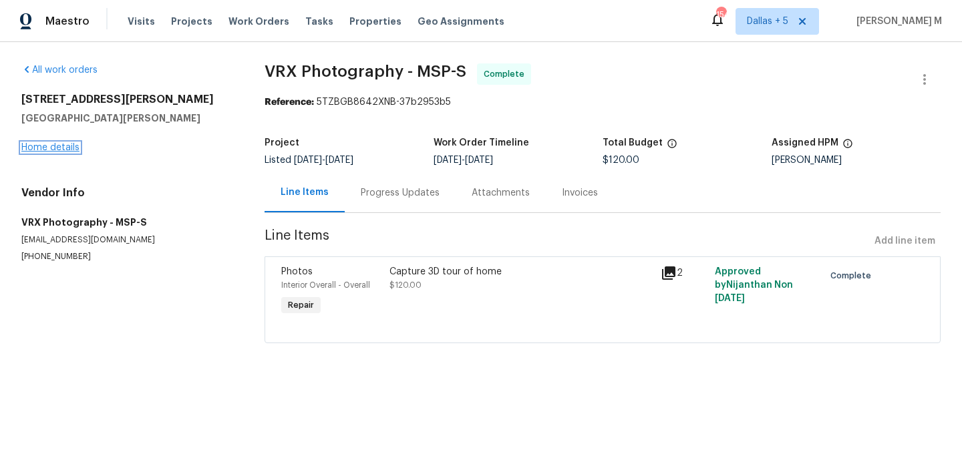
click at [57, 150] on link "Home details" at bounding box center [50, 147] width 58 height 9
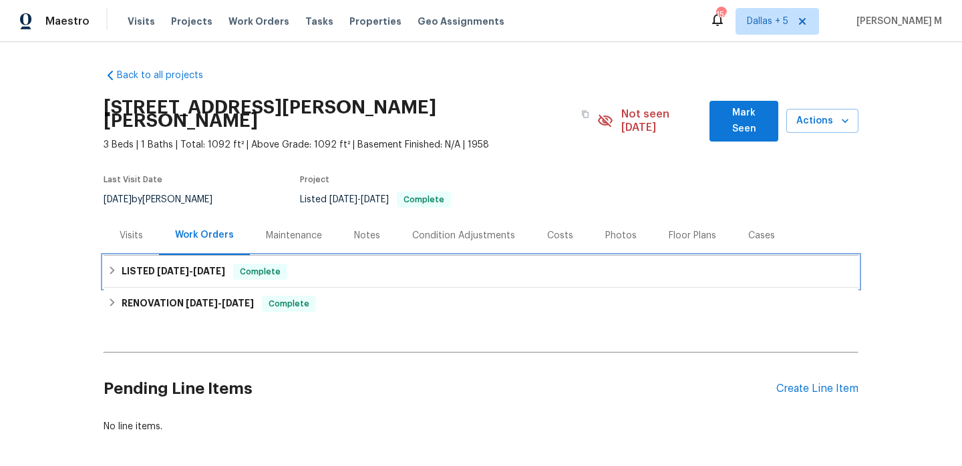
click at [349, 264] on div "LISTED 9/18/25 - 9/25/25 Complete" at bounding box center [481, 272] width 747 height 16
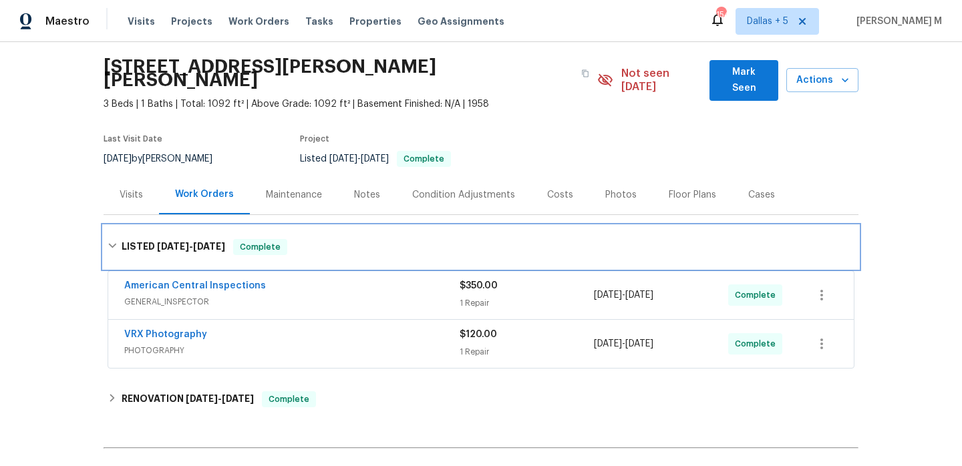
scroll to position [57, 0]
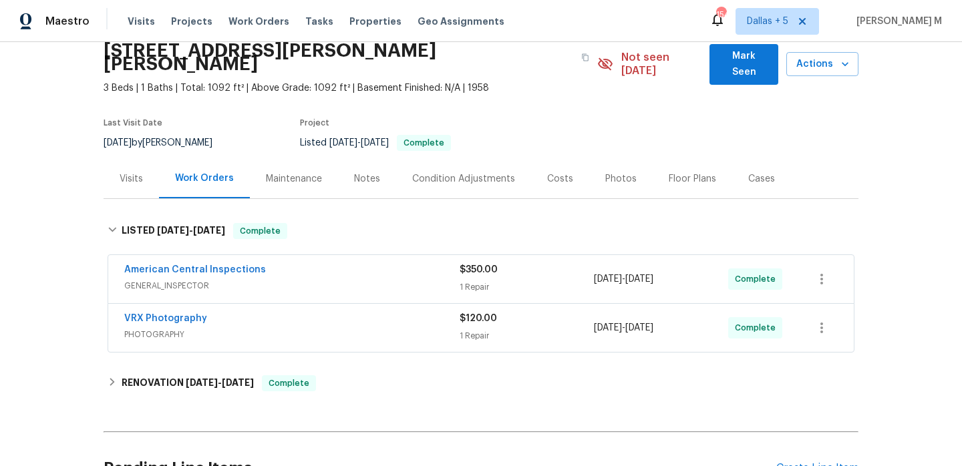
click at [349, 265] on div "American Central Inspections" at bounding box center [291, 271] width 335 height 16
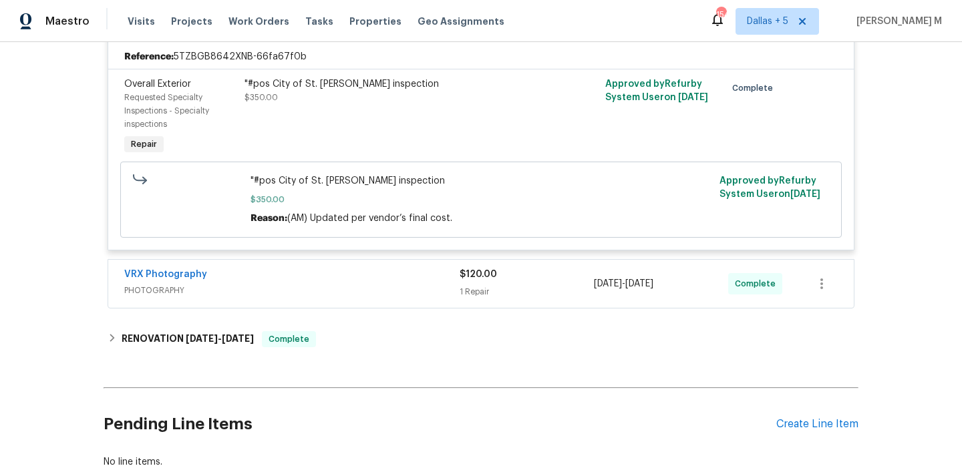
scroll to position [336, 0]
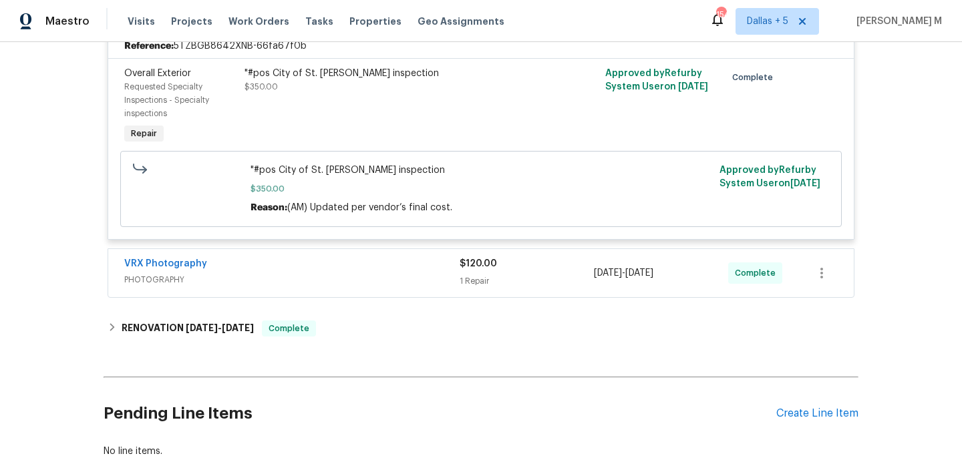
click at [371, 258] on div "VRX Photography" at bounding box center [291, 265] width 335 height 16
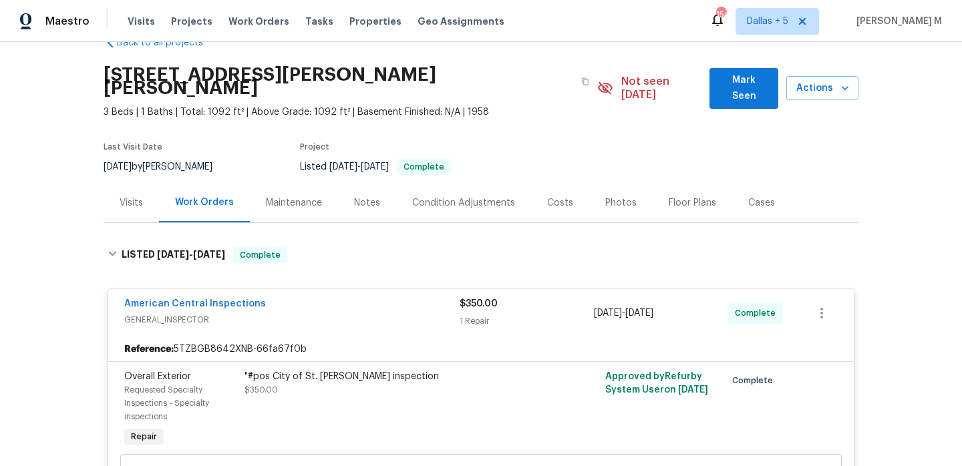
scroll to position [0, 0]
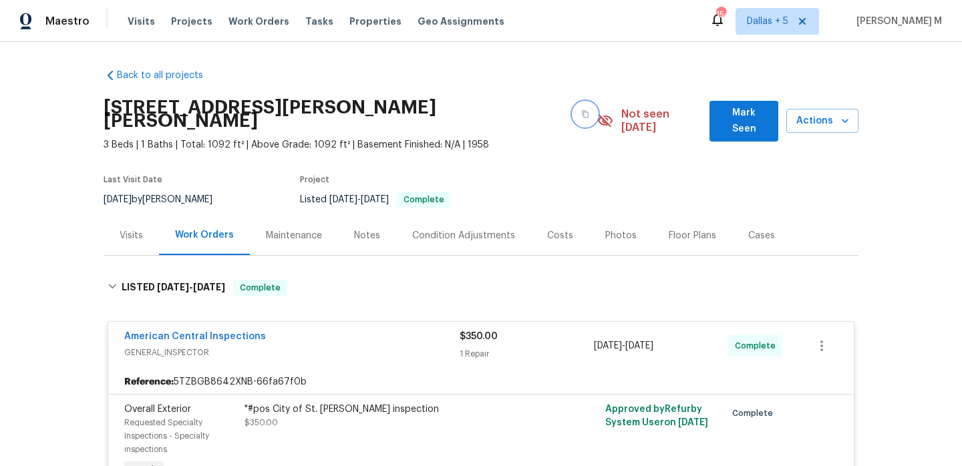
click at [581, 110] on icon "button" at bounding box center [585, 114] width 8 height 8
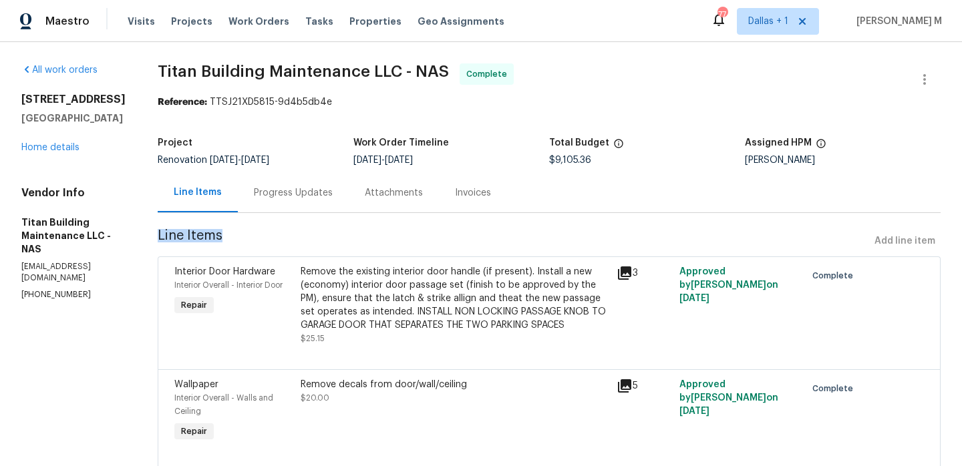
drag, startPoint x: 17, startPoint y: 220, endPoint x: 204, endPoint y: 222, distance: 186.4
drag, startPoint x: 20, startPoint y: 236, endPoint x: 84, endPoint y: 261, distance: 69.0
copy h5 "Titan Building Maintenance LLC - NAS"
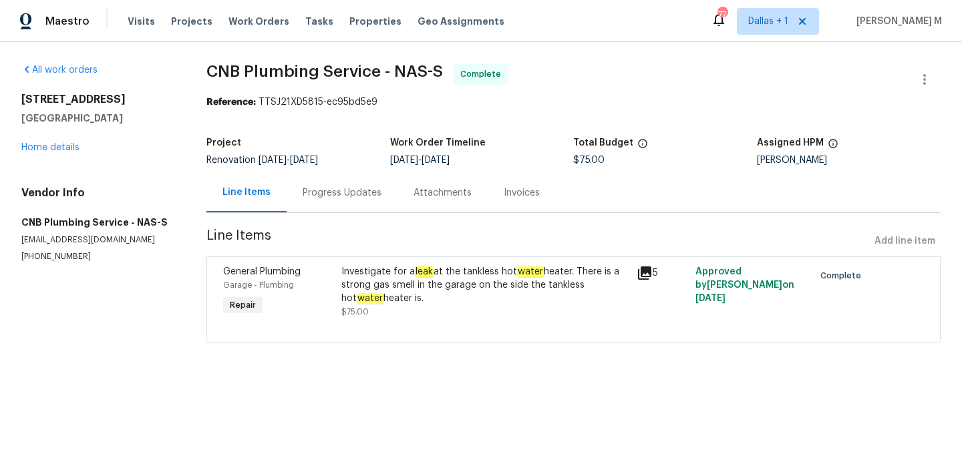
click at [336, 208] on div "Progress Updates" at bounding box center [342, 192] width 111 height 39
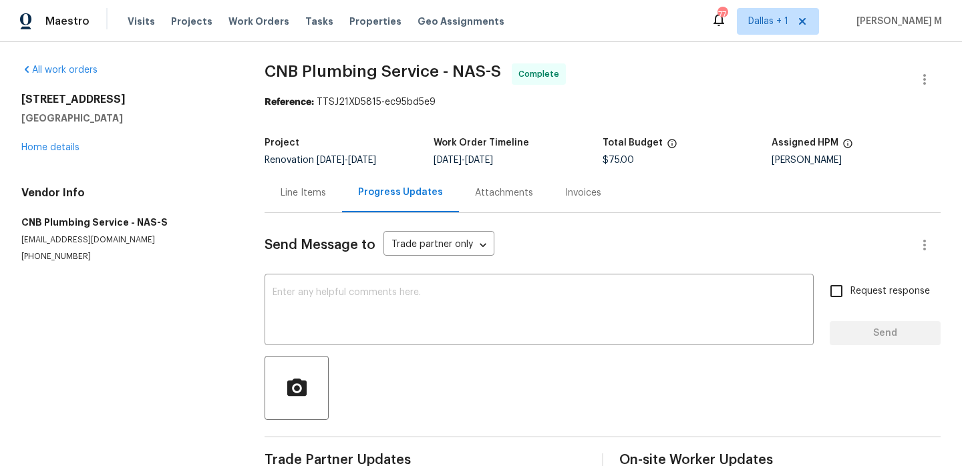
scroll to position [30, 0]
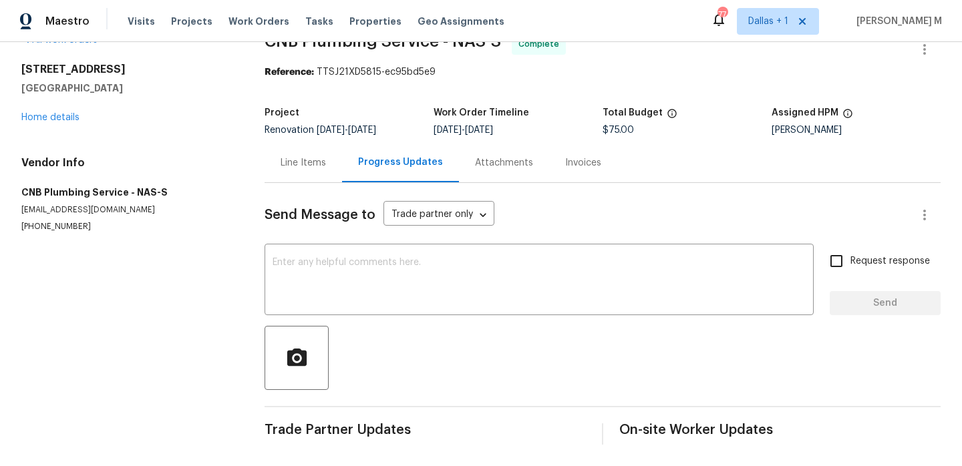
click at [299, 166] on div "Line Items" at bounding box center [303, 162] width 45 height 13
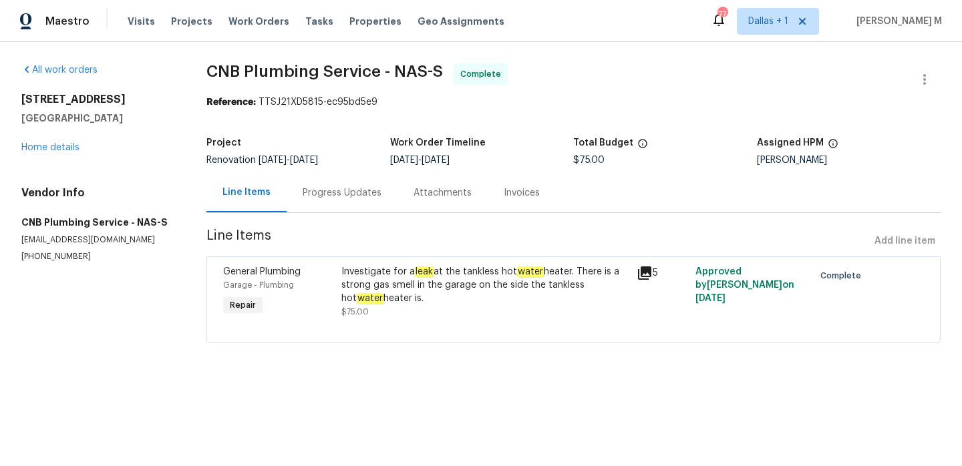
click at [484, 279] on div "Investigate for a leak at the tankless hot water heater. There is a strong gas …" at bounding box center [484, 285] width 287 height 40
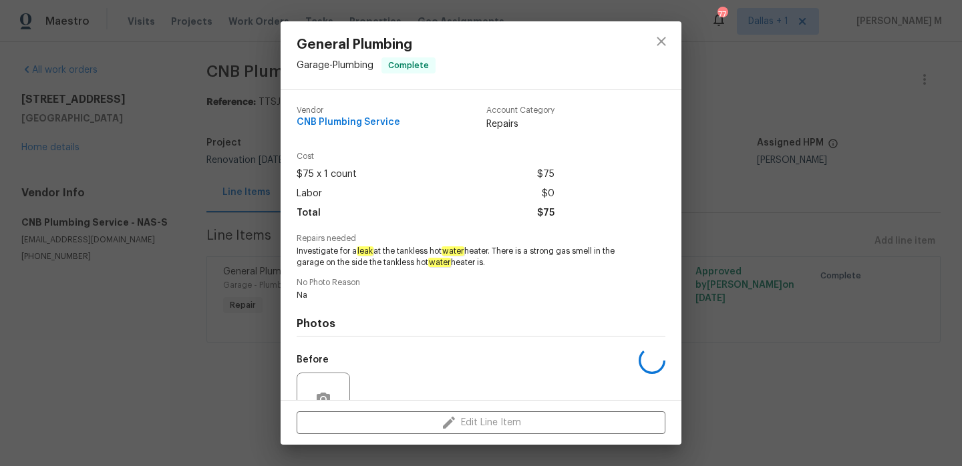
scroll to position [126, 0]
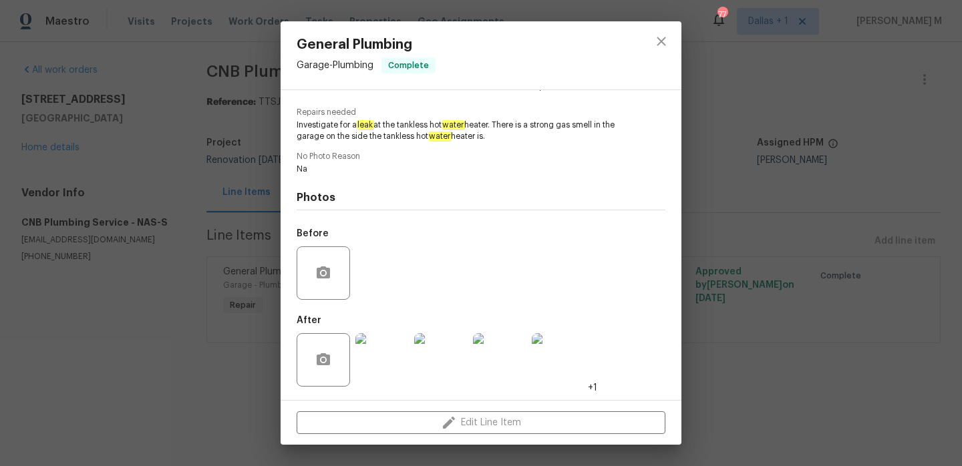
click at [392, 345] on img at bounding box center [381, 359] width 53 height 53
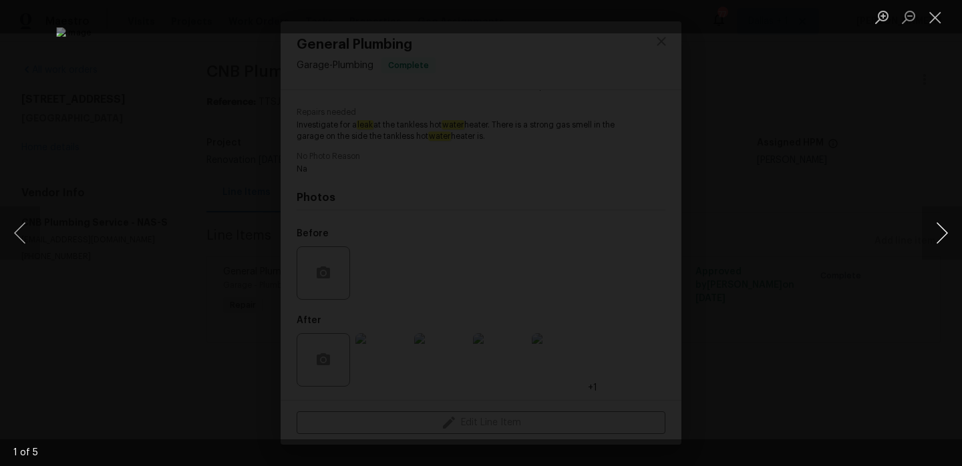
click at [947, 218] on button "Next image" at bounding box center [942, 232] width 40 height 53
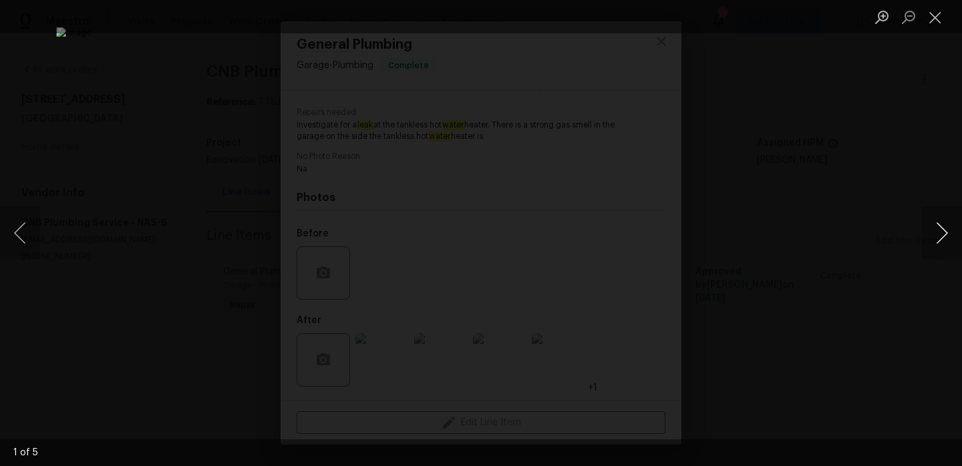
click at [947, 218] on button "Next image" at bounding box center [942, 232] width 40 height 53
click at [933, 8] on button "Close lightbox" at bounding box center [935, 16] width 27 height 23
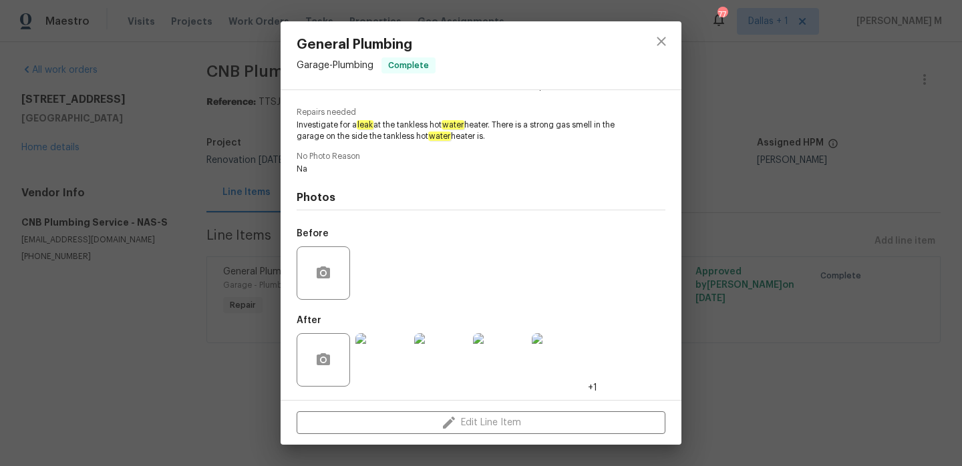
click at [728, 167] on div "General Plumbing Garage - Plumbing Complete Vendor CNB Plumbing Service Account…" at bounding box center [481, 233] width 962 height 466
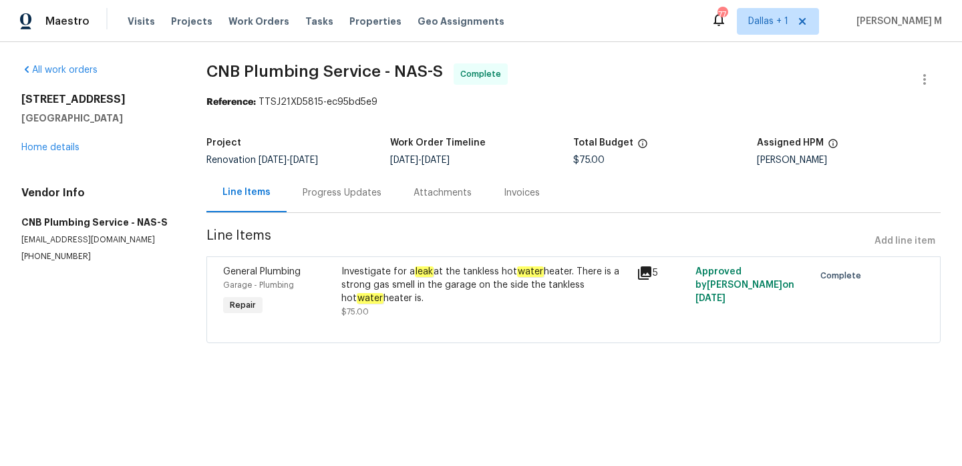
click at [640, 276] on icon at bounding box center [645, 273] width 16 height 16
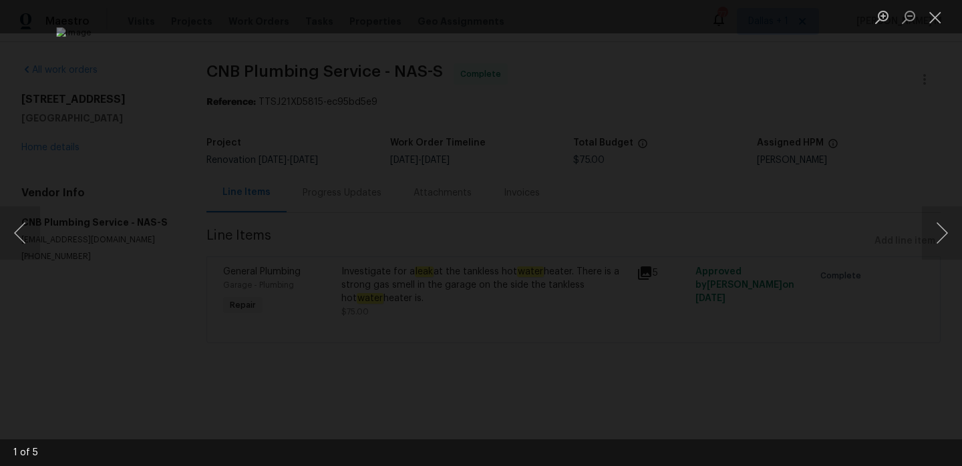
click at [883, 109] on div "Lightbox" at bounding box center [481, 233] width 962 height 466
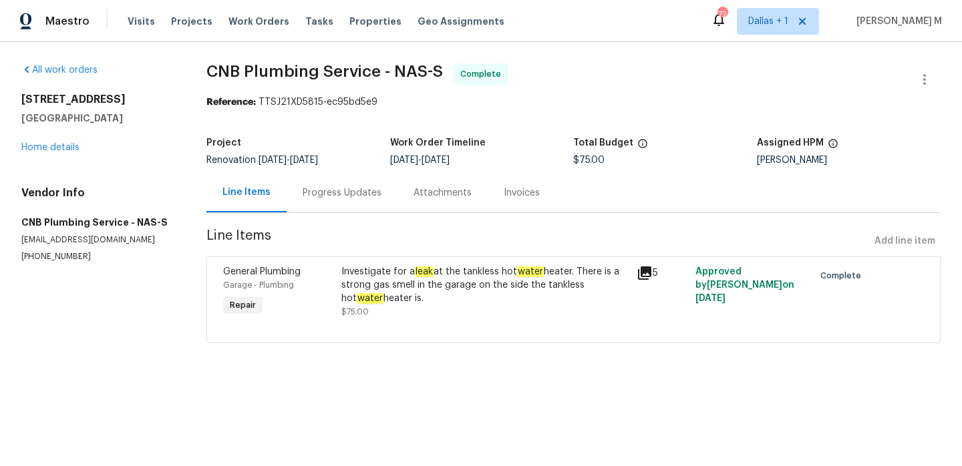
click at [456, 206] on div "Attachments" at bounding box center [443, 192] width 90 height 39
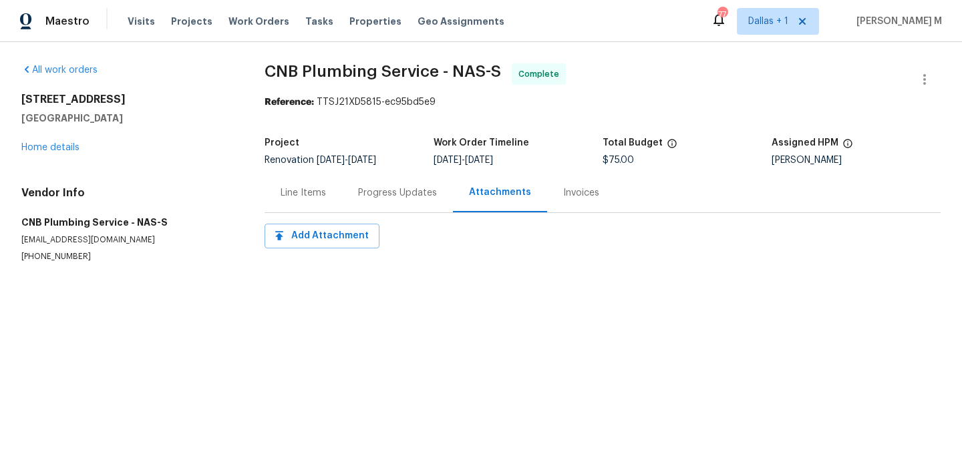
click at [575, 188] on div "Invoices" at bounding box center [581, 192] width 36 height 13
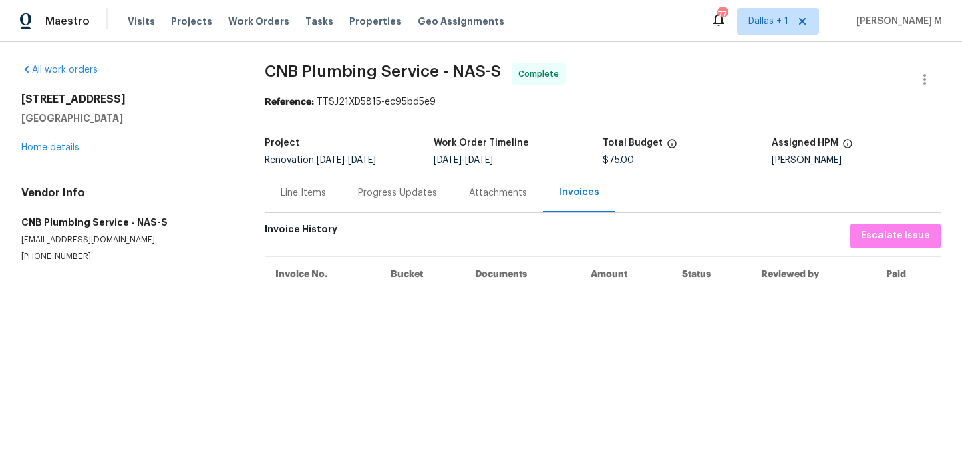
click at [469, 202] on div "Attachments" at bounding box center [498, 192] width 90 height 39
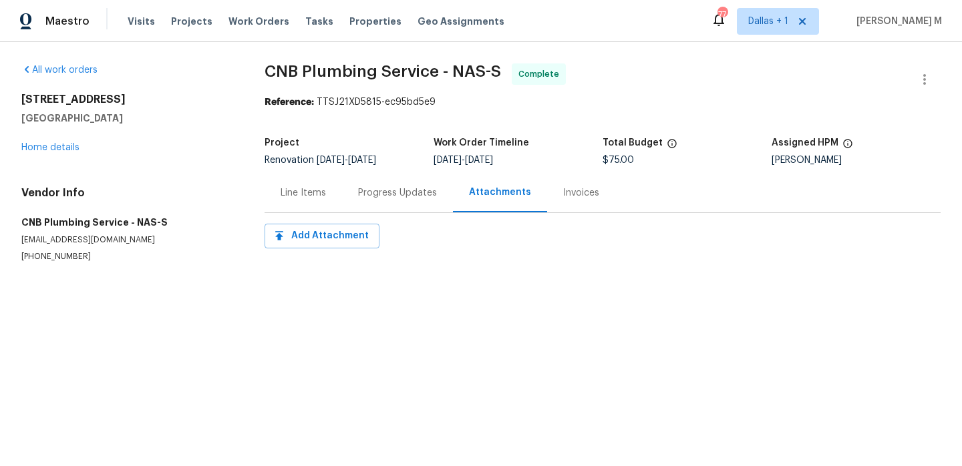
click at [404, 200] on div "Progress Updates" at bounding box center [397, 192] width 111 height 39
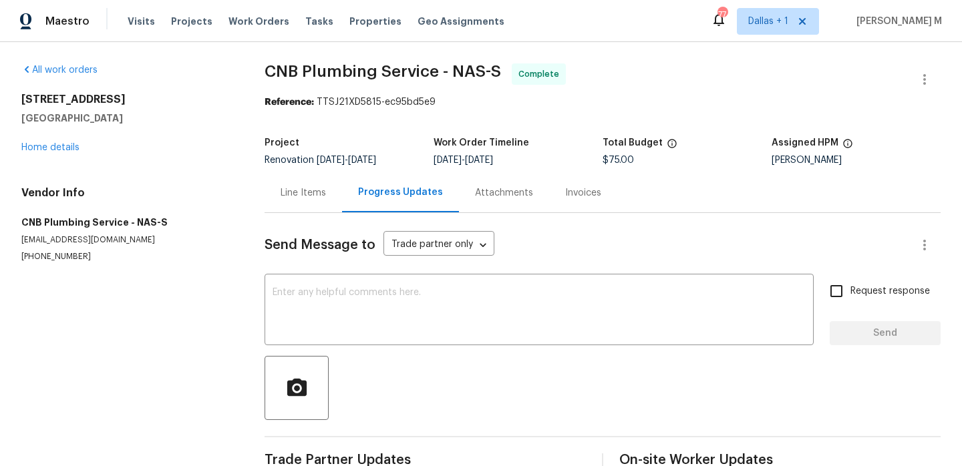
click at [289, 189] on div "Line Items" at bounding box center [303, 192] width 45 height 13
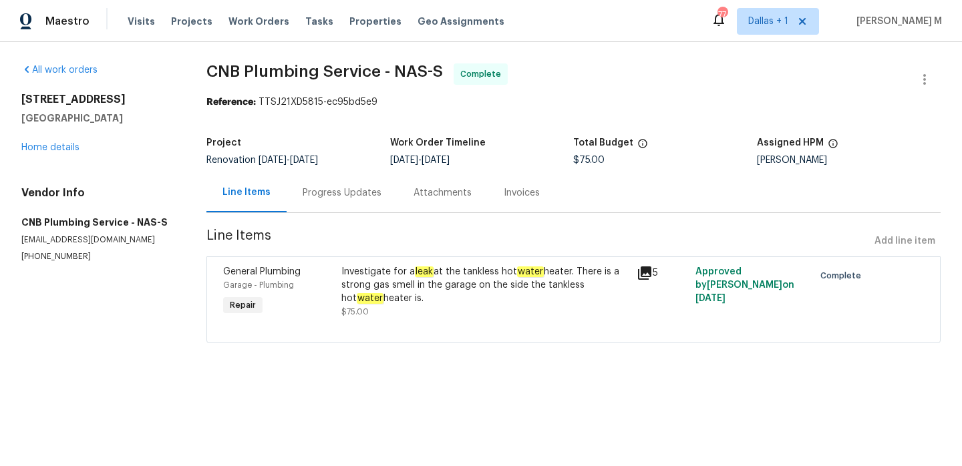
click at [337, 194] on div "Progress Updates" at bounding box center [342, 192] width 79 height 13
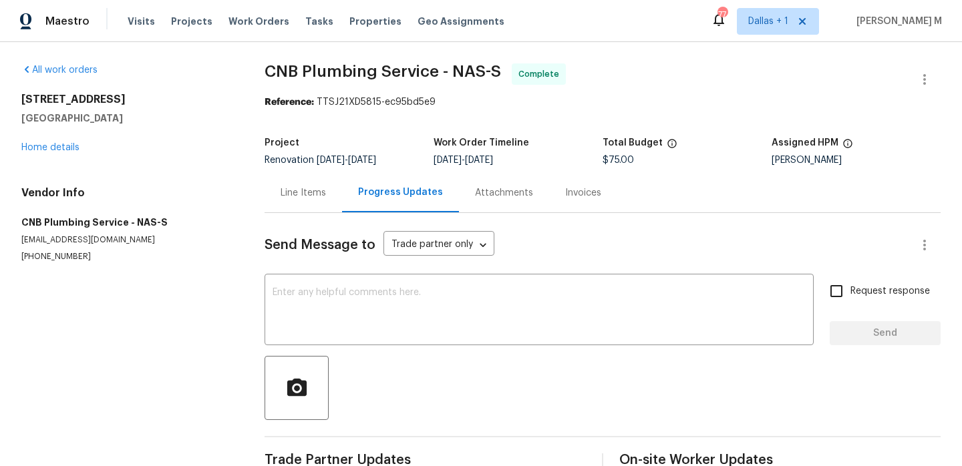
scroll to position [30, 0]
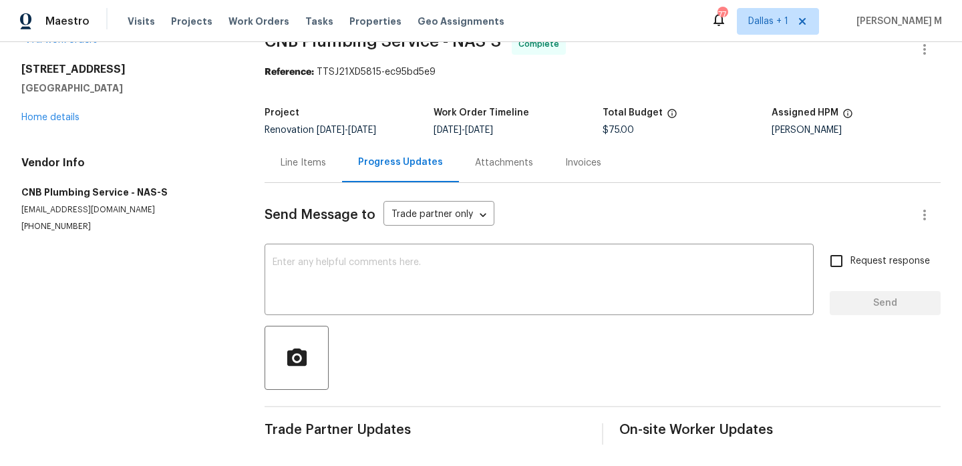
click at [314, 178] on div "Line Items" at bounding box center [304, 162] width 78 height 39
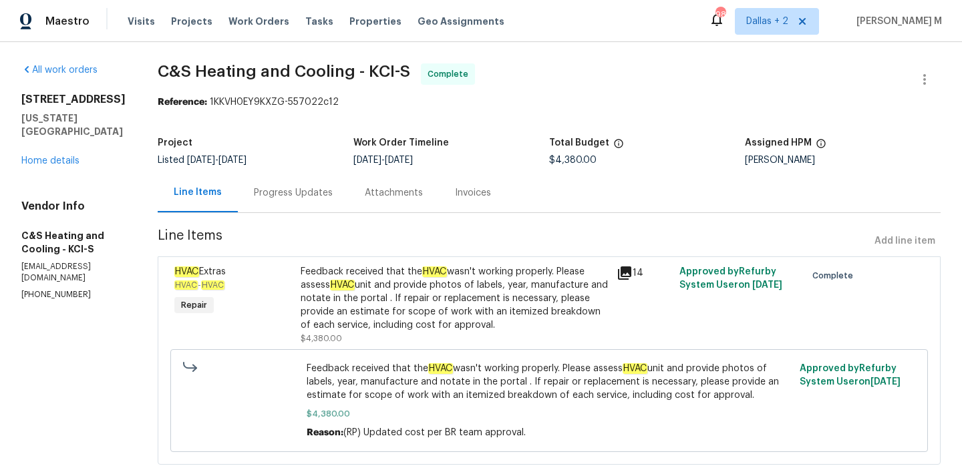
click at [313, 189] on div "Progress Updates" at bounding box center [293, 192] width 79 height 13
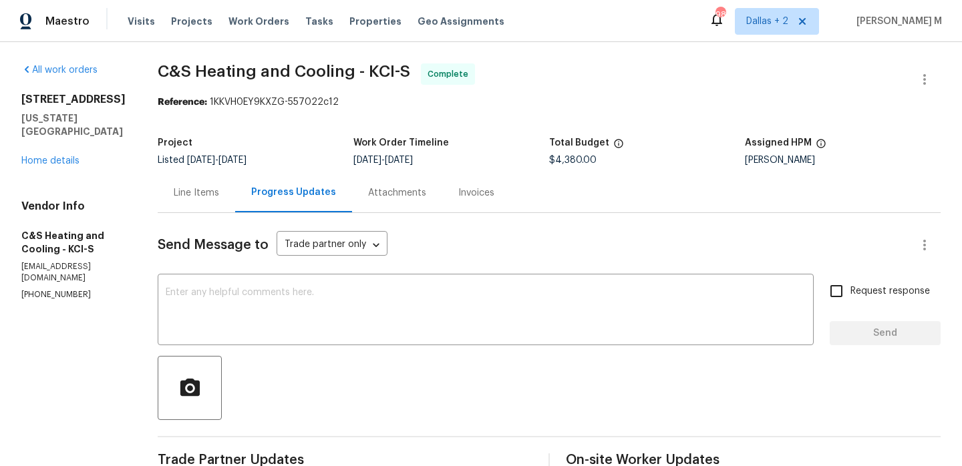
click at [466, 193] on div "Invoices" at bounding box center [476, 192] width 36 height 13
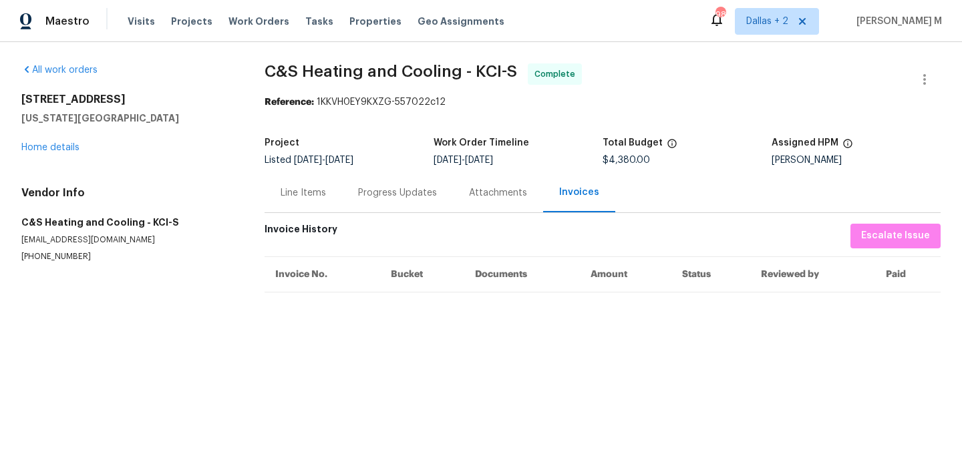
click at [469, 194] on div "Attachments" at bounding box center [498, 192] width 58 height 13
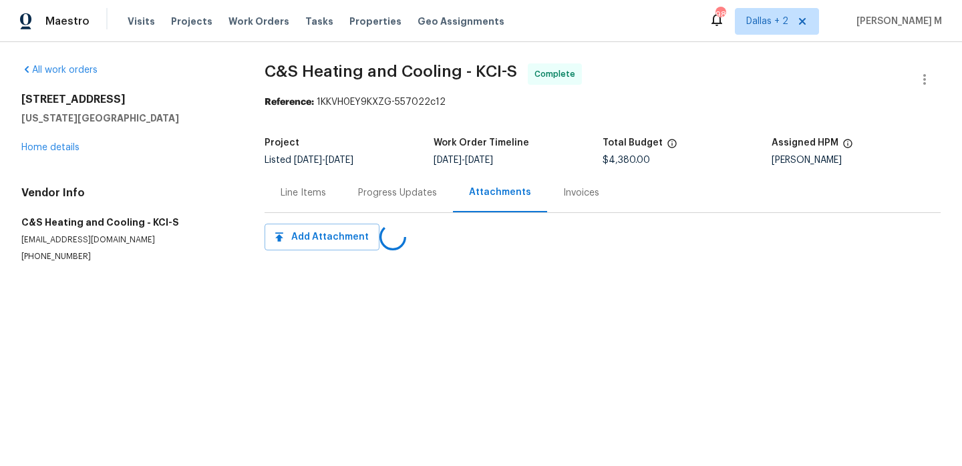
click at [396, 192] on div "Progress Updates" at bounding box center [397, 192] width 79 height 13
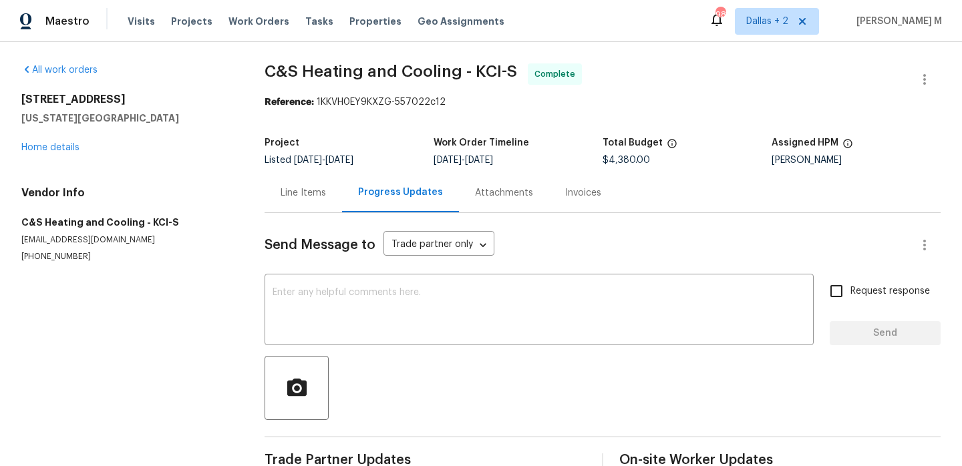
click at [291, 188] on div "Line Items" at bounding box center [303, 192] width 45 height 13
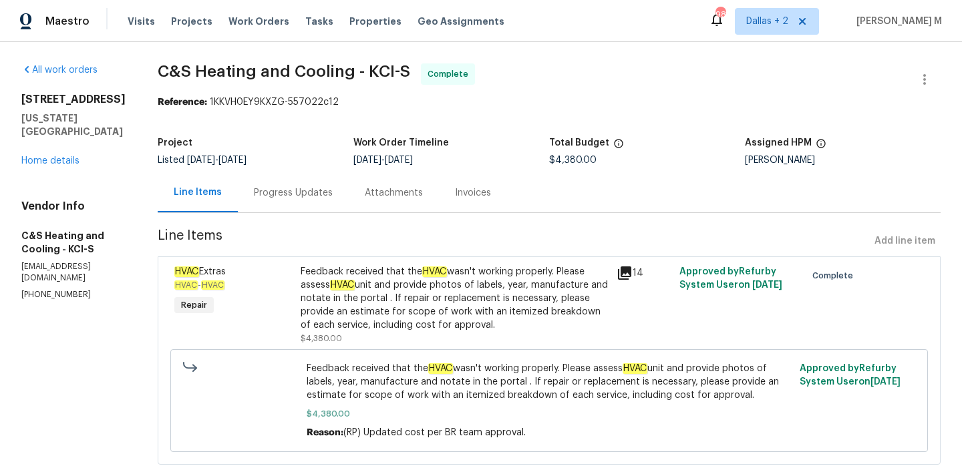
scroll to position [37, 0]
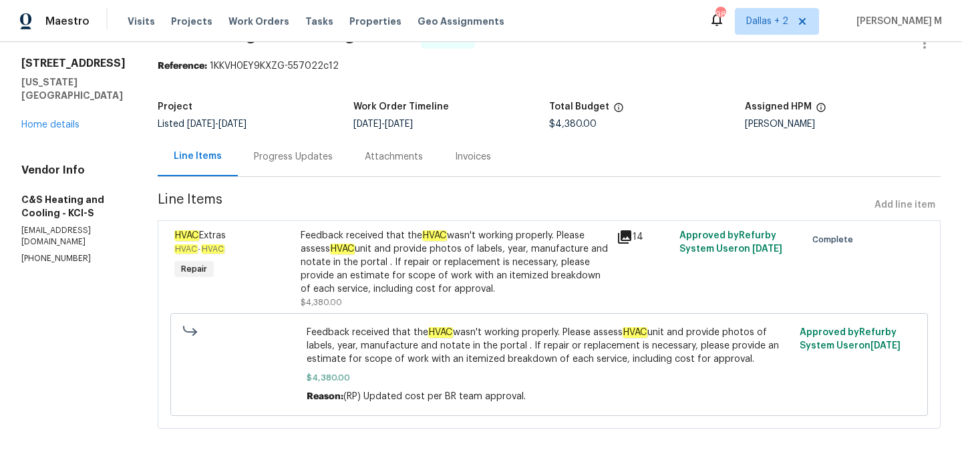
click at [298, 155] on div "Progress Updates" at bounding box center [293, 156] width 79 height 13
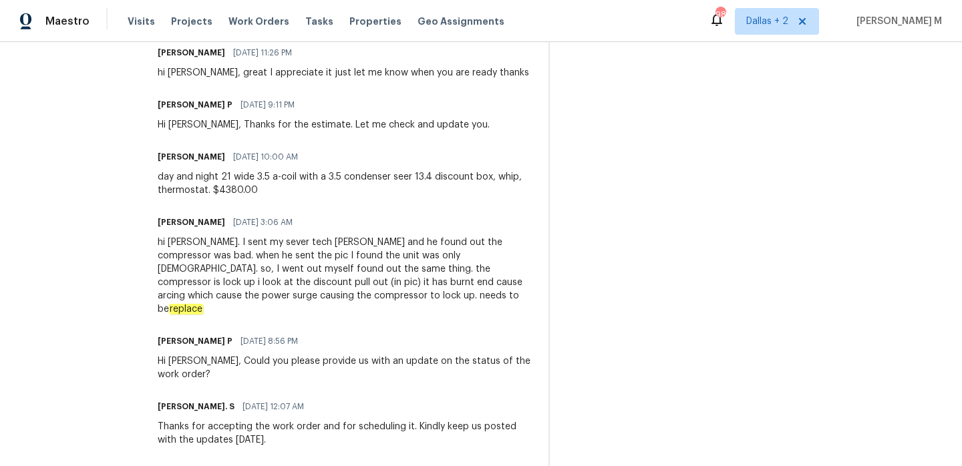
scroll to position [829, 0]
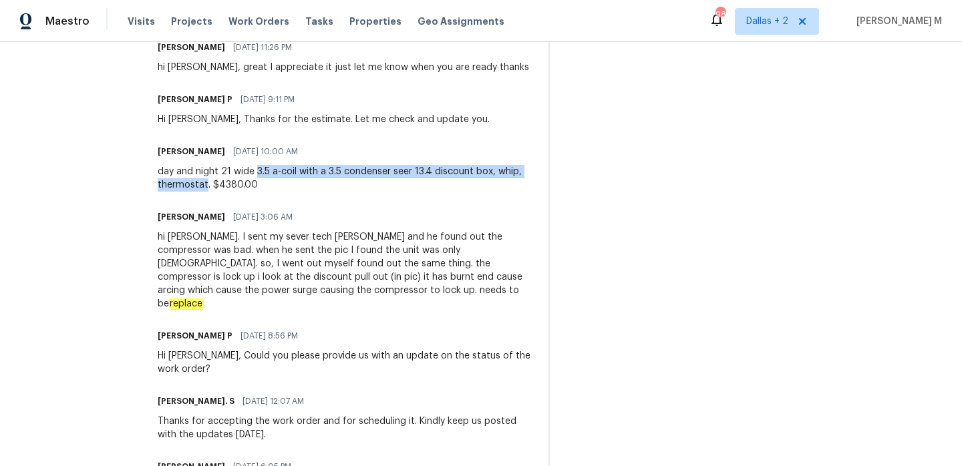
drag, startPoint x: 263, startPoint y: 172, endPoint x: 212, endPoint y: 187, distance: 53.1
click at [212, 187] on div "day and night 21 wide 3.5 a-coil with a 3.5 condenser seer 13.4 discount box, w…" at bounding box center [345, 178] width 375 height 27
copy div "3.5 a-coil with a 3.5 condenser seer 13.4 discount box, whip, thermostat"
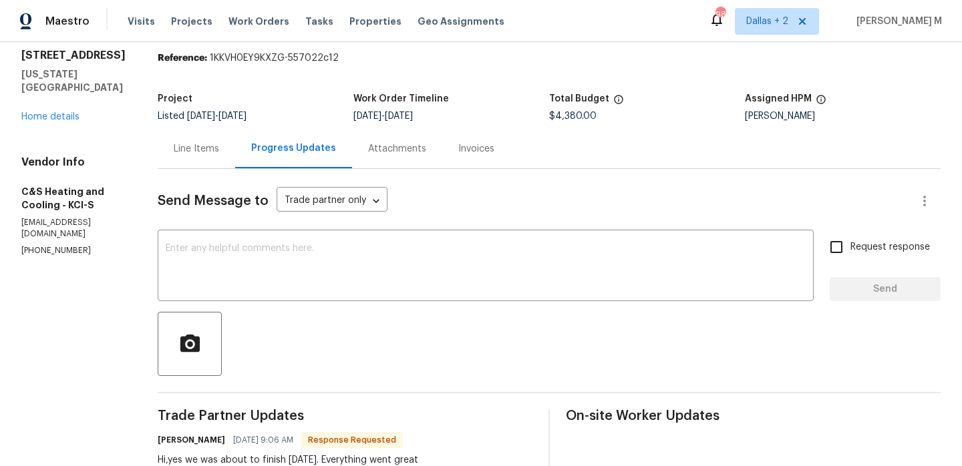
scroll to position [0, 0]
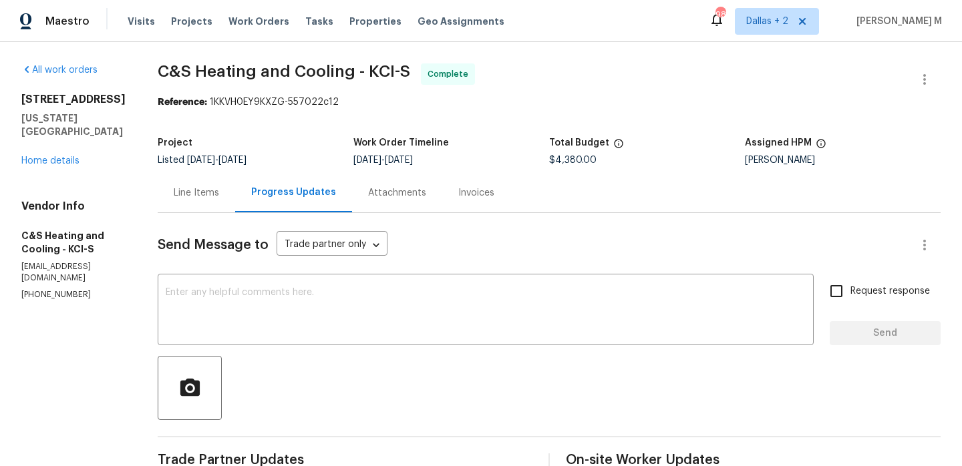
click at [219, 197] on div "Line Items" at bounding box center [196, 192] width 45 height 13
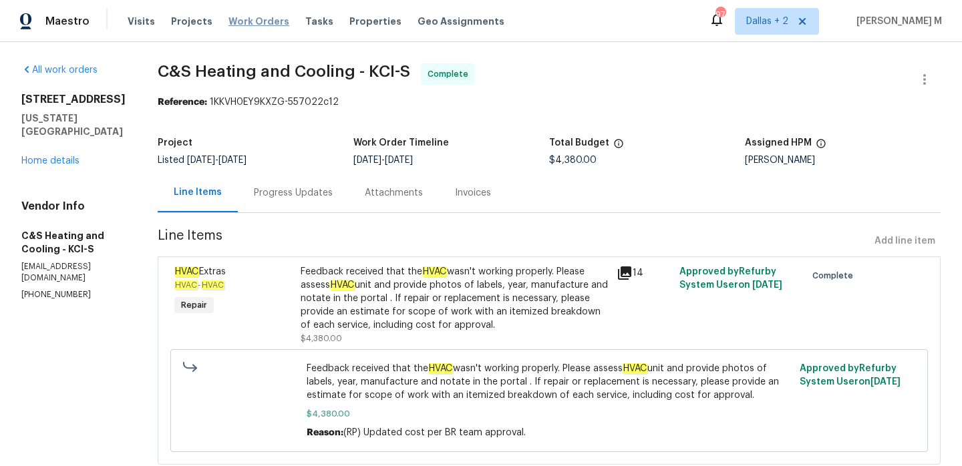
click at [235, 21] on span "Work Orders" at bounding box center [259, 21] width 61 height 13
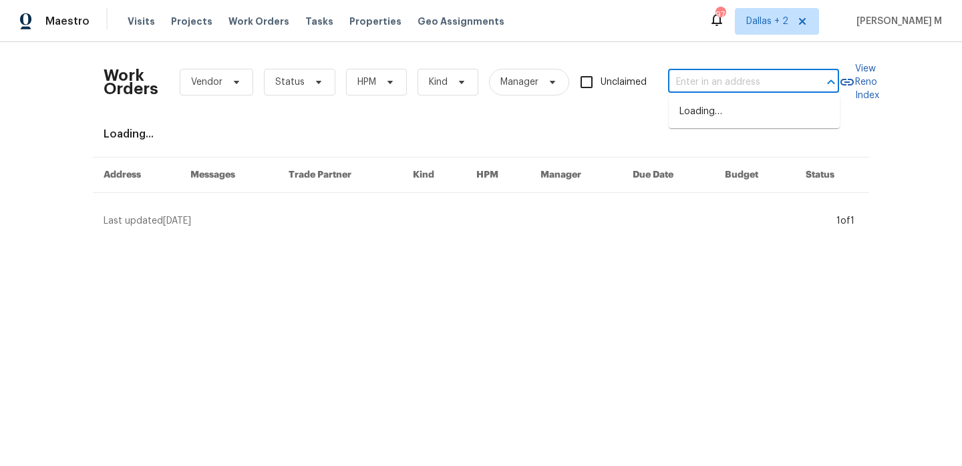
click at [710, 82] on input "text" at bounding box center [735, 82] width 134 height 21
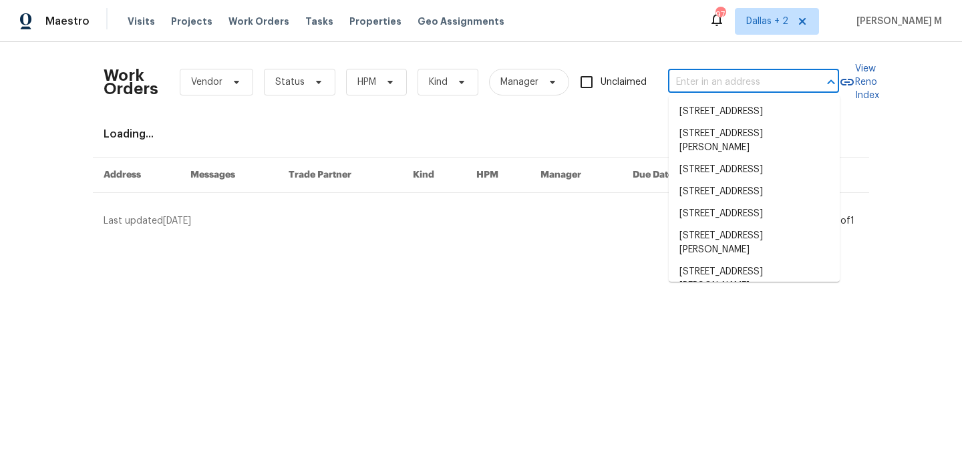
paste input "[STREET_ADDRESS][US_STATE]"
type input "[STREET_ADDRESS][US_STATE]"
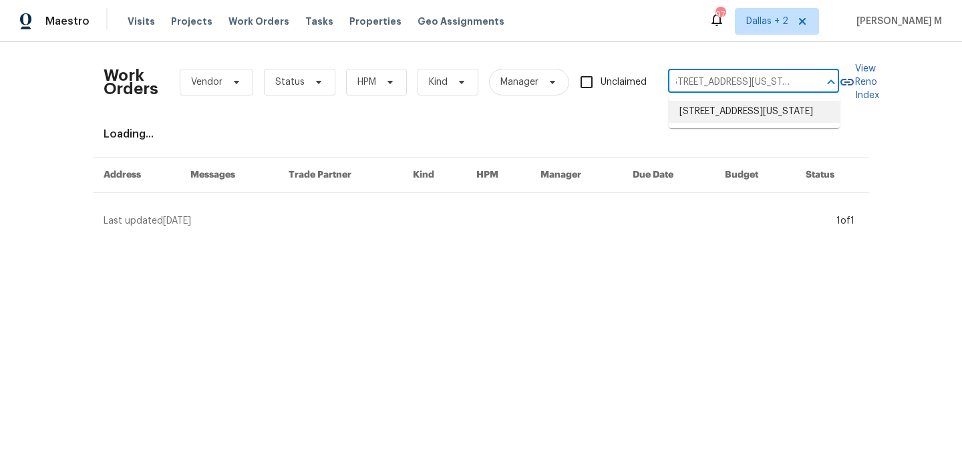
click at [748, 123] on li "[STREET_ADDRESS][US_STATE]" at bounding box center [754, 112] width 171 height 22
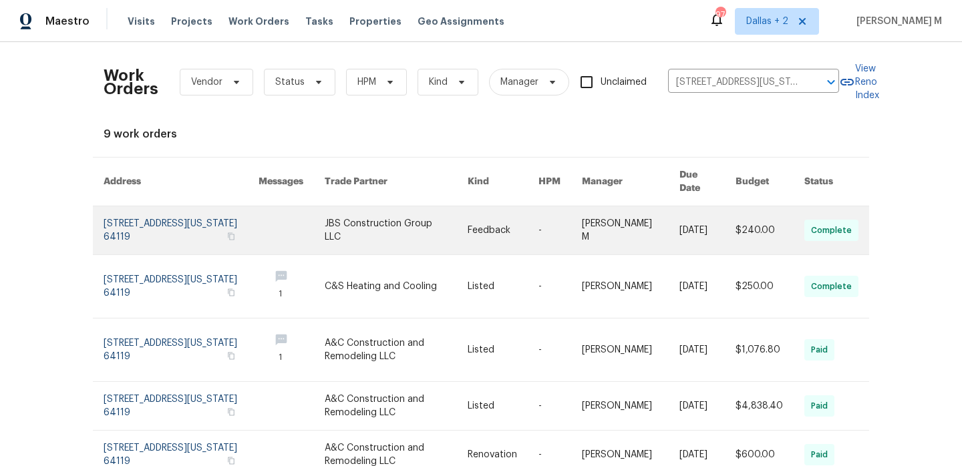
click at [539, 233] on link at bounding box center [503, 230] width 71 height 48
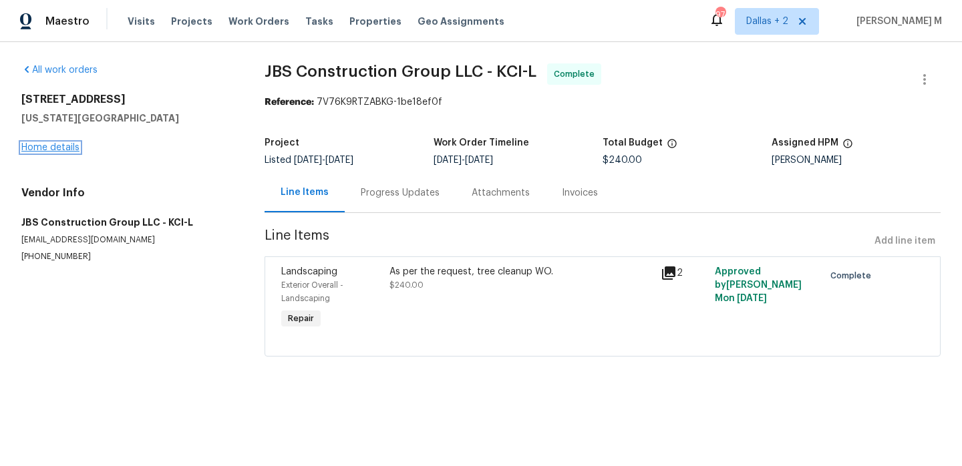
click at [46, 150] on link "Home details" at bounding box center [50, 147] width 58 height 9
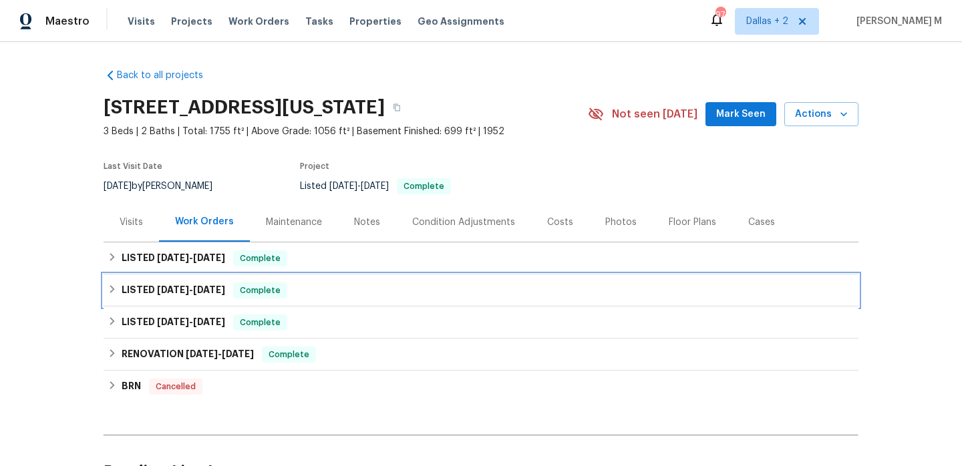
click at [414, 291] on div "LISTED [DATE] - [DATE] Complete" at bounding box center [481, 291] width 747 height 16
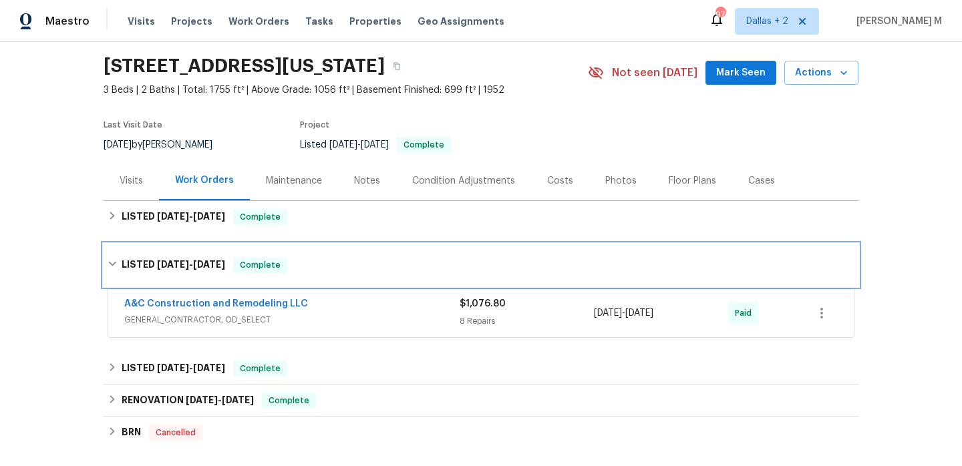
scroll to position [52, 0]
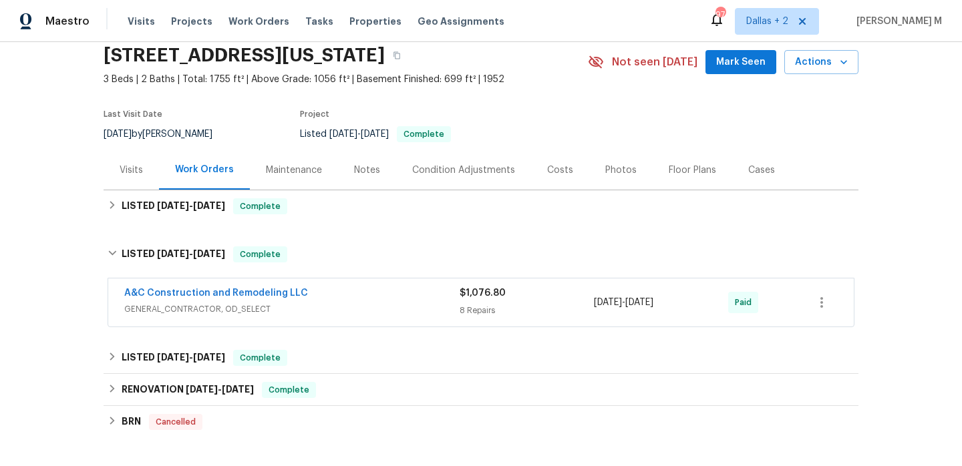
click at [402, 291] on div "A&C Construction and Remodeling LLC" at bounding box center [291, 295] width 335 height 16
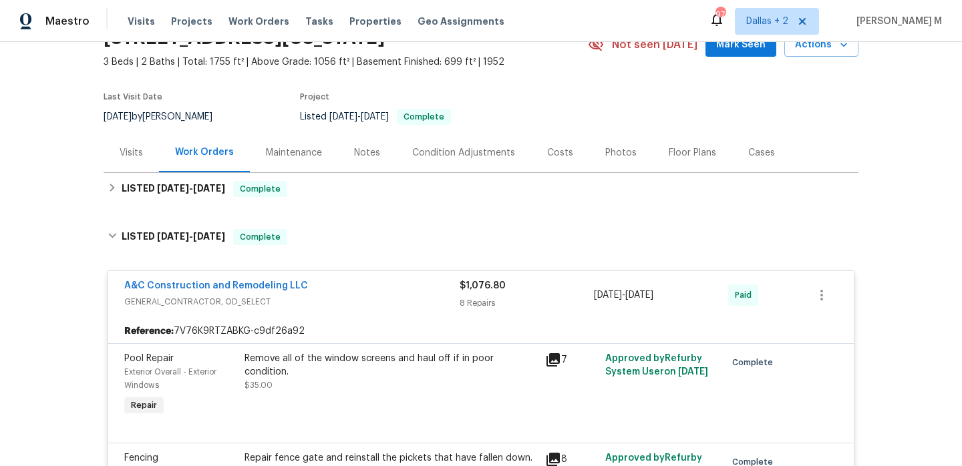
scroll to position [39, 0]
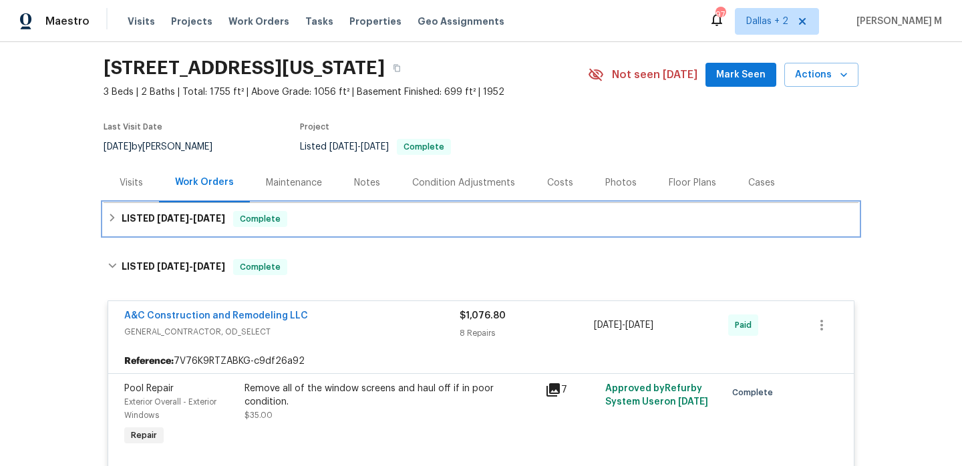
click at [386, 225] on div "LISTED [DATE] - [DATE] Complete" at bounding box center [481, 219] width 747 height 16
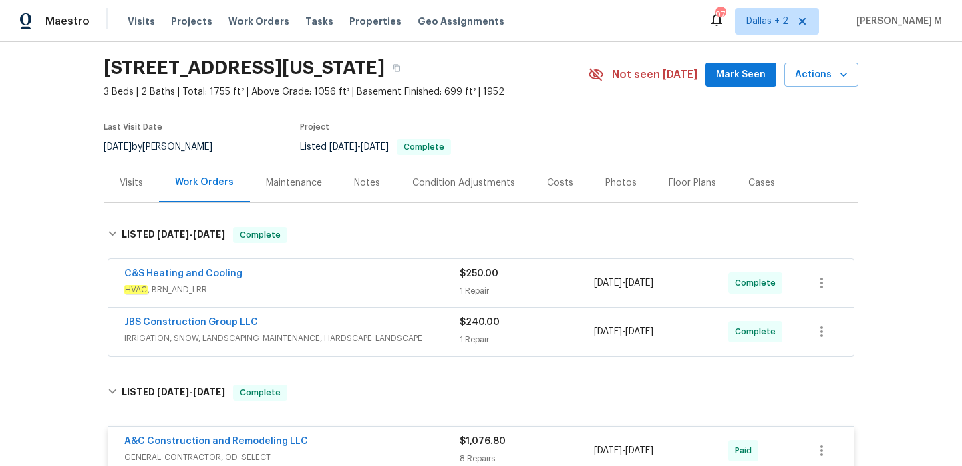
click at [398, 280] on div "C&S Heating and Cooling" at bounding box center [291, 275] width 335 height 16
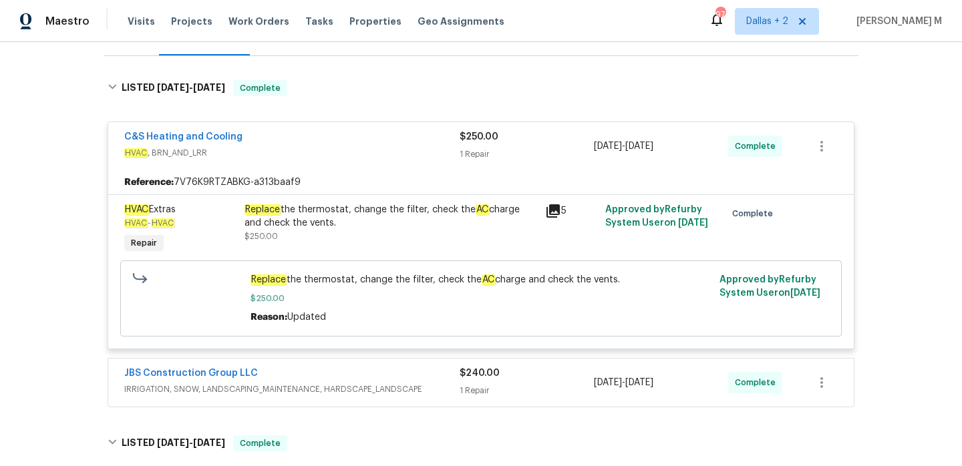
scroll to position [254, 0]
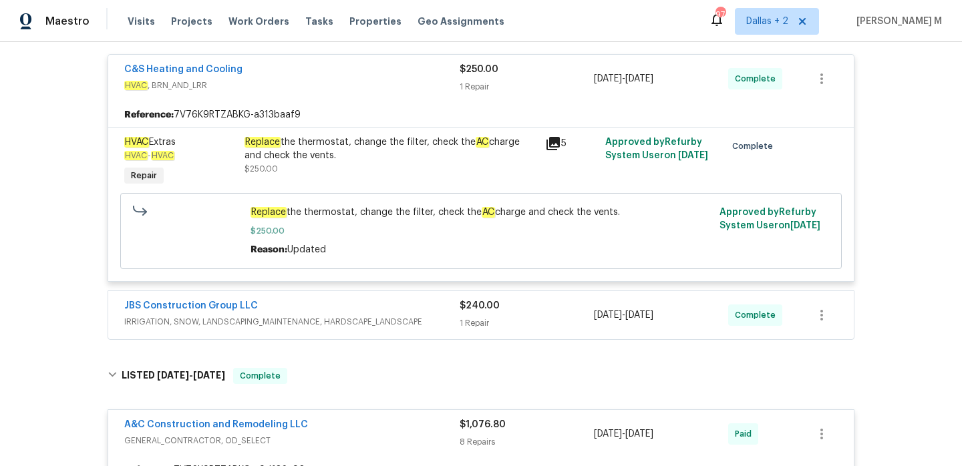
click at [427, 311] on div "JBS Construction Group LLC" at bounding box center [291, 307] width 335 height 16
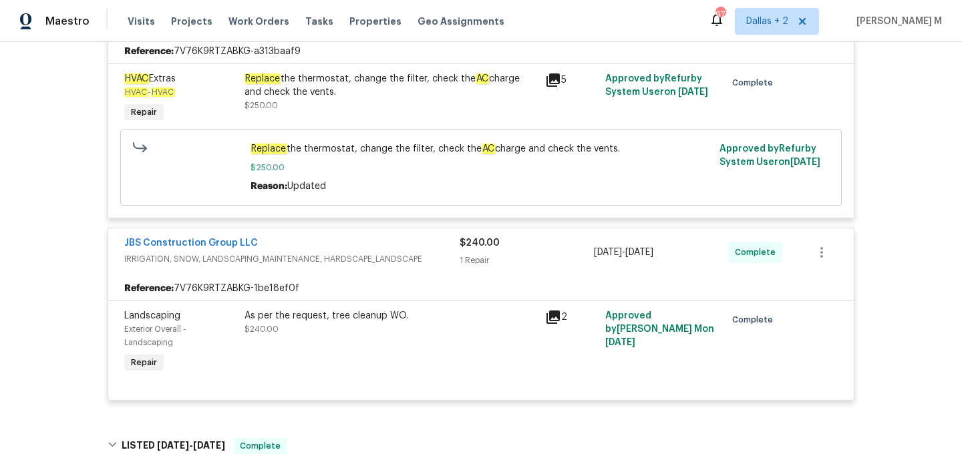
scroll to position [0, 0]
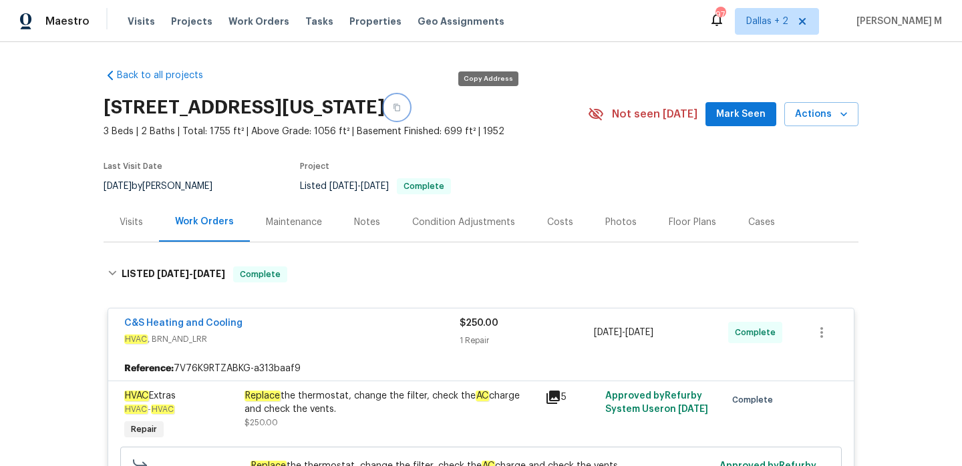
click at [409, 97] on button "button" at bounding box center [397, 108] width 24 height 24
click at [237, 21] on span "Work Orders" at bounding box center [259, 21] width 61 height 13
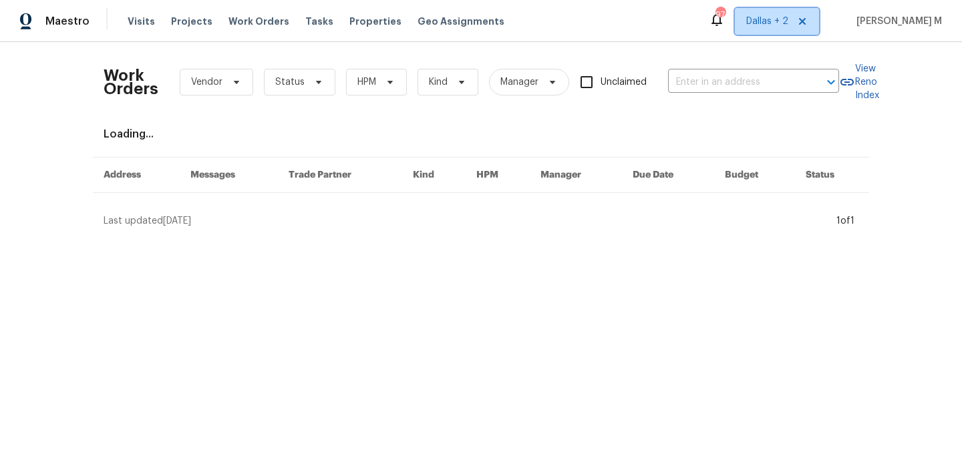
click at [774, 32] on span "Dallas + 2" at bounding box center [777, 21] width 84 height 27
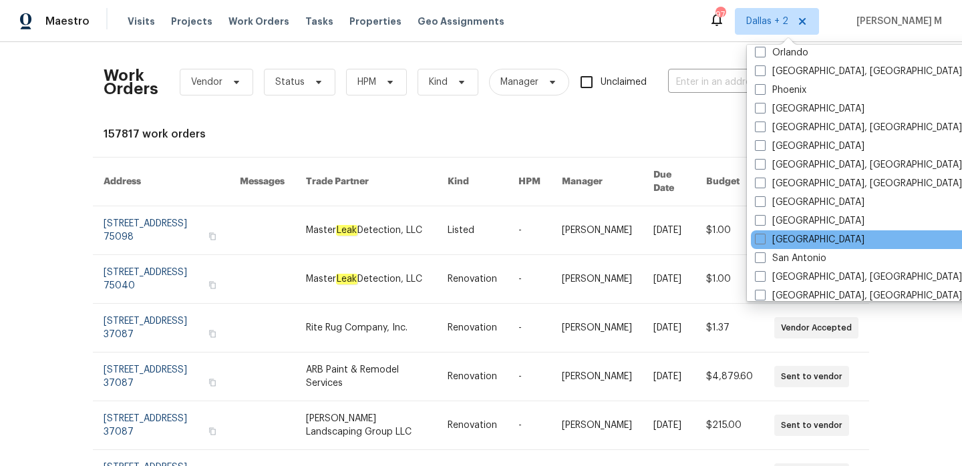
scroll to position [774, 0]
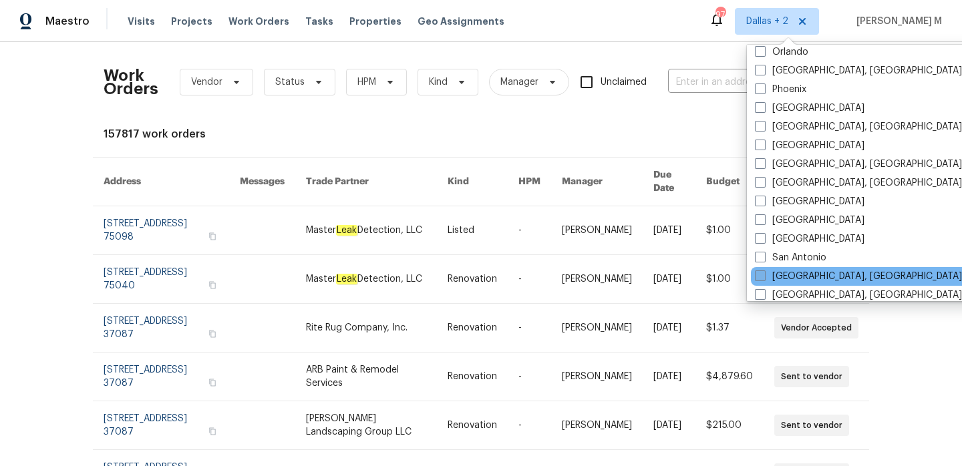
click at [807, 275] on label "[GEOGRAPHIC_DATA], [GEOGRAPHIC_DATA]" at bounding box center [858, 276] width 207 height 13
click at [764, 275] on input "[GEOGRAPHIC_DATA], [GEOGRAPHIC_DATA]" at bounding box center [759, 274] width 9 height 9
checkbox input "true"
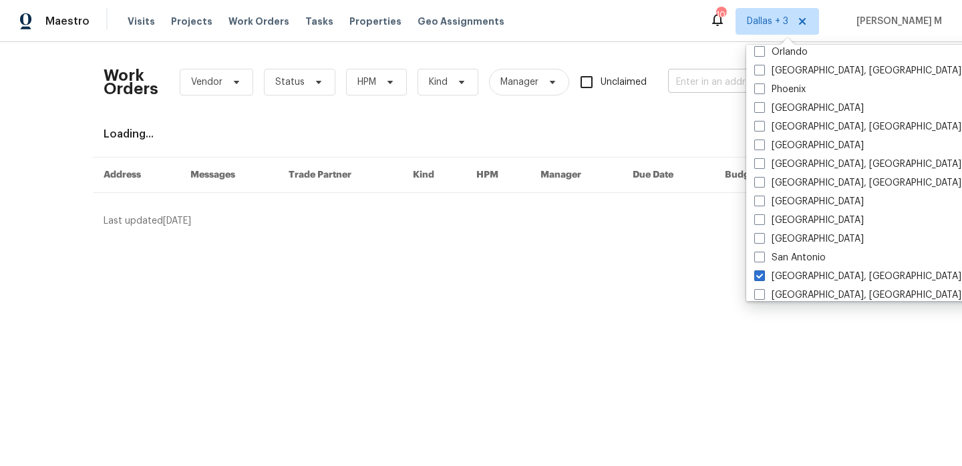
click at [683, 77] on input "text" at bounding box center [735, 82] width 134 height 21
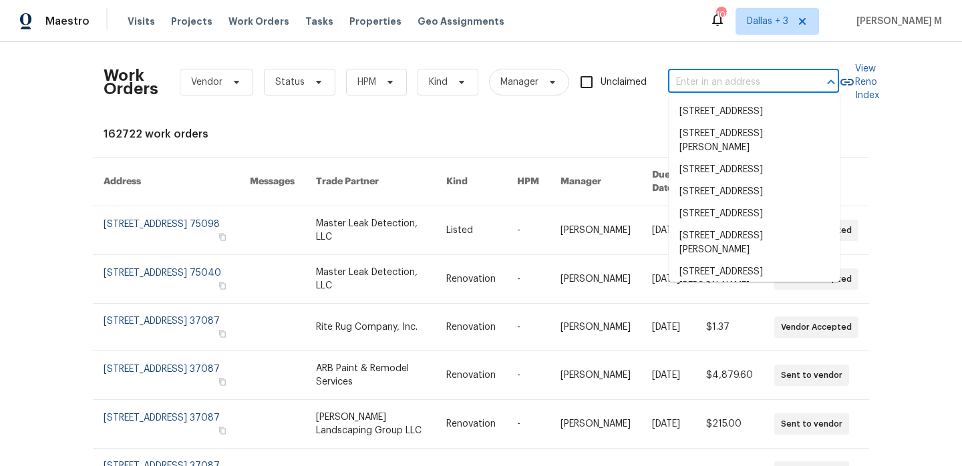
paste input "[STREET_ADDRESS]"
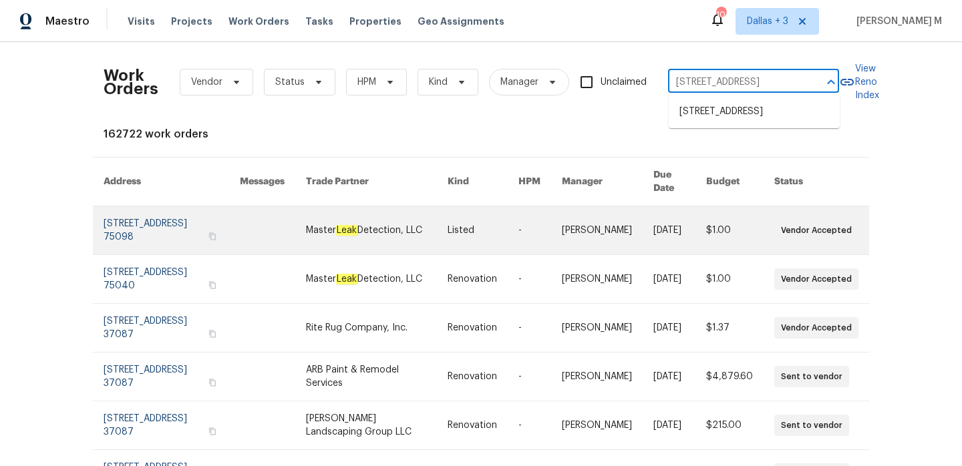
type input "[STREET_ADDRESS]"
click at [557, 214] on link at bounding box center [539, 230] width 43 height 48
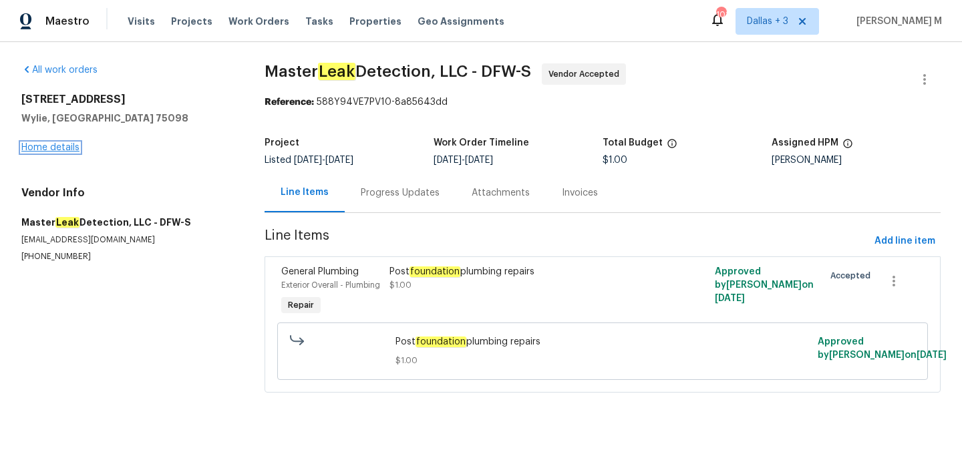
click at [64, 147] on link "Home details" at bounding box center [50, 147] width 58 height 9
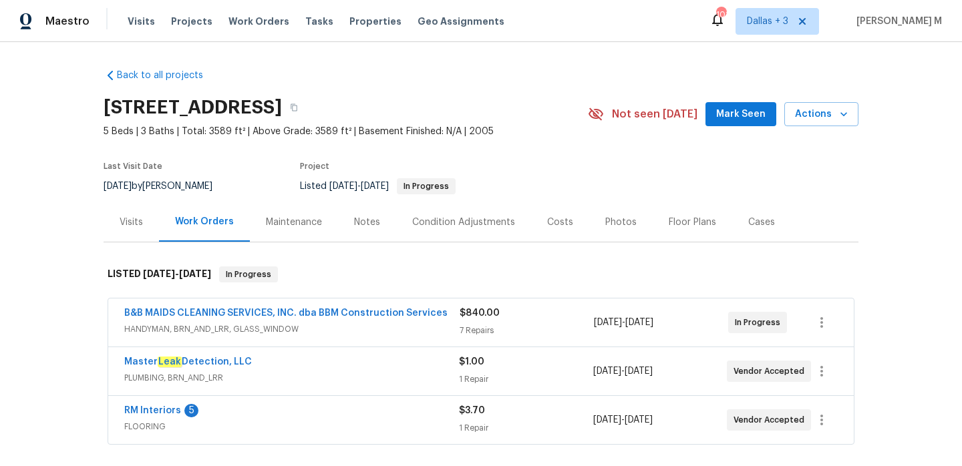
scroll to position [23, 0]
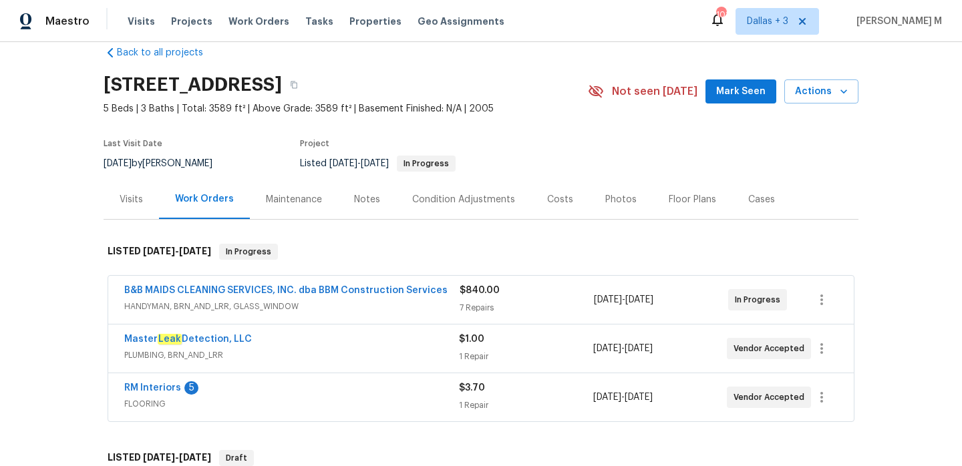
click at [430, 301] on span "HANDYMAN, BRN_AND_LRR, GLASS_WINDOW" at bounding box center [291, 306] width 335 height 13
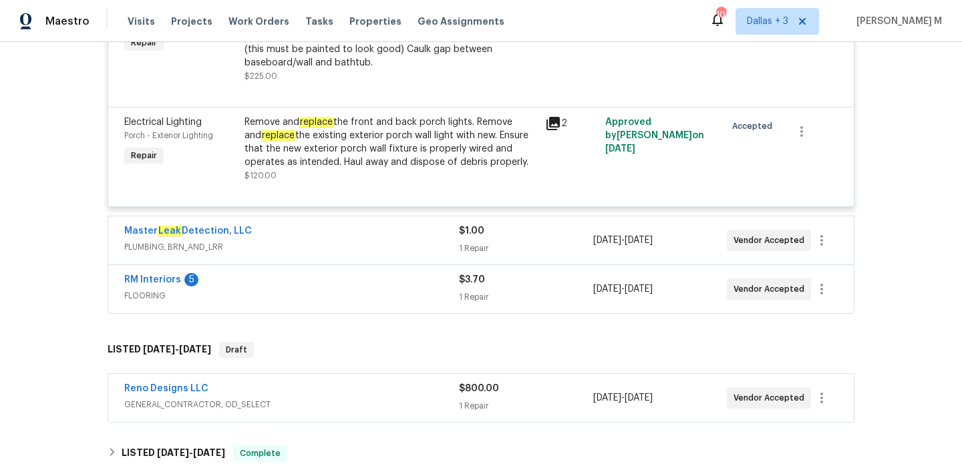
scroll to position [934, 0]
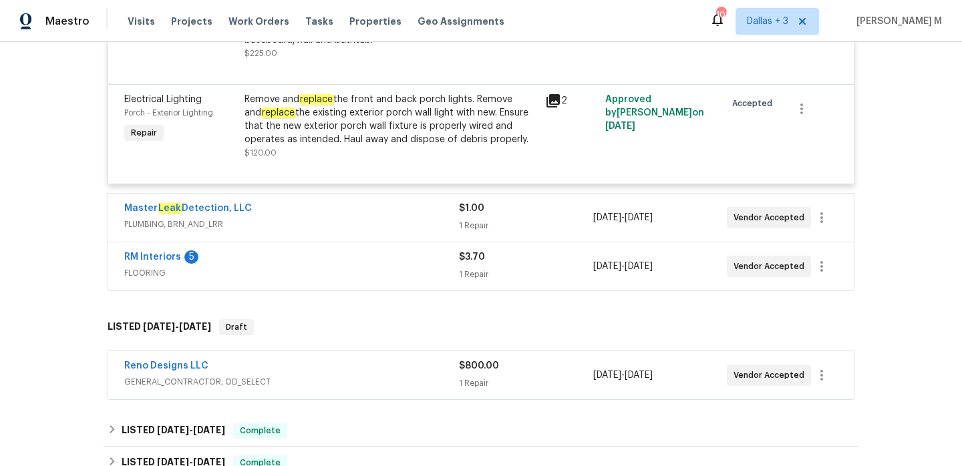
click at [386, 214] on div "Master Leak Detection, LLC" at bounding box center [291, 210] width 335 height 16
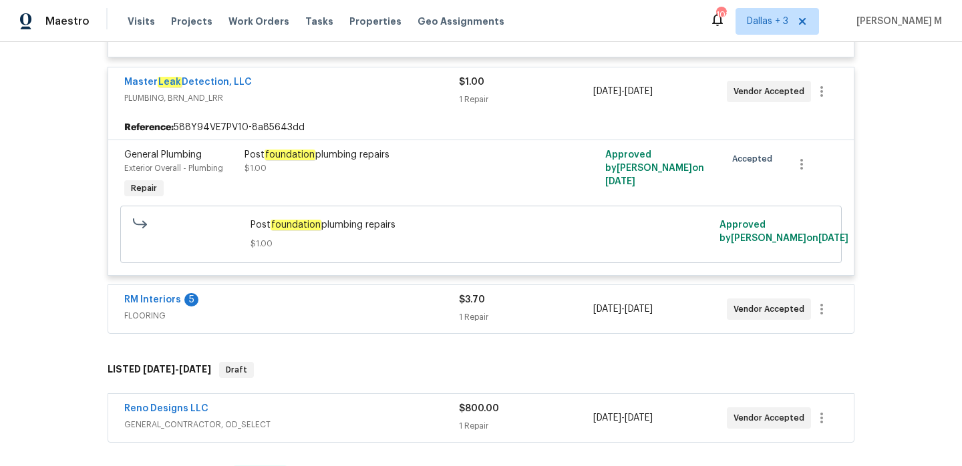
scroll to position [1066, 0]
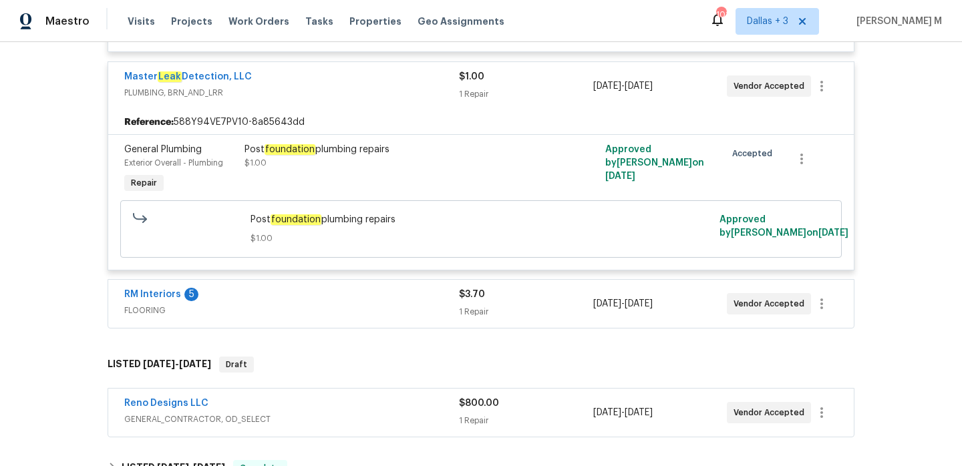
click at [406, 295] on div "RM Interiors 5" at bounding box center [291, 296] width 335 height 16
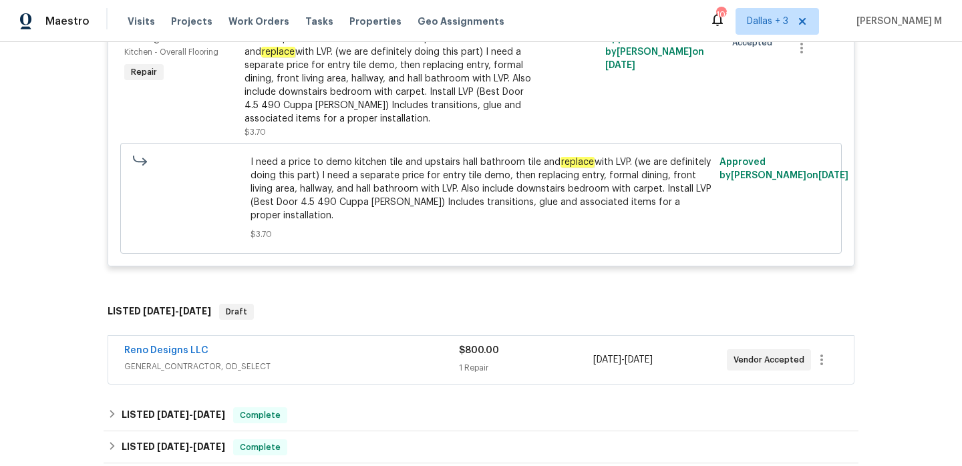
scroll to position [1419, 0]
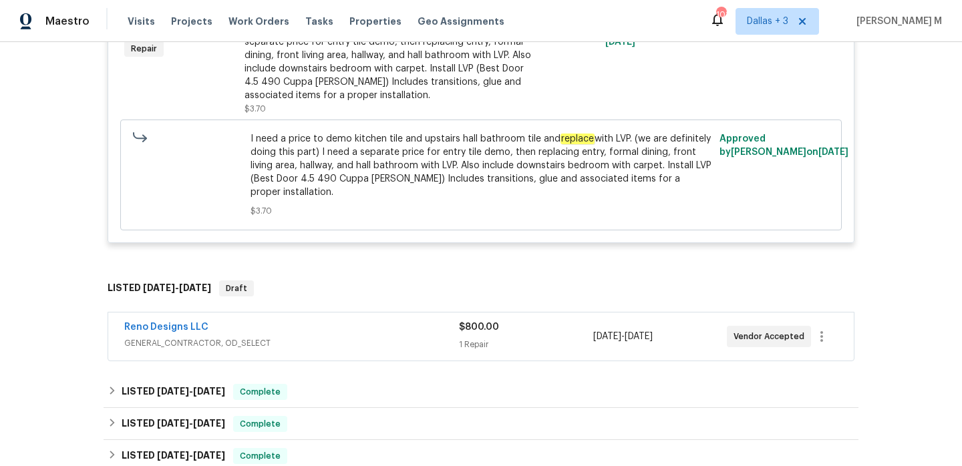
click at [396, 323] on div "Reno Designs LLC" at bounding box center [291, 329] width 335 height 16
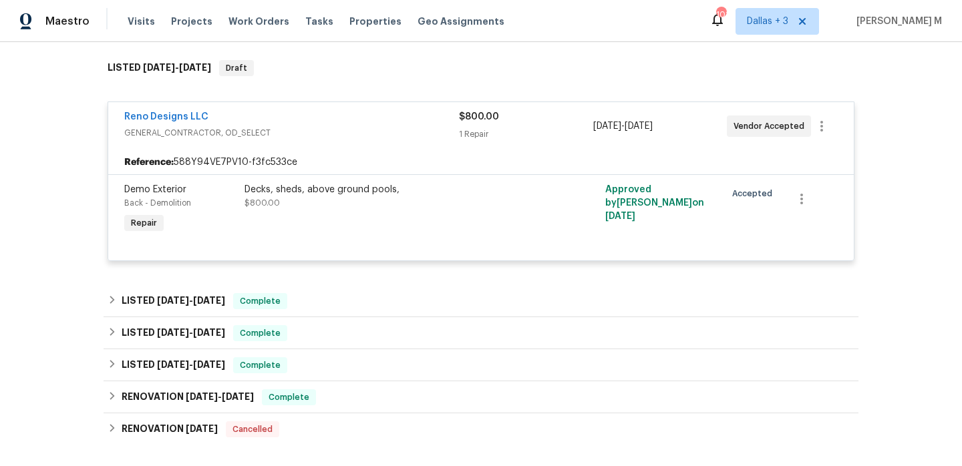
scroll to position [1647, 0]
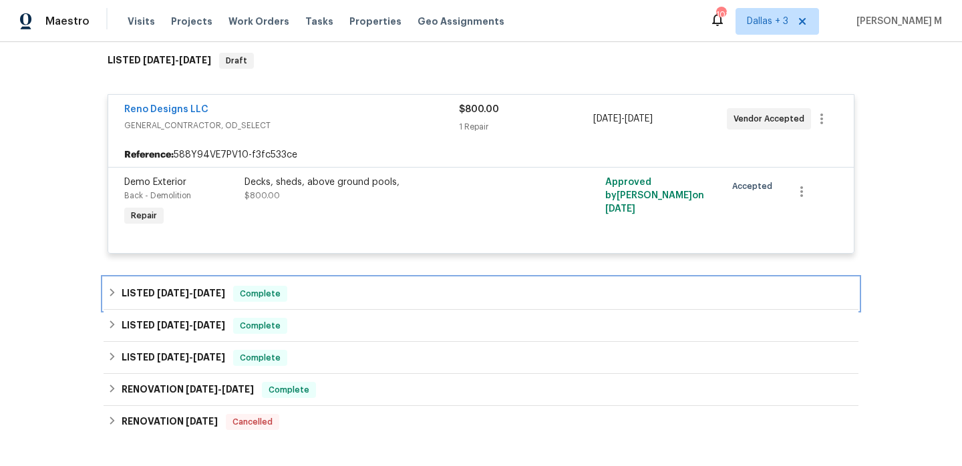
click at [373, 286] on div "LISTED [DATE] - [DATE] Complete" at bounding box center [481, 294] width 747 height 16
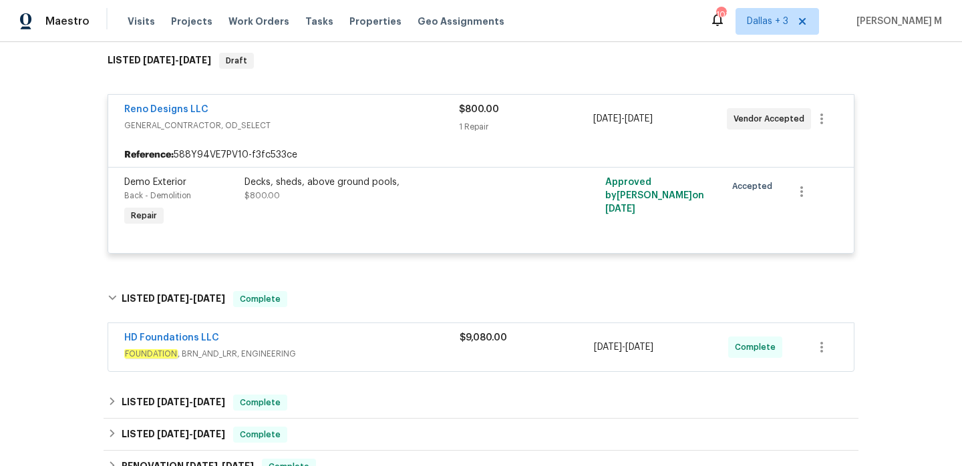
click at [379, 331] on div "HD Foundations LLC" at bounding box center [291, 339] width 335 height 16
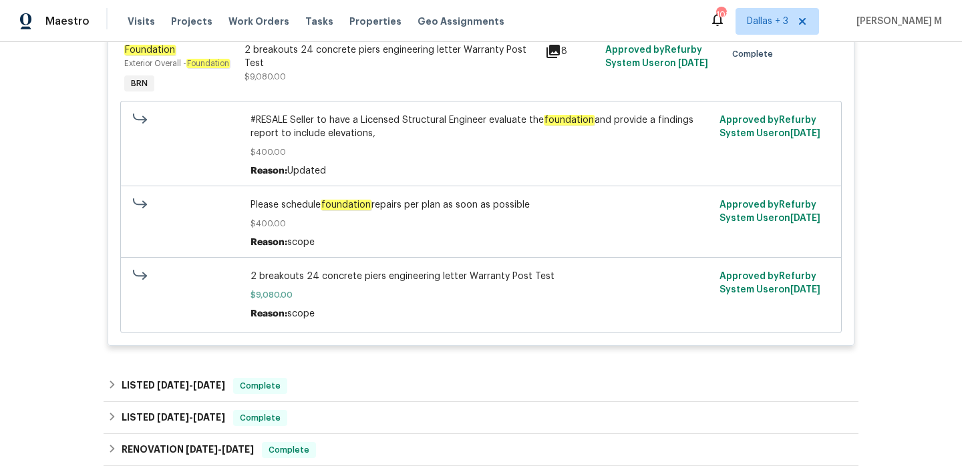
scroll to position [2022, 0]
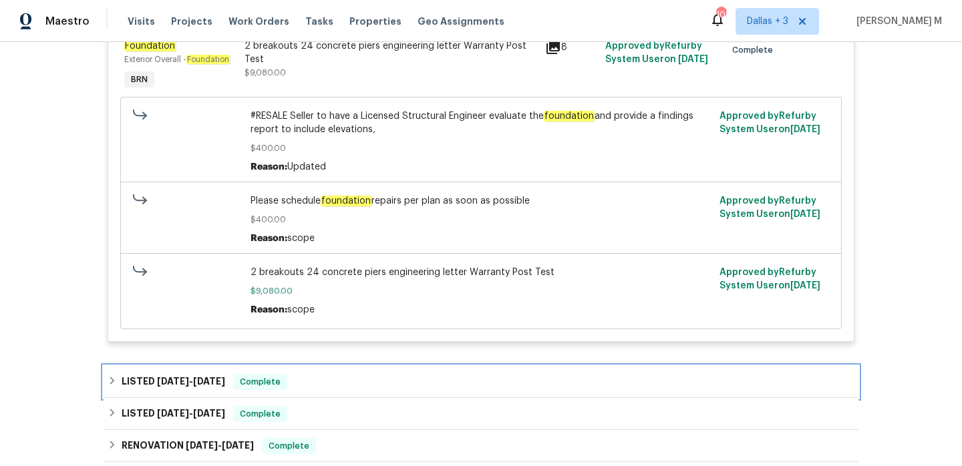
click at [327, 374] on div "LISTED [DATE] - [DATE] Complete" at bounding box center [481, 382] width 747 height 16
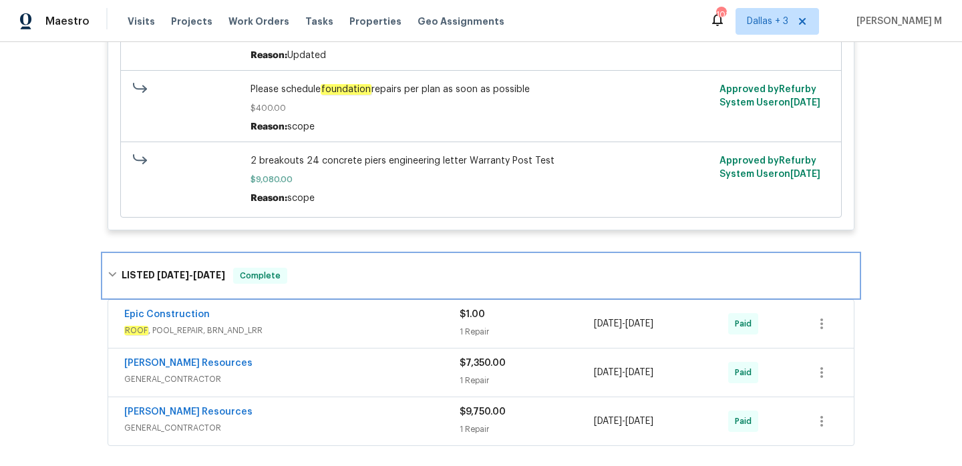
scroll to position [2188, 0]
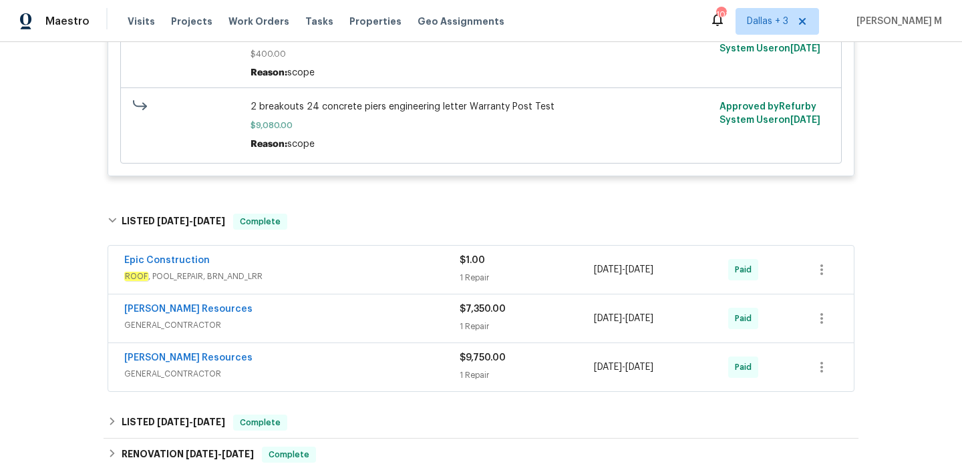
click at [325, 260] on div "Epic Construction" at bounding box center [291, 262] width 335 height 16
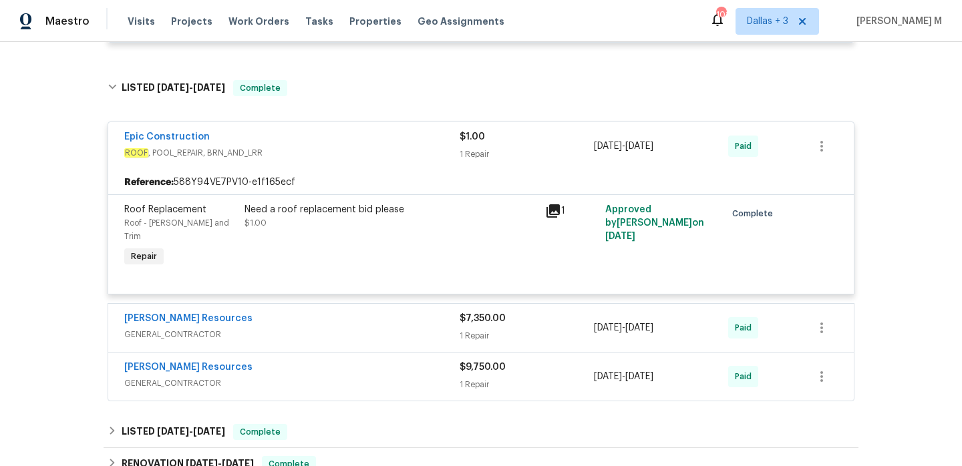
scroll to position [2325, 0]
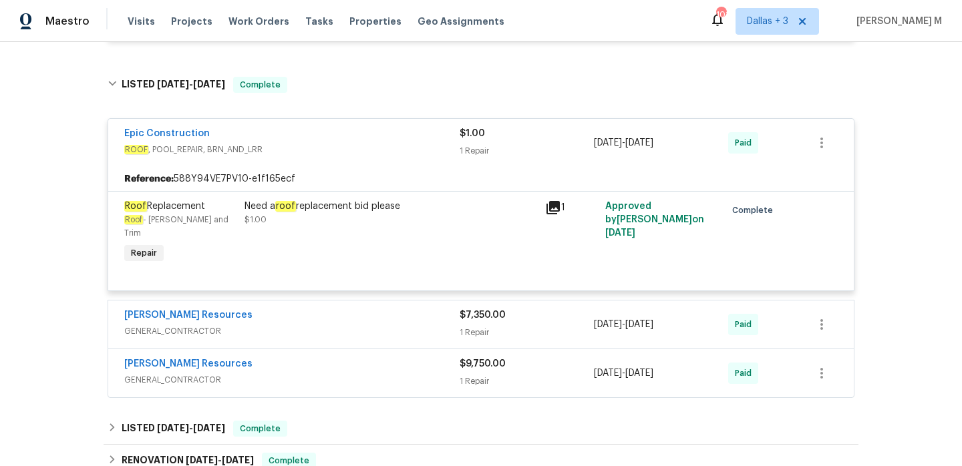
click at [344, 309] on div "[PERSON_NAME] Resources" at bounding box center [291, 317] width 335 height 16
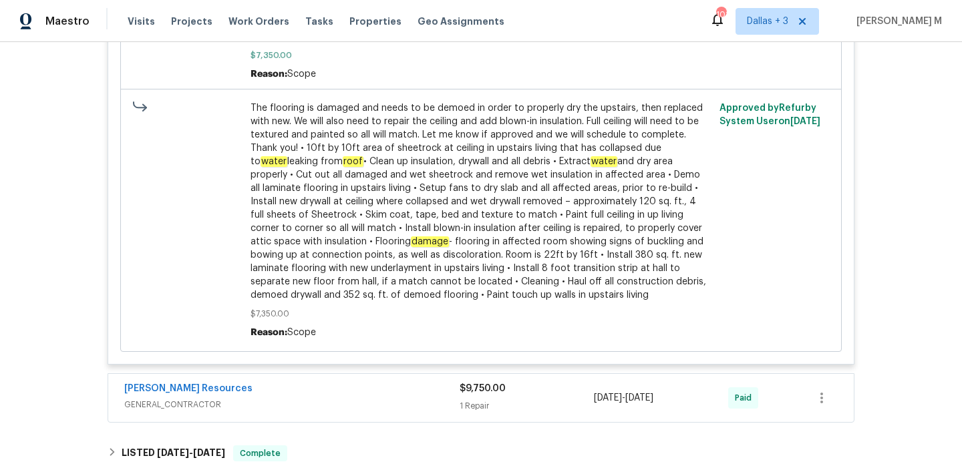
scroll to position [3098, 0]
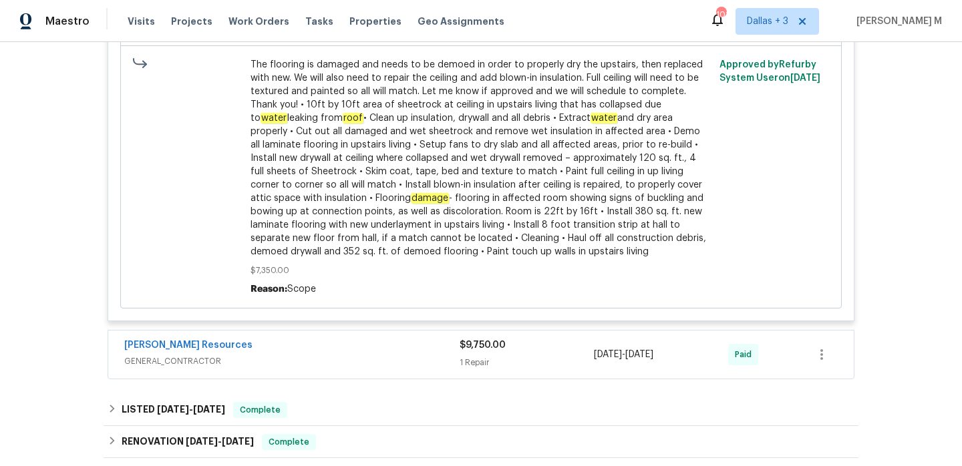
click at [369, 339] on div "[PERSON_NAME] Resources" at bounding box center [291, 347] width 335 height 16
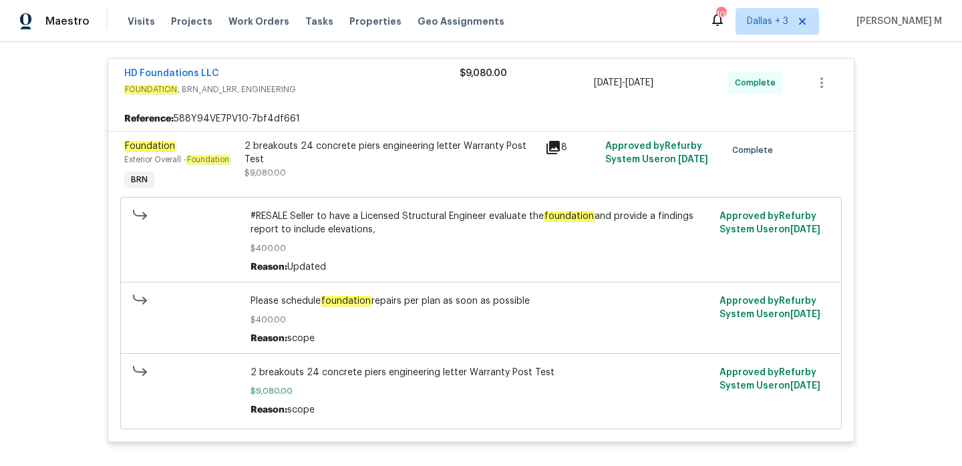
scroll to position [1733, 0]
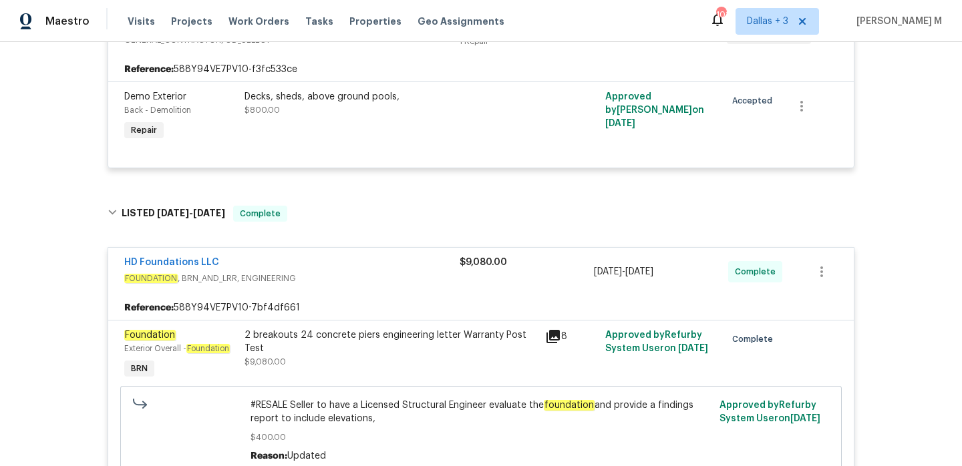
click at [208, 256] on span "HD Foundations LLC" at bounding box center [171, 262] width 95 height 13
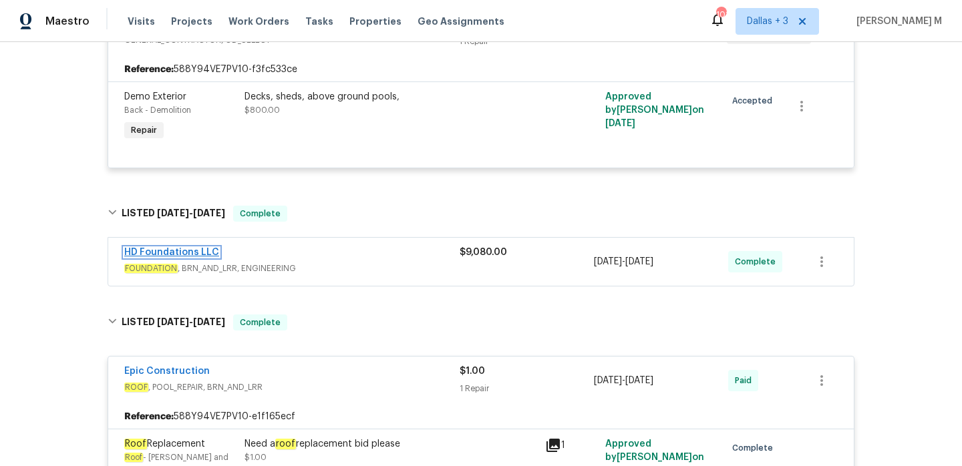
click at [206, 248] on link "HD Foundations LLC" at bounding box center [171, 252] width 95 height 9
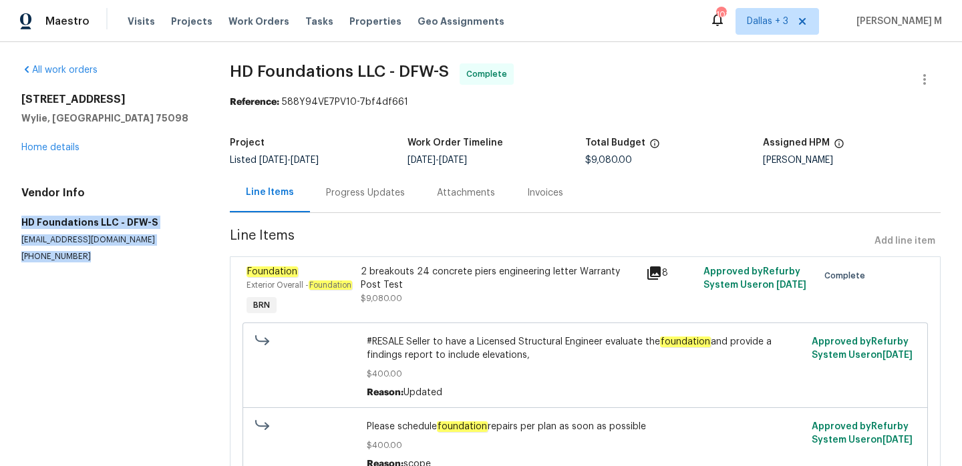
drag, startPoint x: 17, startPoint y: 218, endPoint x: 75, endPoint y: 255, distance: 68.2
click at [75, 255] on div "All work orders [STREET_ADDRESS][PERSON_NAME] Home details Vendor Info HD Found…" at bounding box center [481, 323] width 962 height 563
copy div "HD Foundations LLC - DFW-S [EMAIL_ADDRESS][DOMAIN_NAME] [PHONE_NUMBER]"
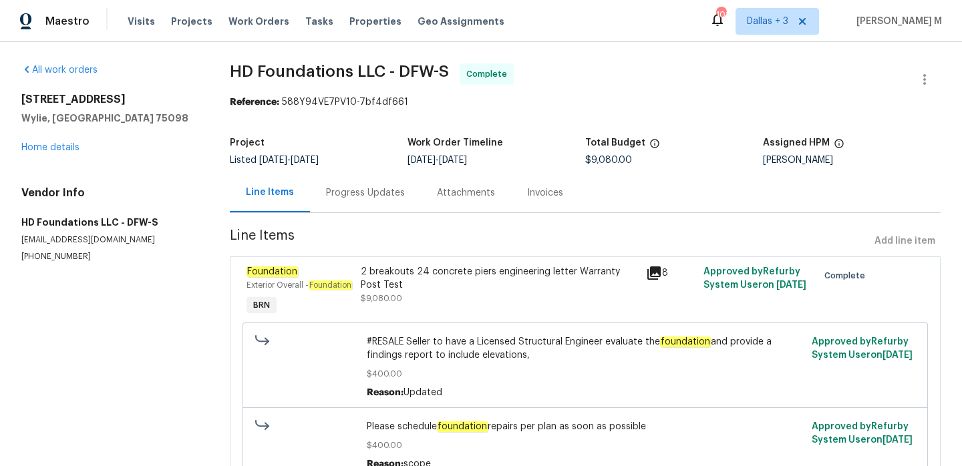
click at [91, 120] on h5 "Wylie, [GEOGRAPHIC_DATA] 75098" at bounding box center [109, 118] width 176 height 13
drag, startPoint x: 98, startPoint y: 114, endPoint x: 7, endPoint y: 93, distance: 93.4
click at [7, 93] on div "All work orders [STREET_ADDRESS][PERSON_NAME] Home details Vendor Info HD Found…" at bounding box center [481, 323] width 962 height 563
copy div "[STREET_ADDRESS][PERSON_NAME]"
